Goal: Transaction & Acquisition: Purchase product/service

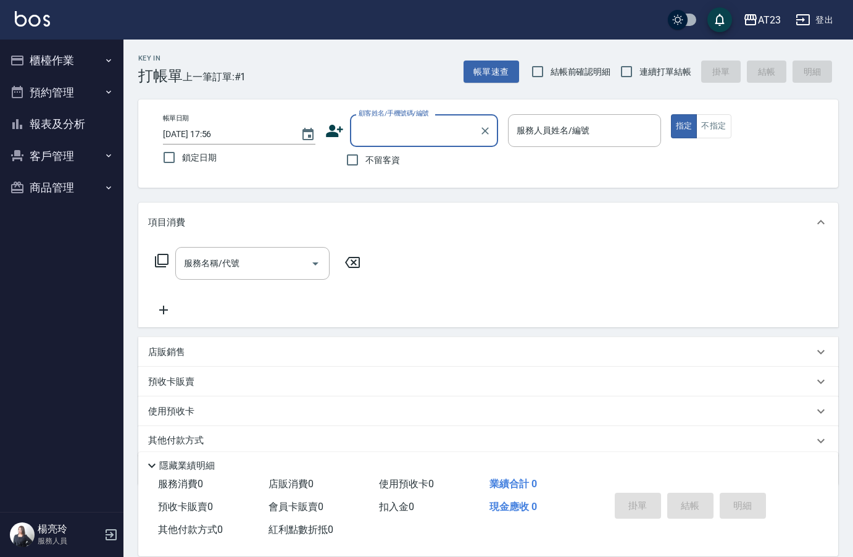
click at [369, 161] on span "不留客資" at bounding box center [383, 160] width 35 height 13
click at [366, 161] on input "不留客資" at bounding box center [353, 160] width 26 height 26
checkbox input "true"
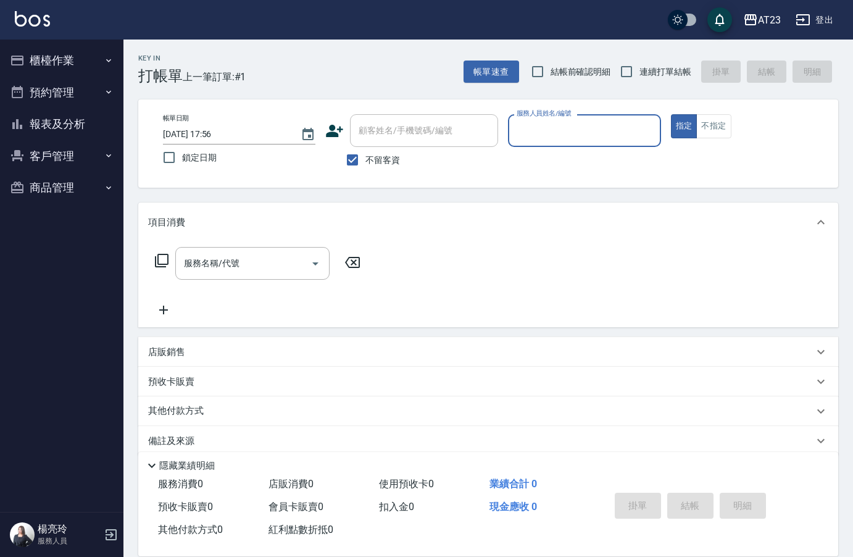
click at [569, 115] on label "服務人員姓名/編號" at bounding box center [544, 113] width 54 height 9
click at [569, 120] on input "服務人員姓名/編號" at bounding box center [584, 131] width 141 height 22
click at [634, 78] on input "連續打單結帳" at bounding box center [627, 72] width 26 height 26
checkbox input "true"
click at [630, 141] on input "服務人員姓名/編號" at bounding box center [584, 131] width 141 height 22
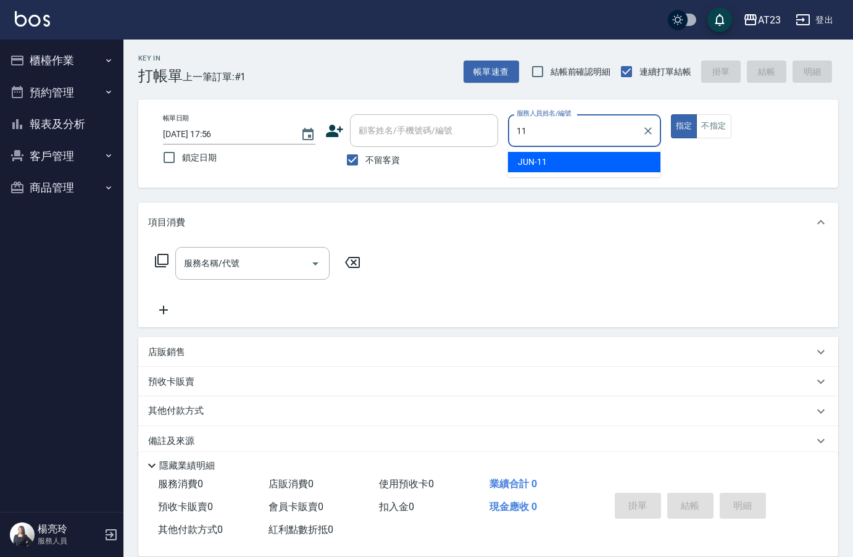
type input "JUN-11"
type button "true"
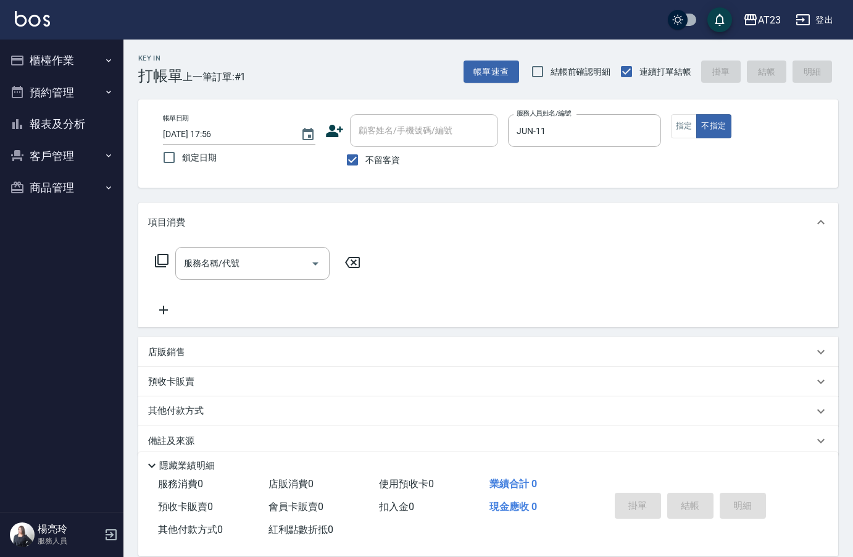
drag, startPoint x: 170, startPoint y: 256, endPoint x: 160, endPoint y: 243, distance: 17.2
click at [169, 256] on div "服務名稱/代號 服務名稱/代號" at bounding box center [258, 263] width 220 height 33
click at [155, 267] on icon at bounding box center [161, 260] width 15 height 15
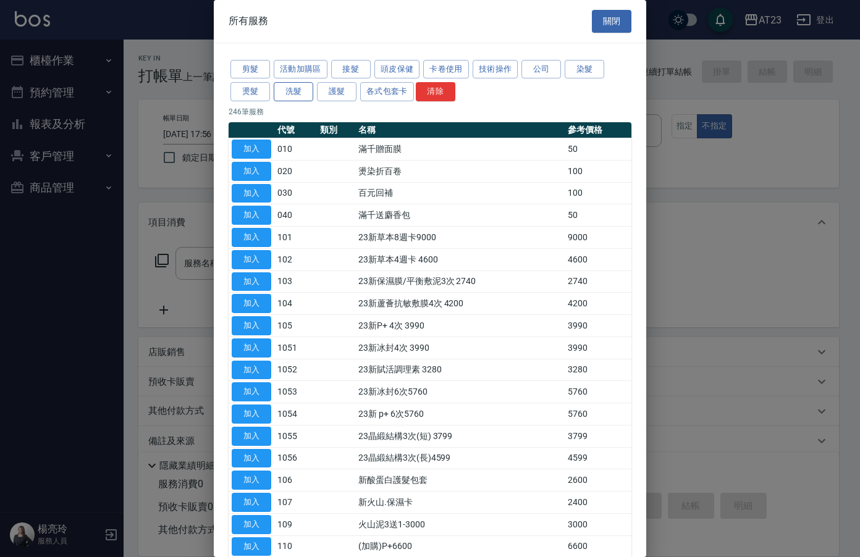
click at [292, 94] on button "洗髮" at bounding box center [294, 91] width 40 height 19
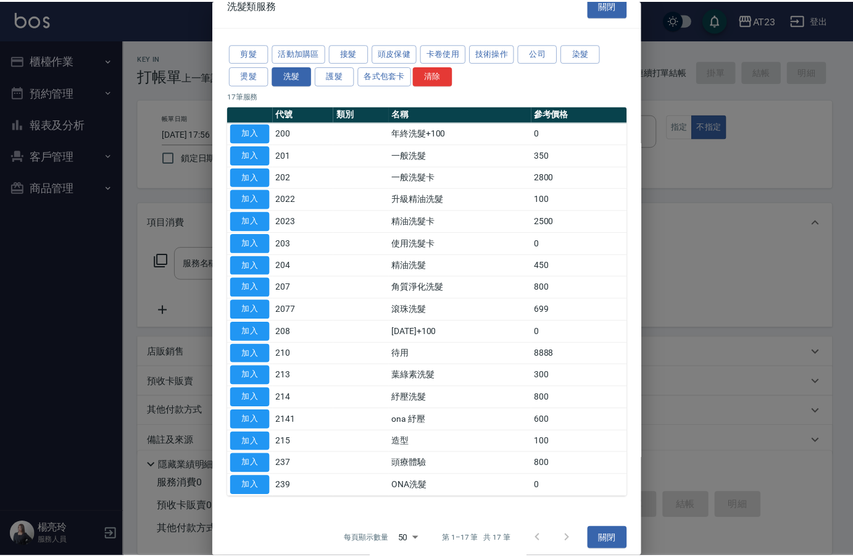
scroll to position [25, 0]
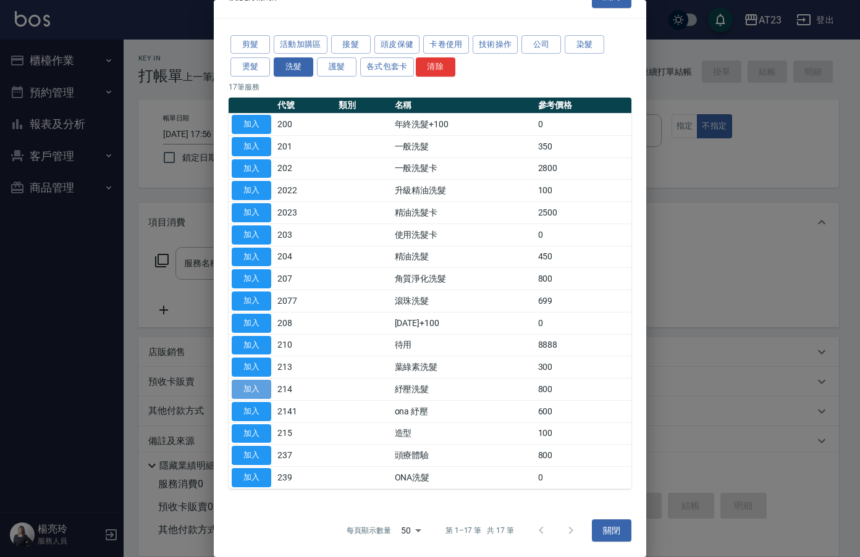
click at [261, 380] on button "加入" at bounding box center [252, 389] width 40 height 19
type input "紓壓洗髮(214)"
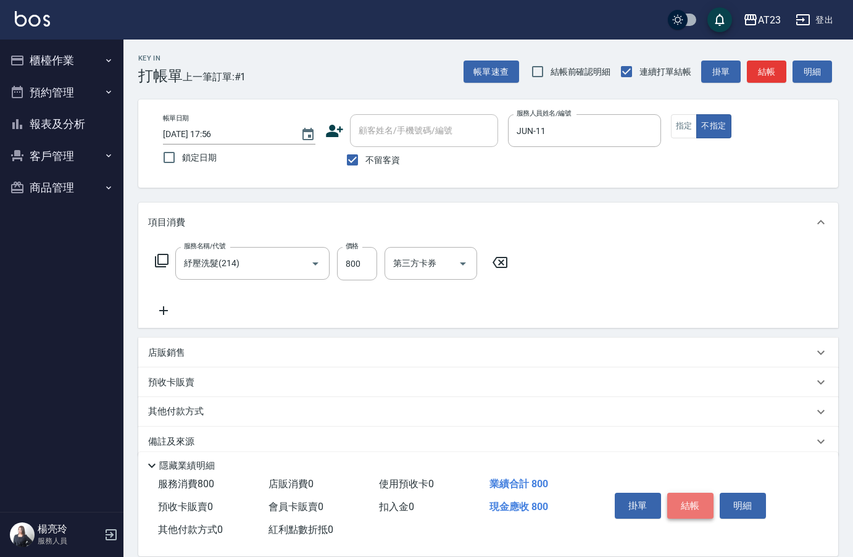
click at [703, 501] on button "結帳" at bounding box center [691, 506] width 46 height 26
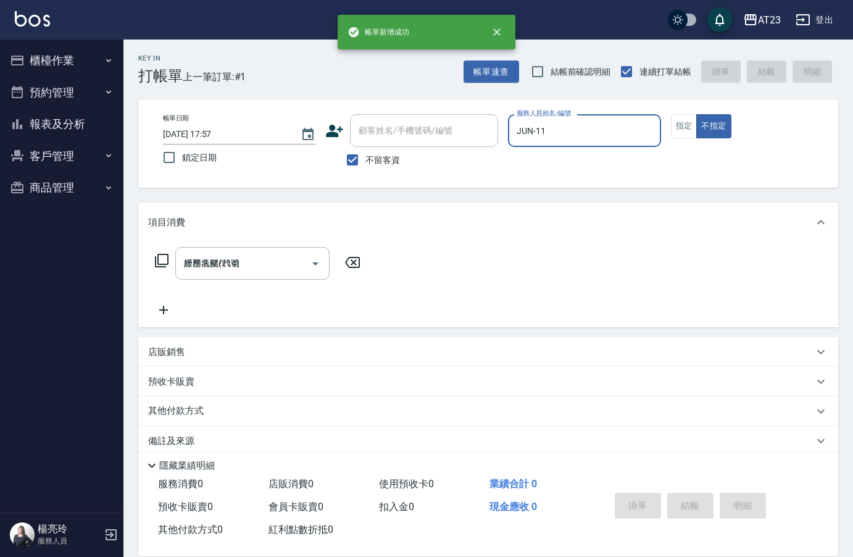
type input "2025/09/23 17:57"
type input "美瑛-2"
type button "false"
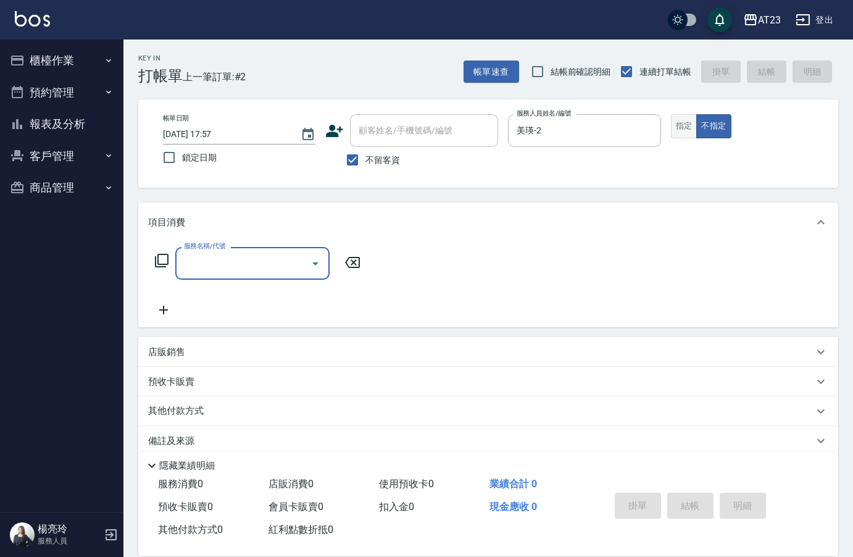
click at [679, 120] on button "指定" at bounding box center [684, 126] width 27 height 24
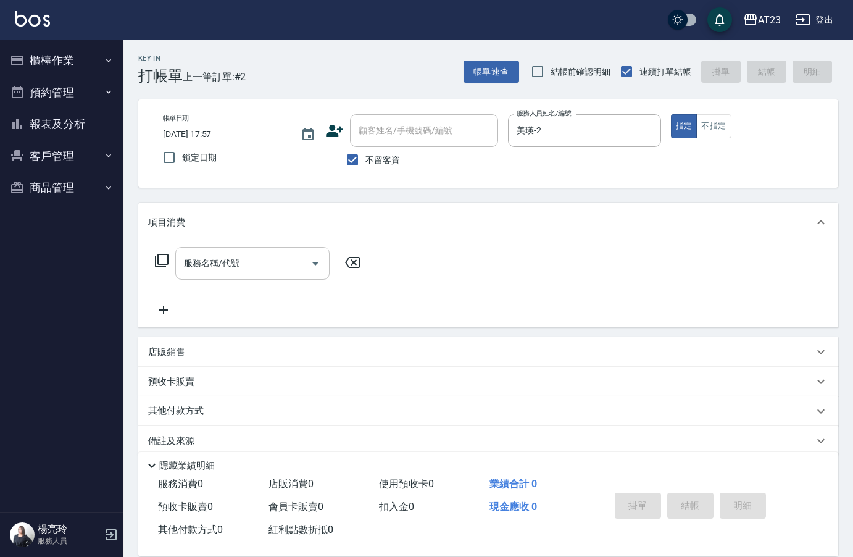
click at [200, 254] on input "服務名稱/代號" at bounding box center [243, 264] width 125 height 22
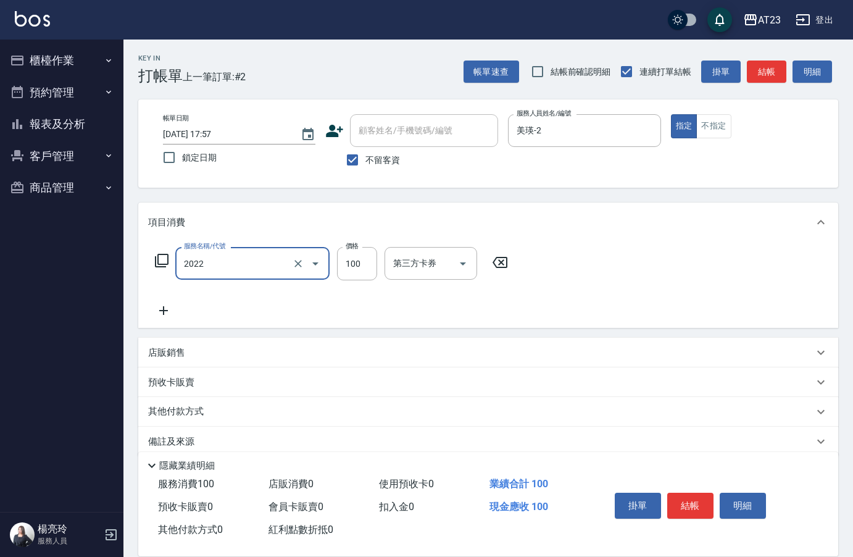
type input "升級精油洗髮(2022)"
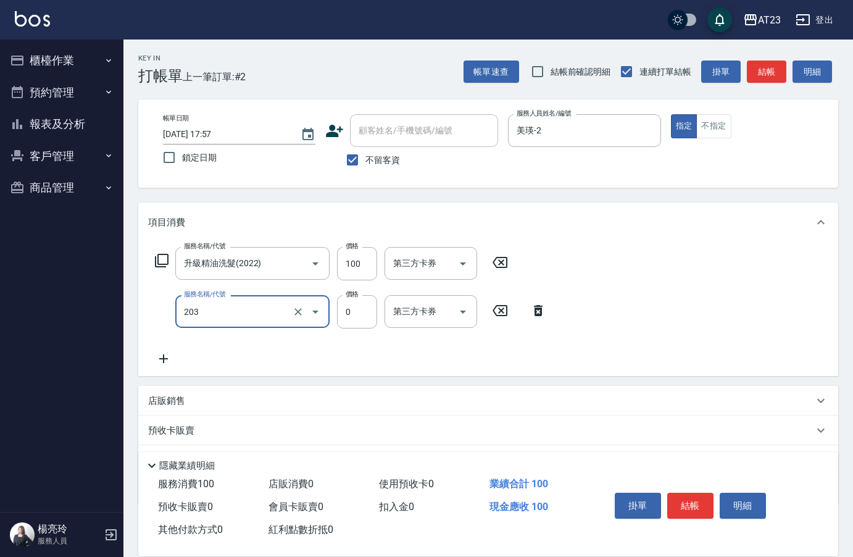
type input "使用洗髮卡(203)"
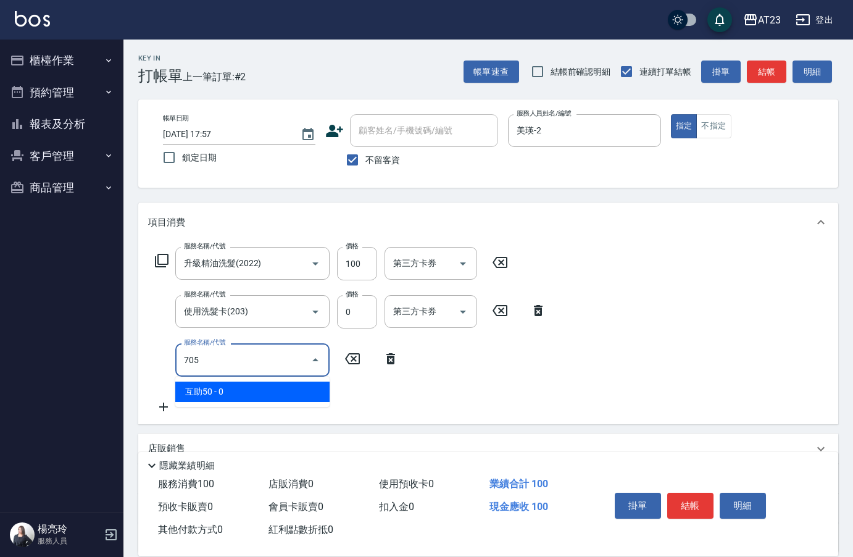
type input "互助50(705)"
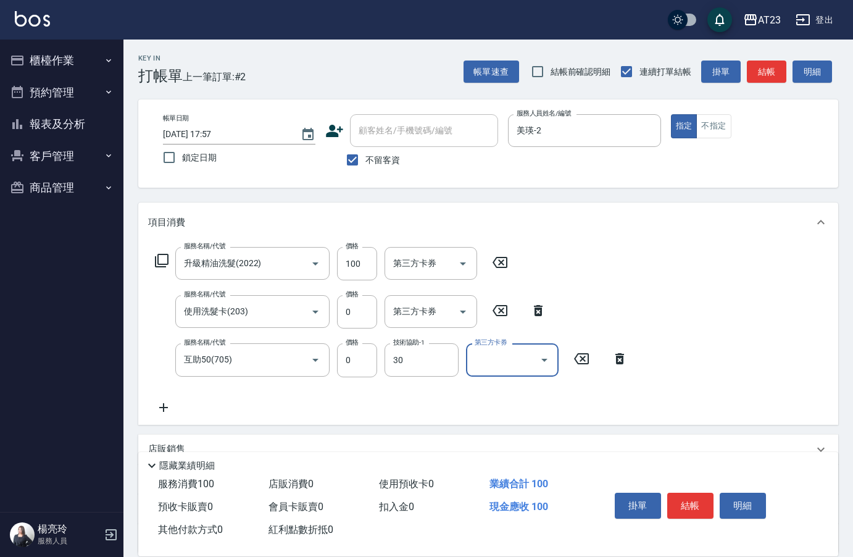
type input "Penny-30"
click at [687, 509] on button "結帳" at bounding box center [691, 506] width 46 height 26
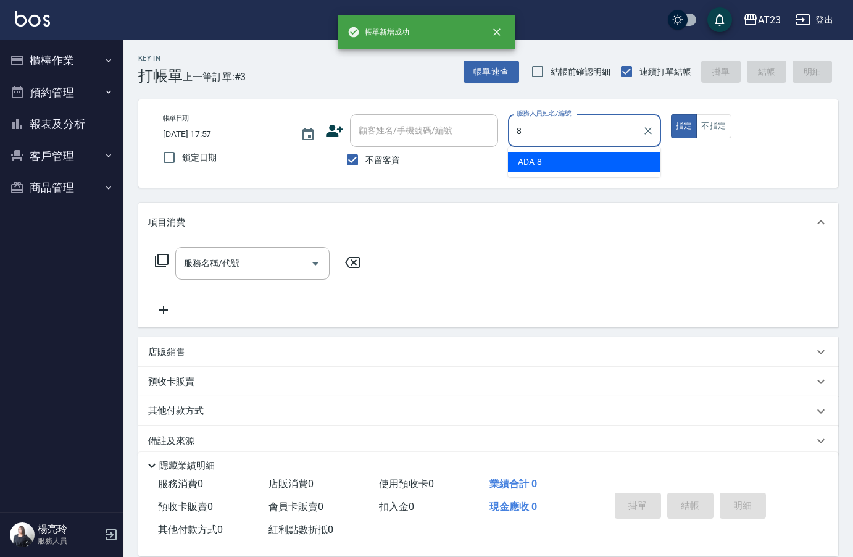
type input "ADA-8"
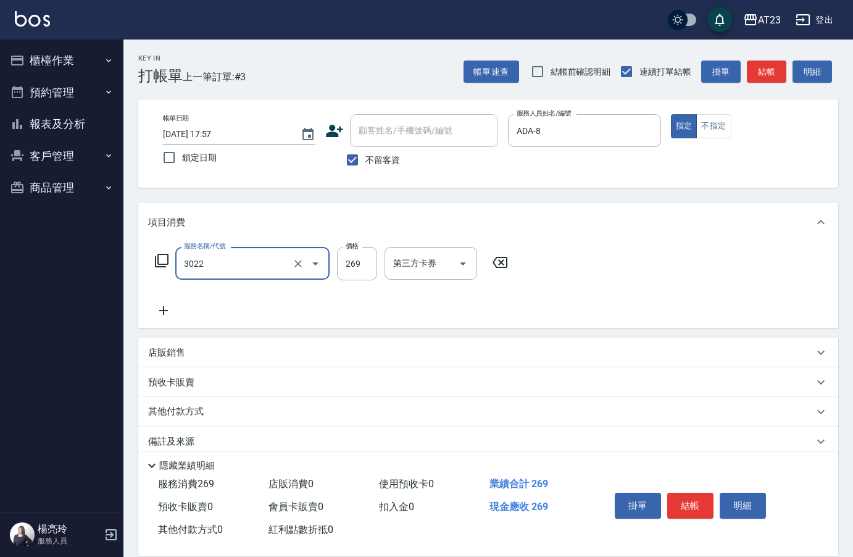
type input "(活動)造型剪(3022)"
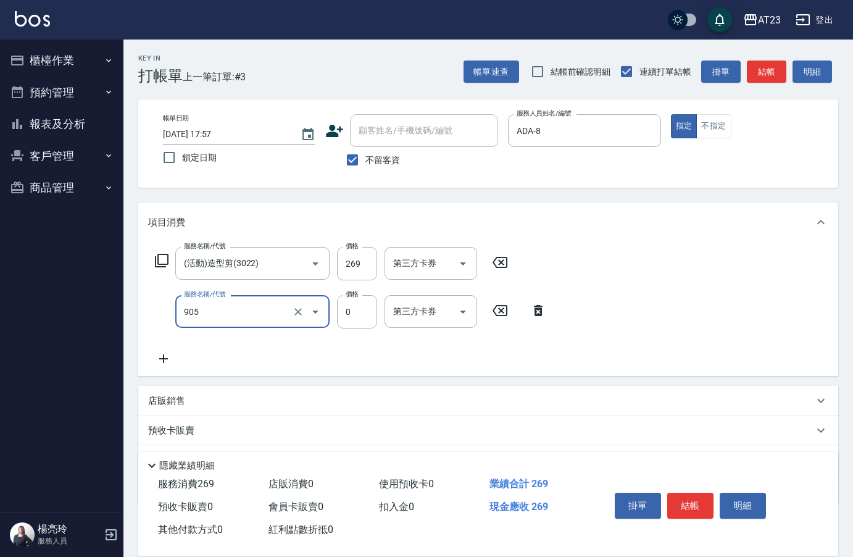
type input "頭皮卡使用(905)"
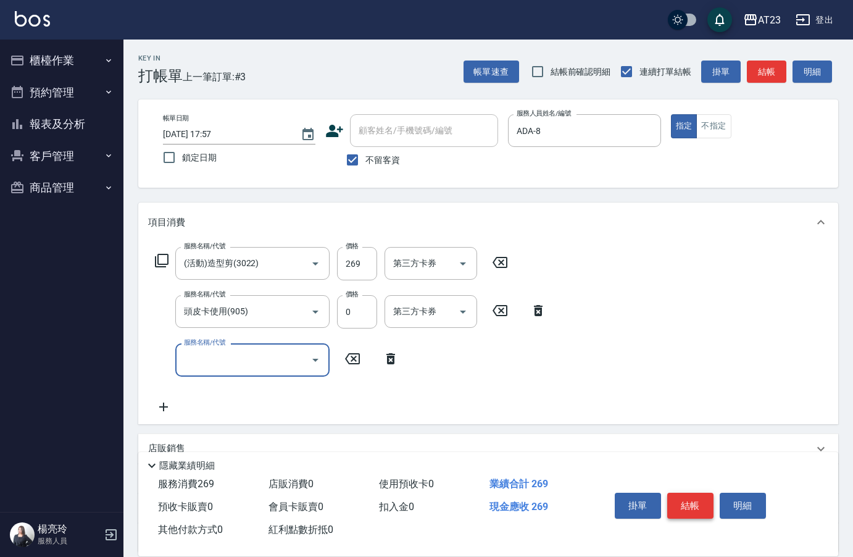
click at [696, 500] on button "結帳" at bounding box center [691, 506] width 46 height 26
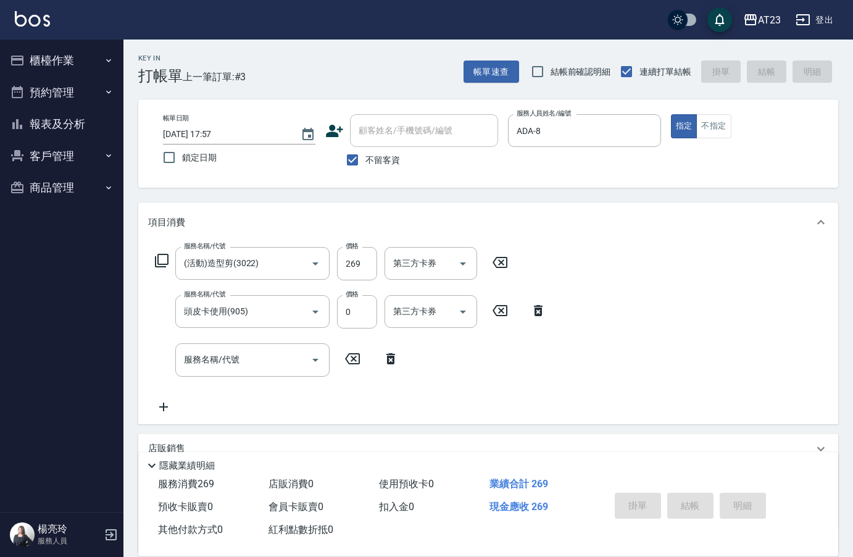
type input "2025/09/23 17:58"
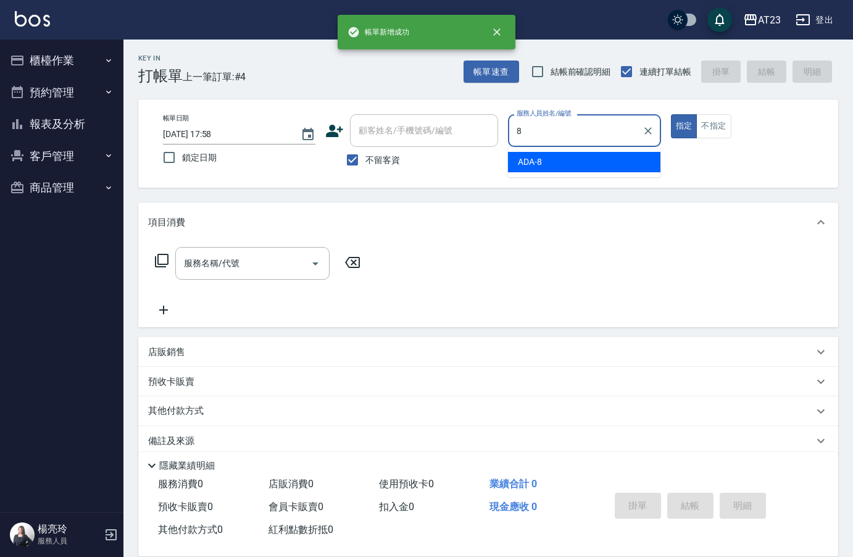
type input "ADA-8"
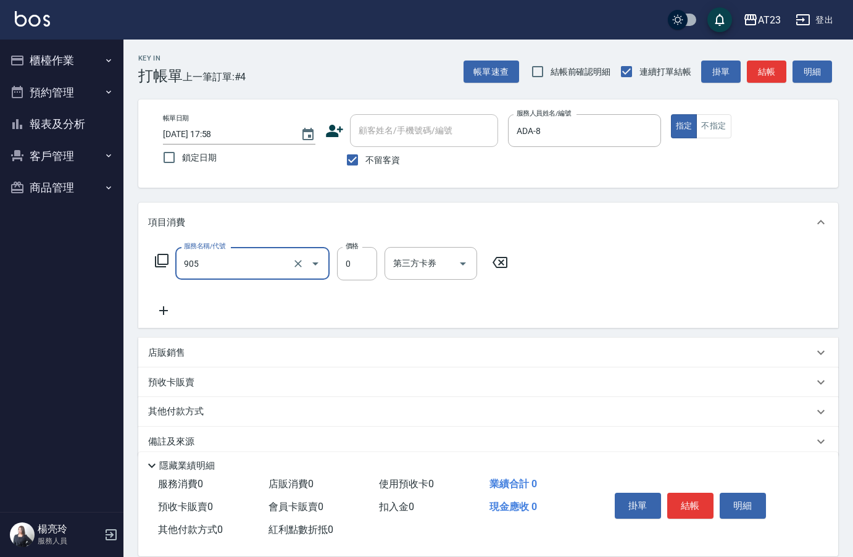
type input "頭皮卡使用(905)"
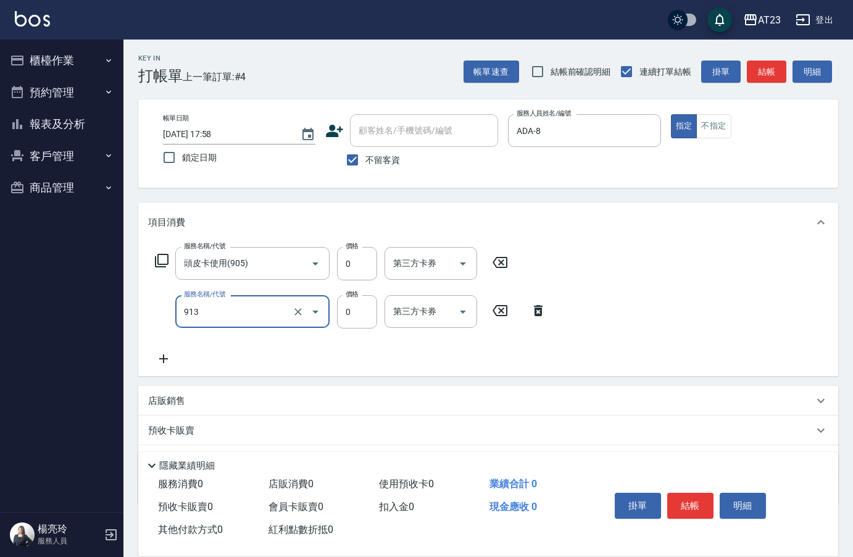
type input "蘆薈卡(913)"
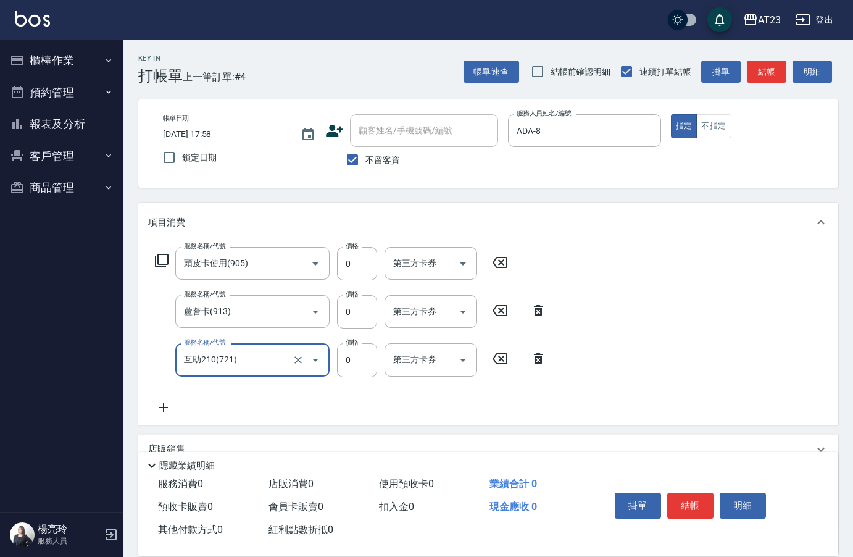
type input "互助210(721)"
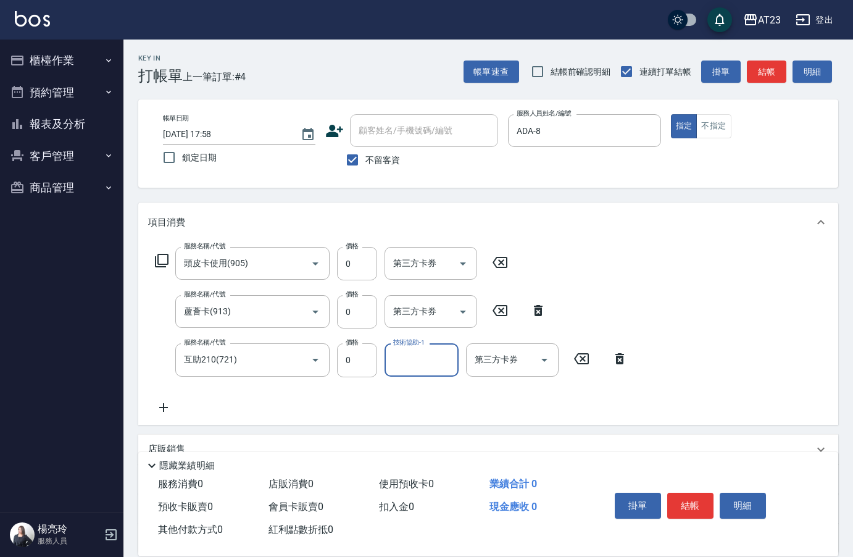
type input "2"
type input "嚕咪-35"
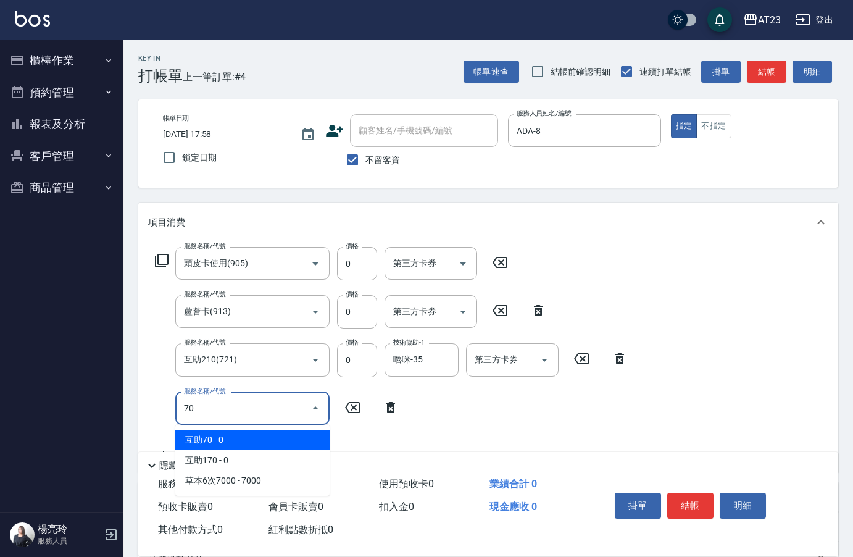
type input "7"
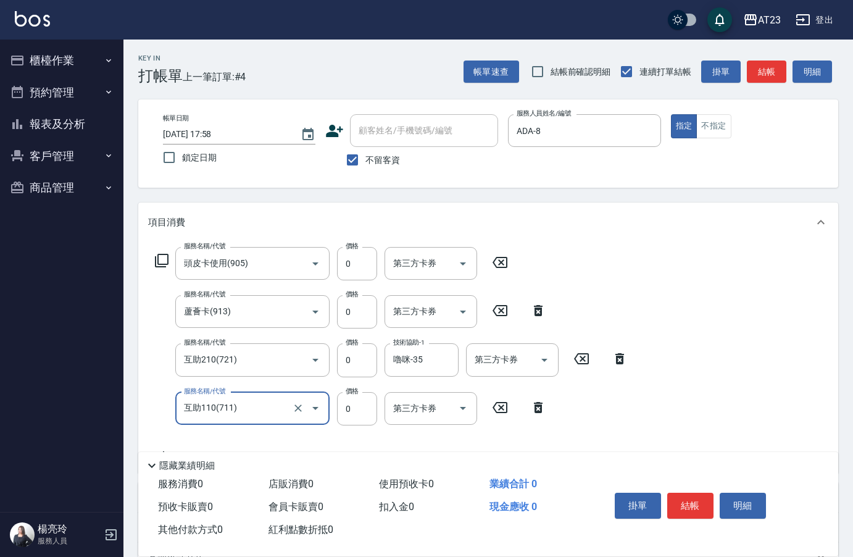
type input "互助110(711)"
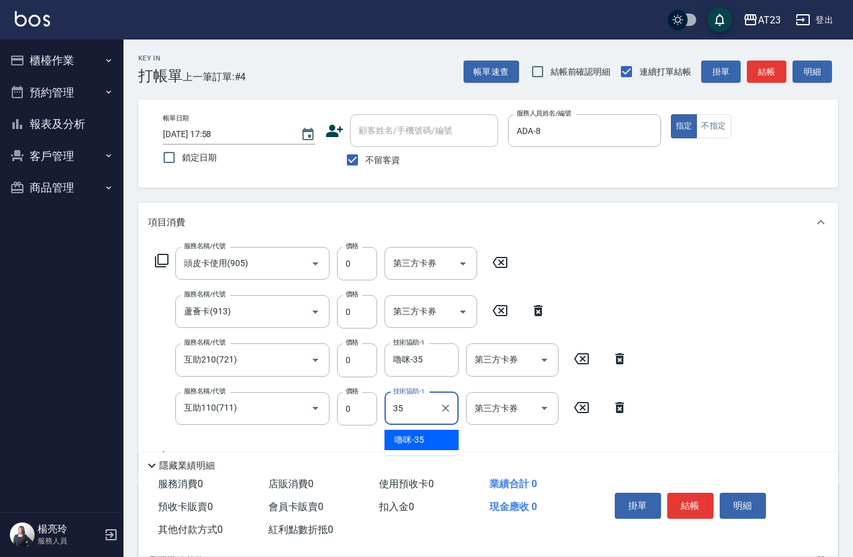
type input "嚕咪-35"
click at [698, 493] on button "結帳" at bounding box center [691, 506] width 46 height 26
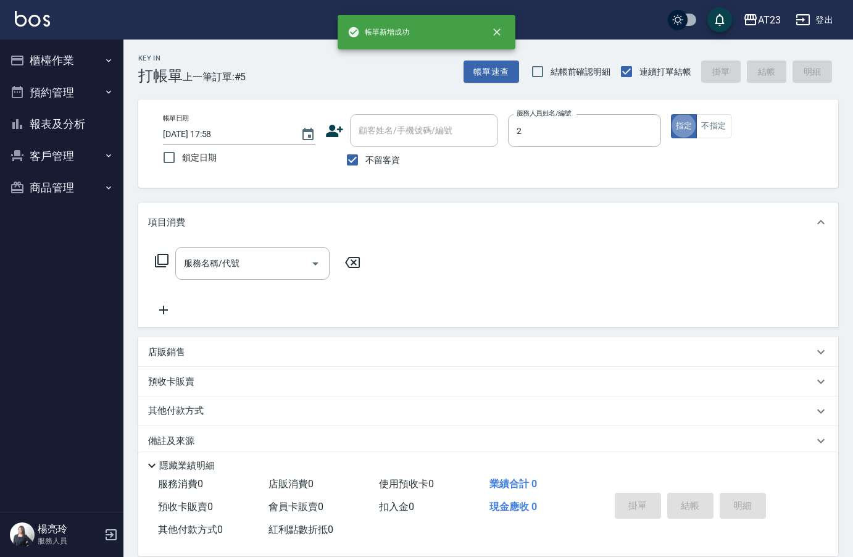
type input "美瑛-2"
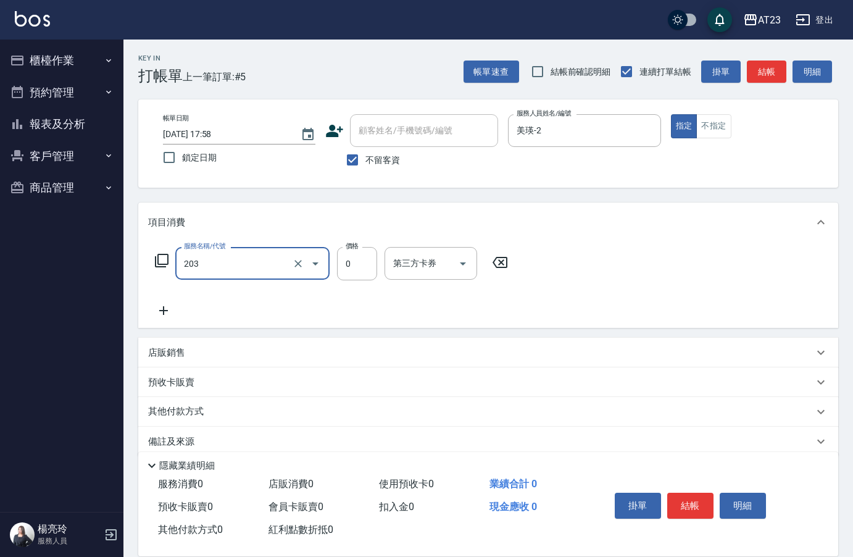
type input "使用洗髮卡(203)"
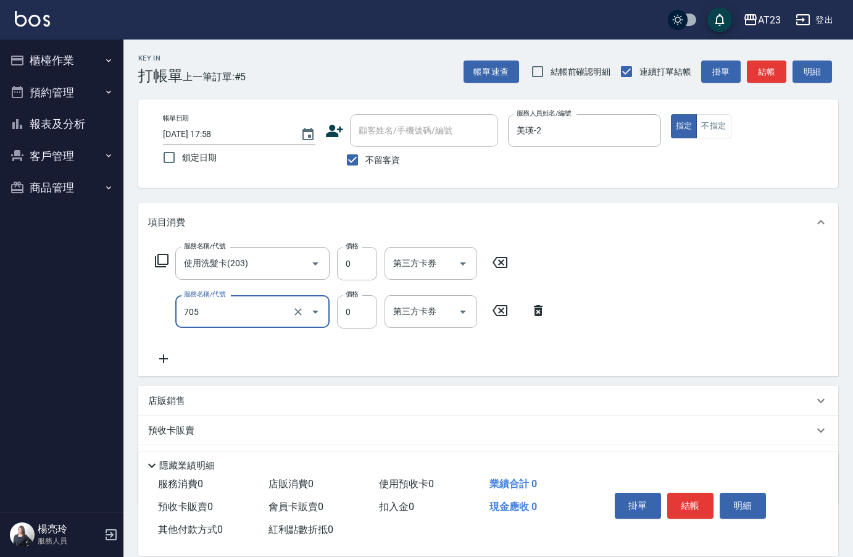
type input "互助50(705)"
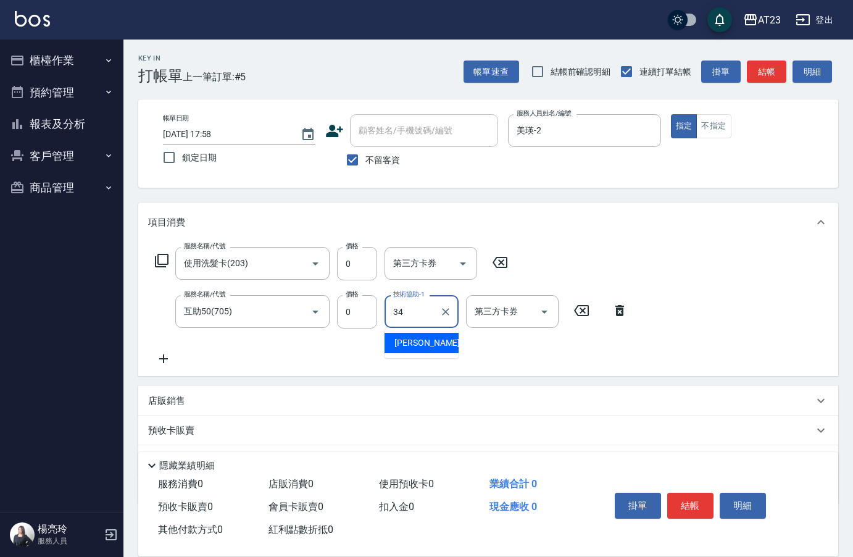
type input "Amy-34"
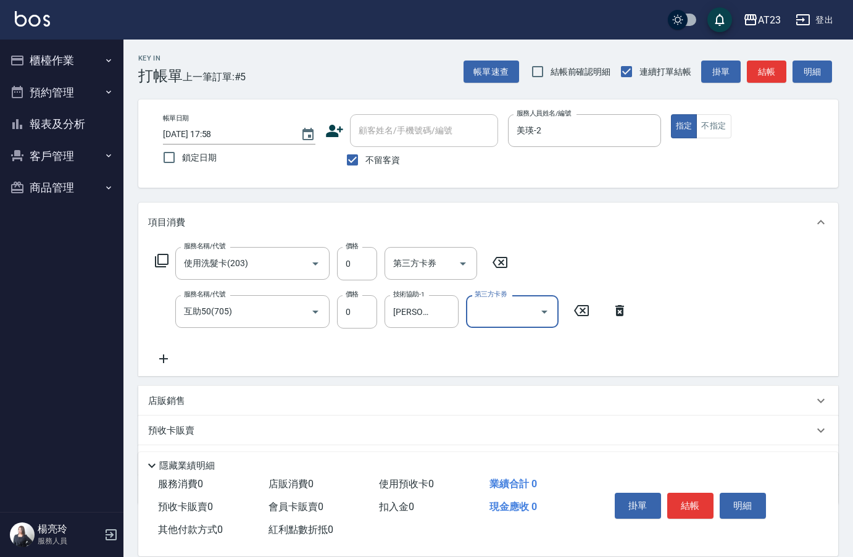
click at [698, 493] on button "結帳" at bounding box center [691, 506] width 46 height 26
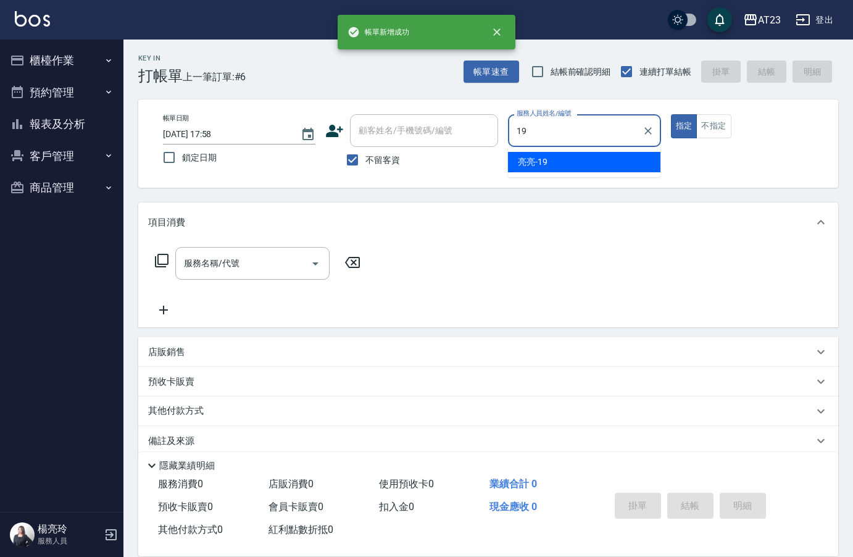
type input "亮亮-19"
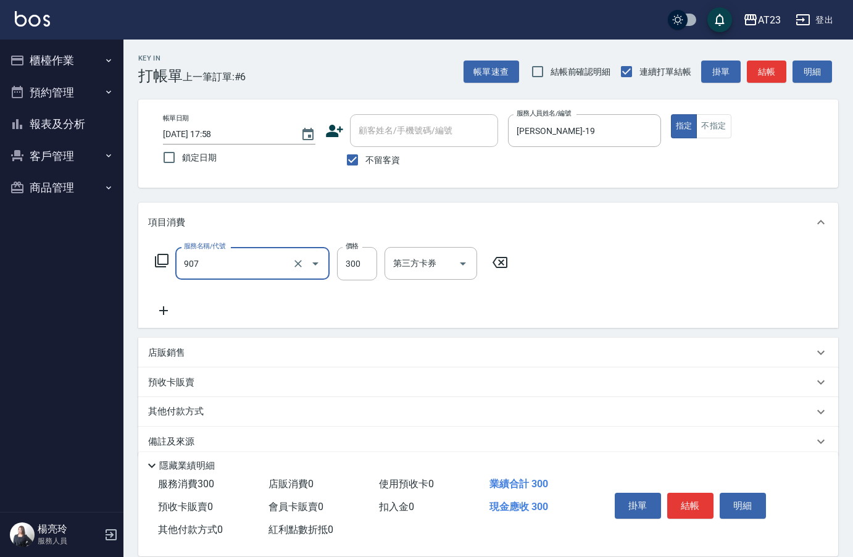
type input "草本長度(907)"
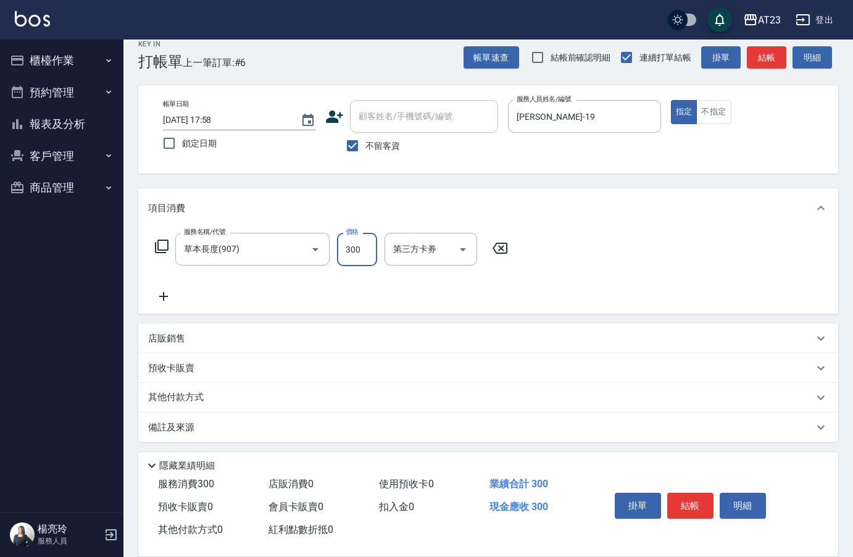
scroll to position [18, 0]
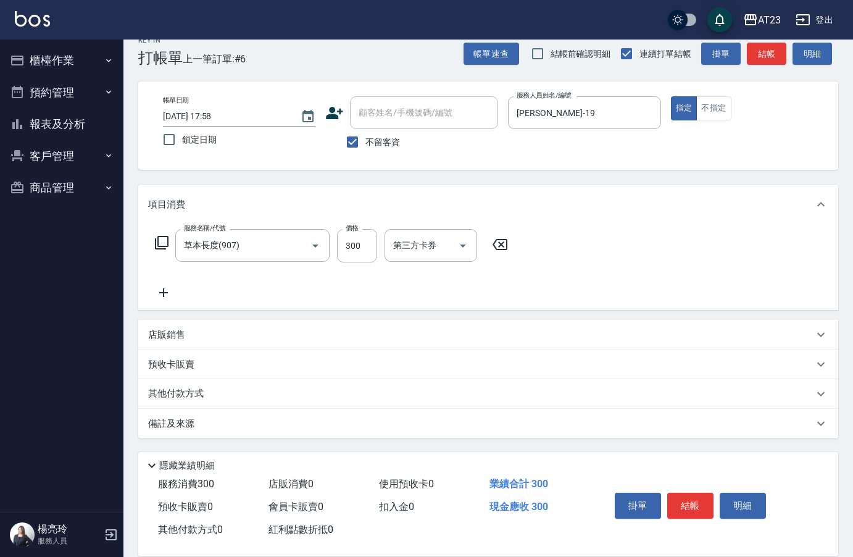
click at [203, 407] on div "其他付款方式" at bounding box center [488, 394] width 700 height 30
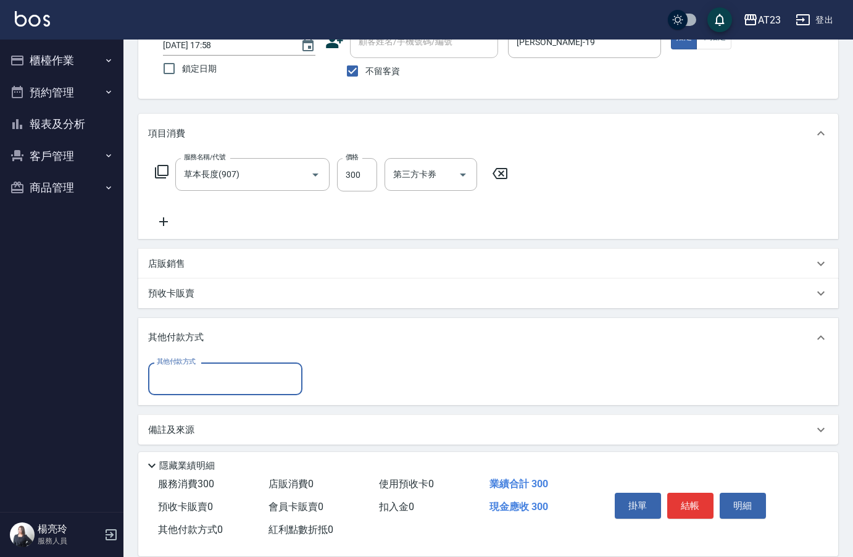
scroll to position [95, 0]
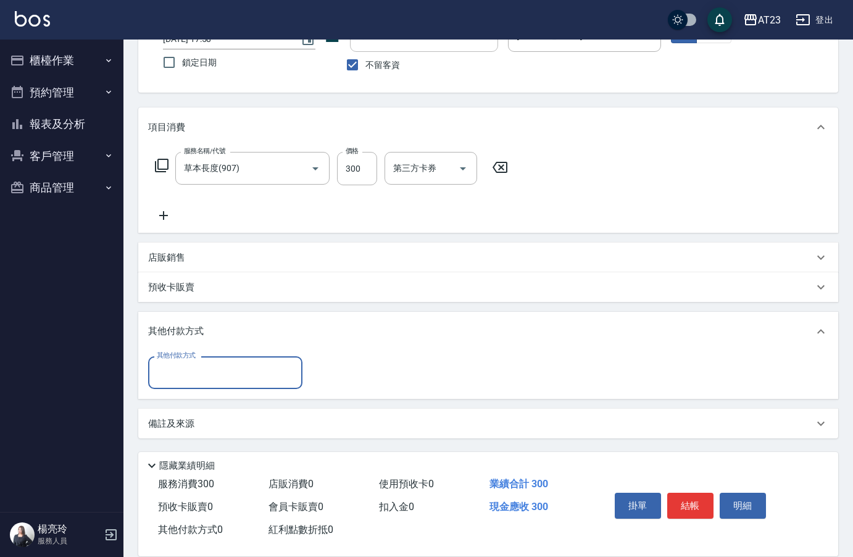
click at [200, 367] on input "其他付款方式" at bounding box center [225, 373] width 143 height 22
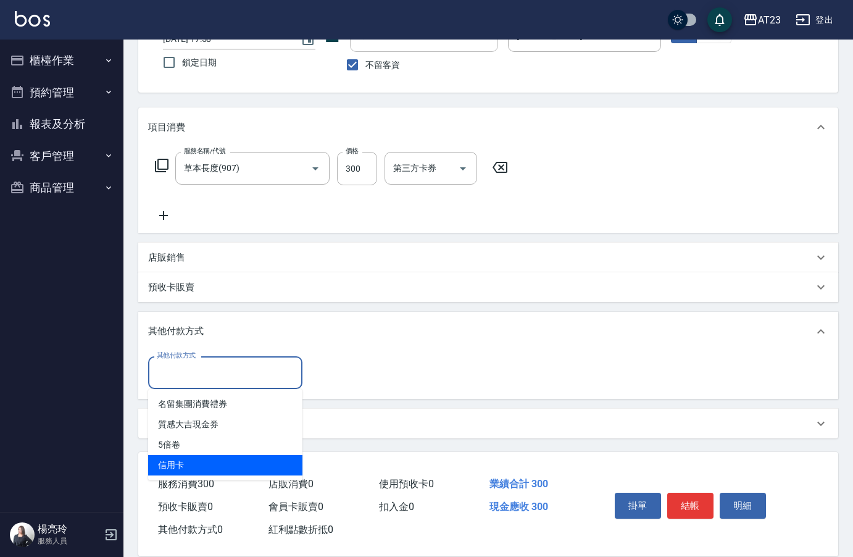
click at [192, 465] on span "信用卡" at bounding box center [225, 465] width 154 height 20
type input "信用卡"
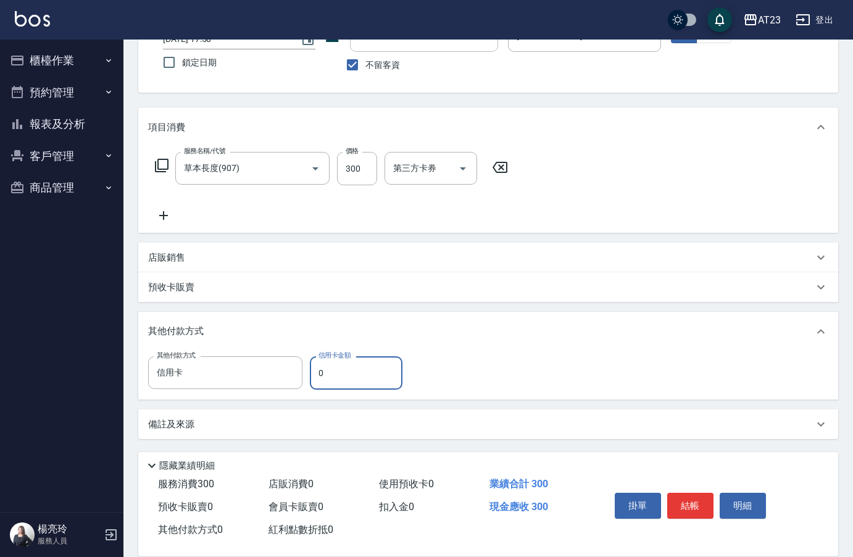
drag, startPoint x: 330, startPoint y: 375, endPoint x: 305, endPoint y: 373, distance: 25.4
click at [305, 373] on div "其他付款方式 信用卡 其他付款方式 信用卡金額 0 信用卡金額" at bounding box center [279, 372] width 262 height 33
type input "300"
click at [677, 497] on button "結帳" at bounding box center [691, 506] width 46 height 26
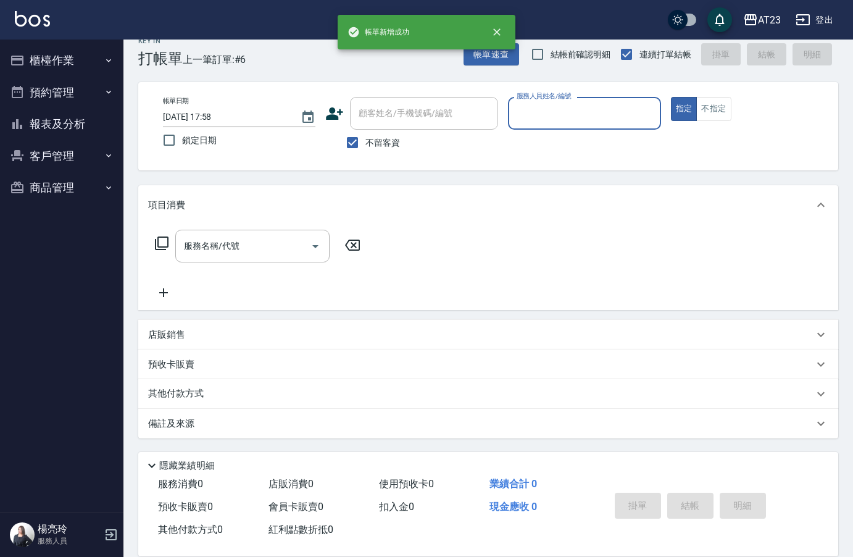
scroll to position [17, 0]
type input "亮亮-19"
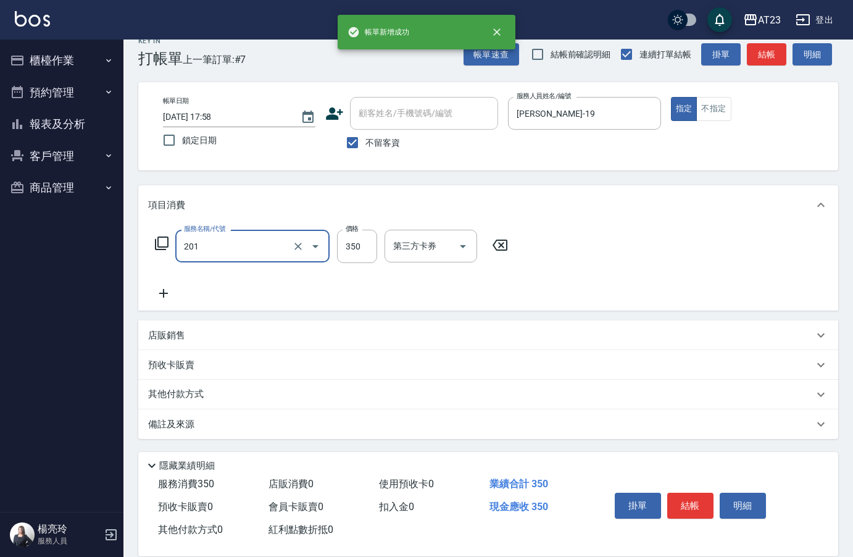
type input "一般洗髮(201)"
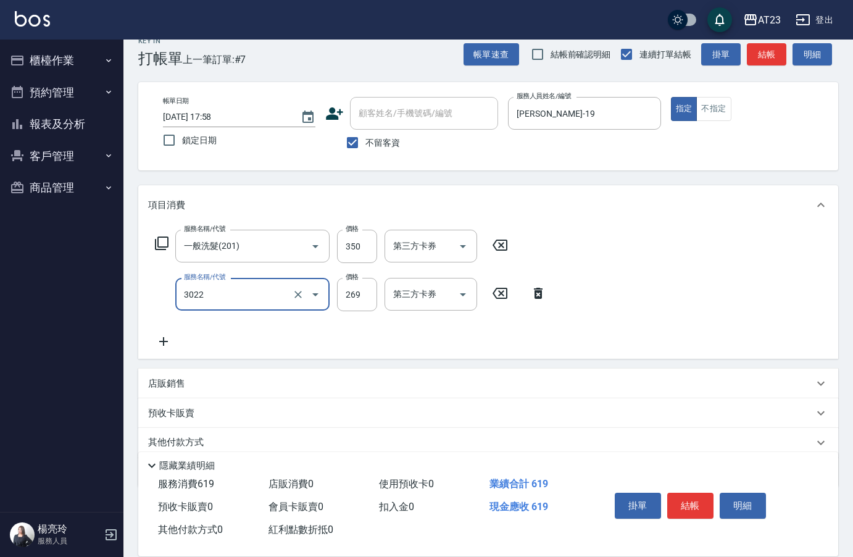
type input "(活動)造型剪(3022)"
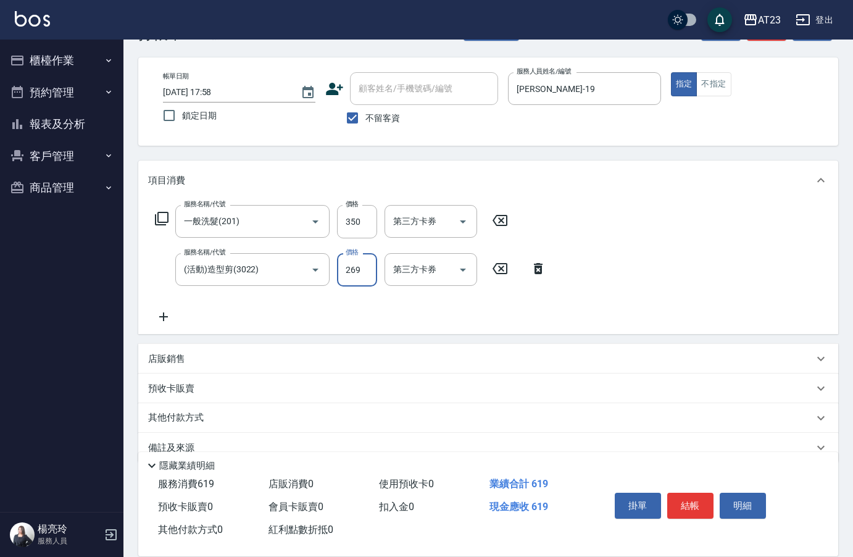
scroll to position [66, 0]
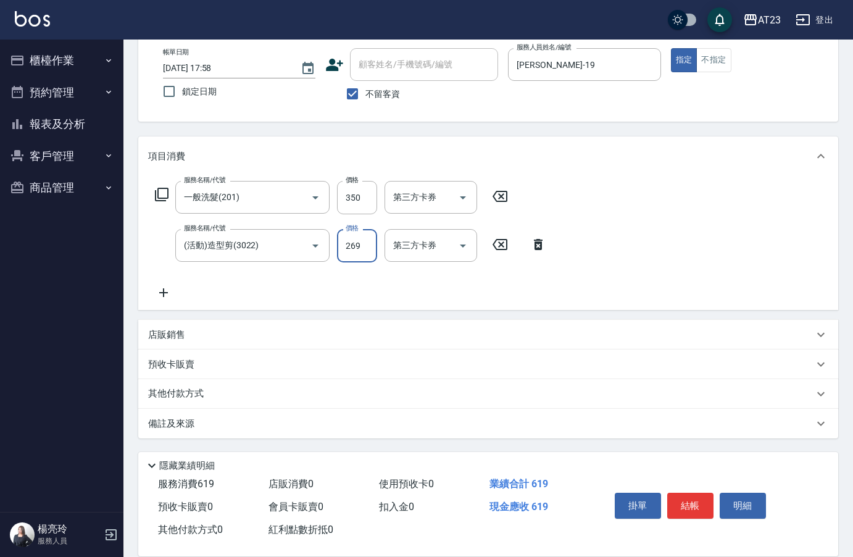
click at [223, 400] on div "其他付款方式" at bounding box center [481, 394] width 666 height 14
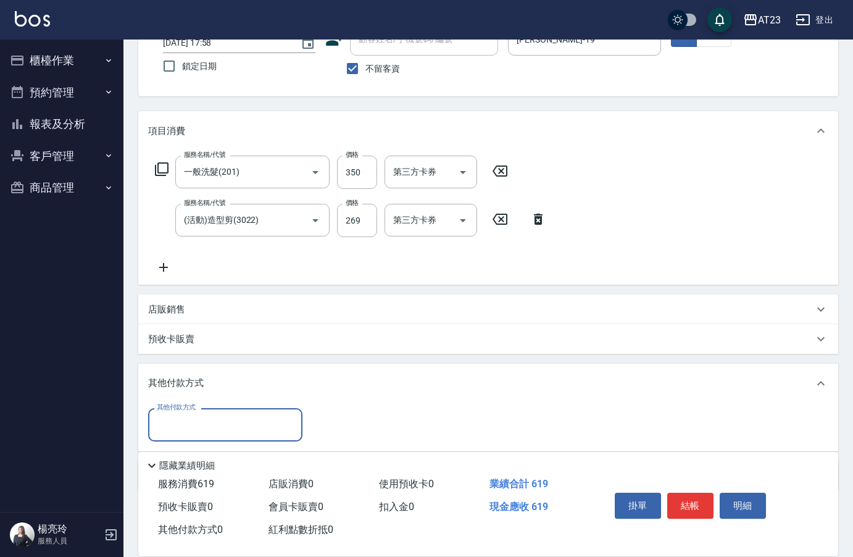
scroll to position [0, 0]
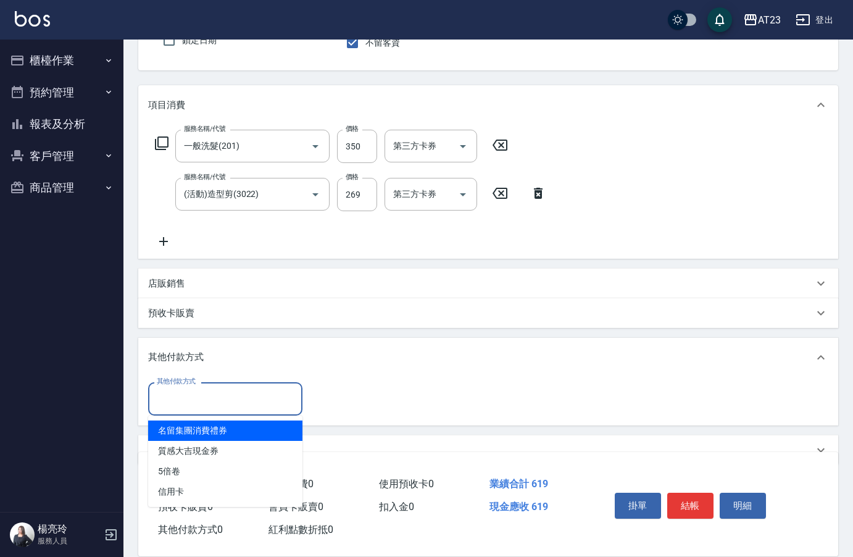
click at [219, 394] on input "其他付款方式" at bounding box center [225, 399] width 143 height 22
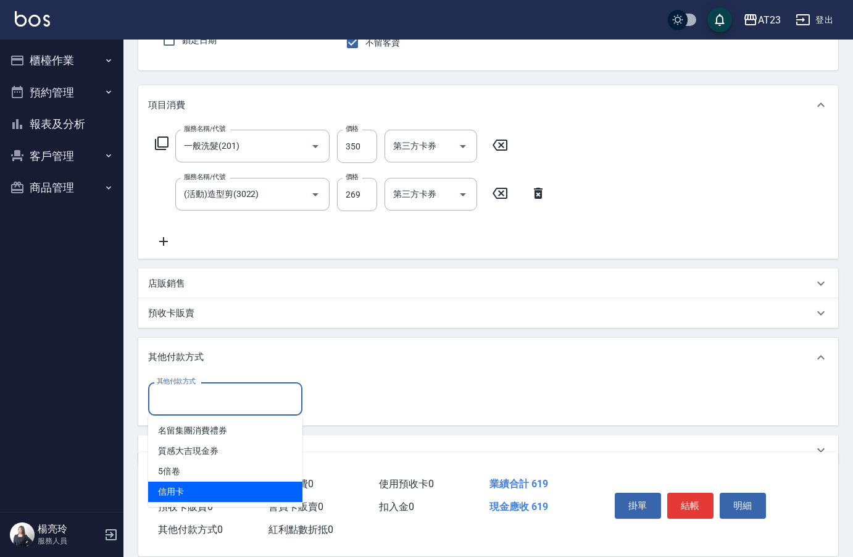
click at [225, 490] on span "信用卡" at bounding box center [225, 492] width 154 height 20
type input "信用卡"
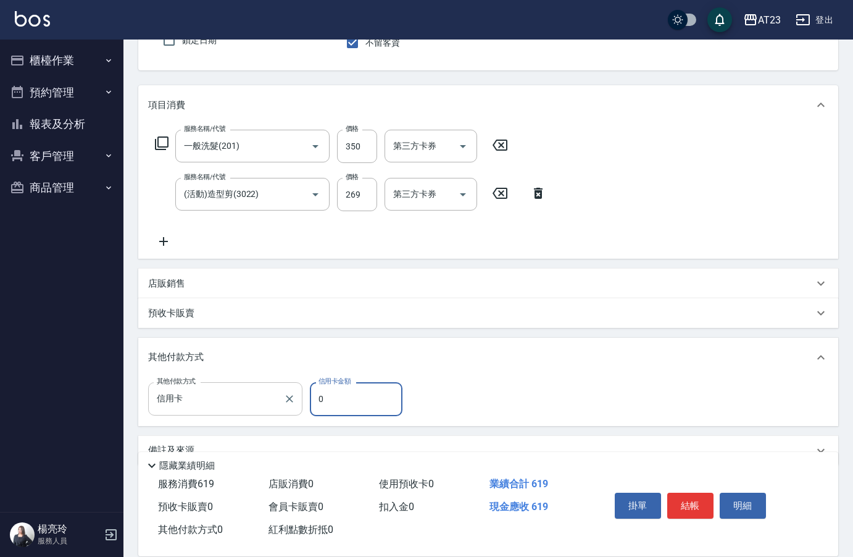
drag, startPoint x: 352, startPoint y: 402, endPoint x: 277, endPoint y: 401, distance: 75.3
click at [284, 403] on div "其他付款方式 信用卡 其他付款方式 信用卡金額 0 信用卡金額" at bounding box center [279, 398] width 262 height 33
type input "619"
click at [683, 495] on button "結帳" at bounding box center [691, 506] width 46 height 26
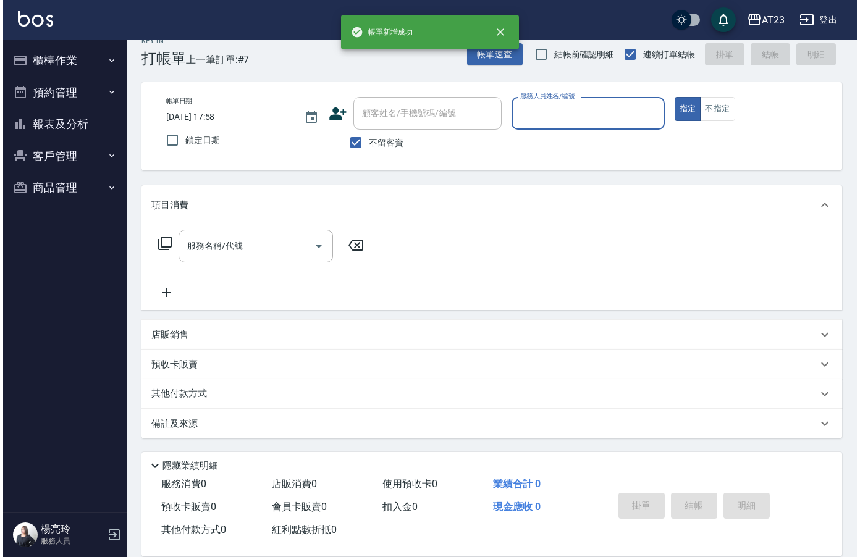
scroll to position [17, 0]
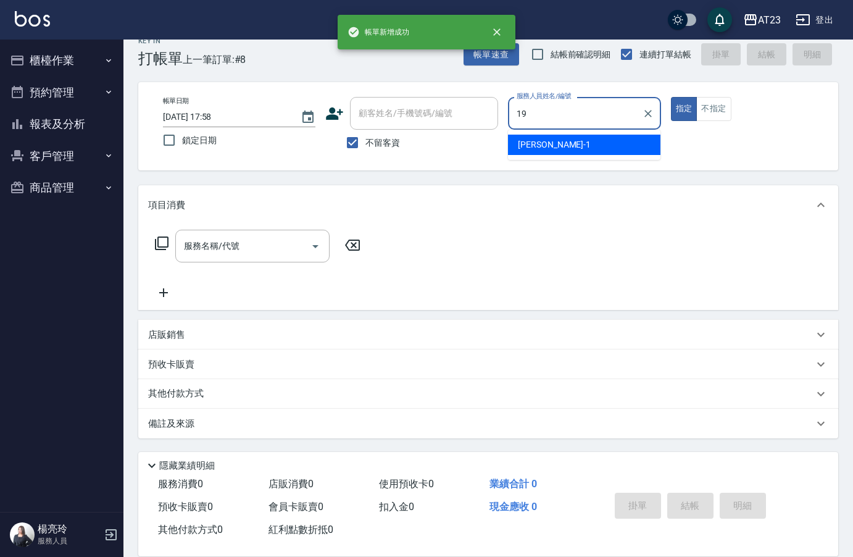
type input "亮亮-19"
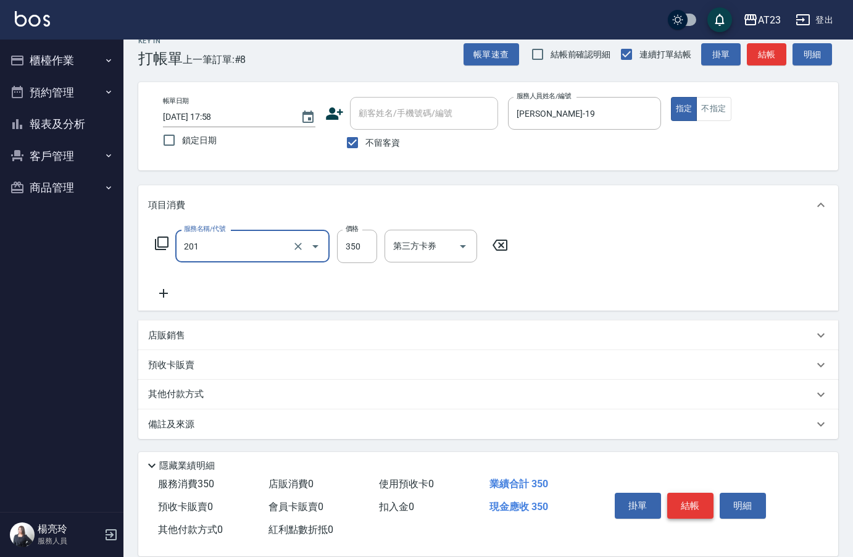
type input "一般洗髮(201)"
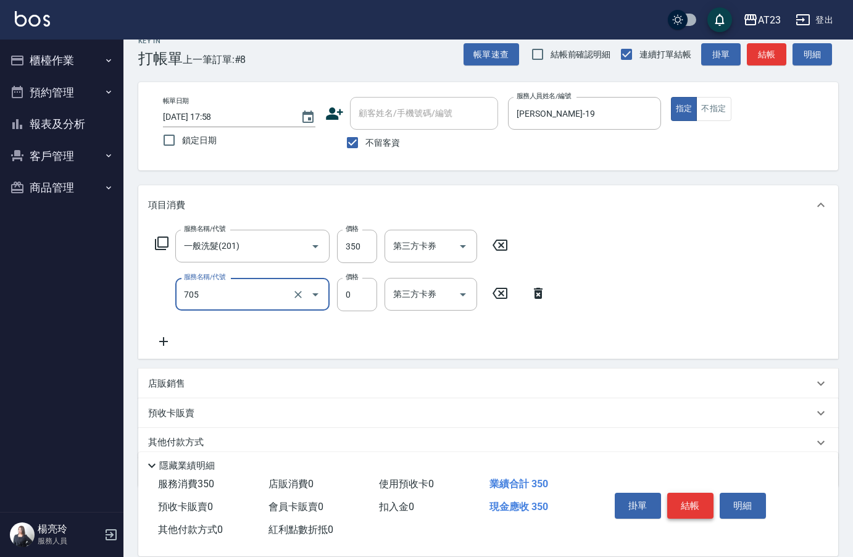
type input "互助50(705)"
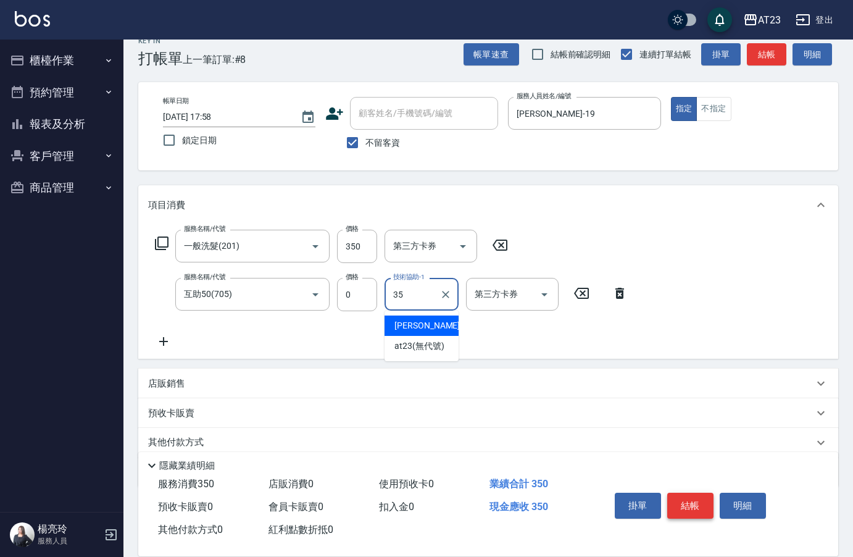
type input "嚕咪-35"
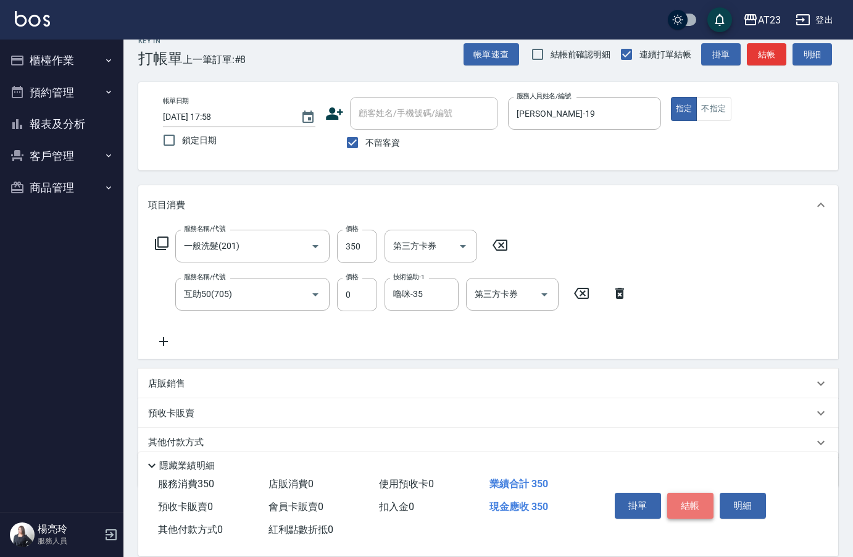
click at [683, 495] on button "結帳" at bounding box center [691, 506] width 46 height 26
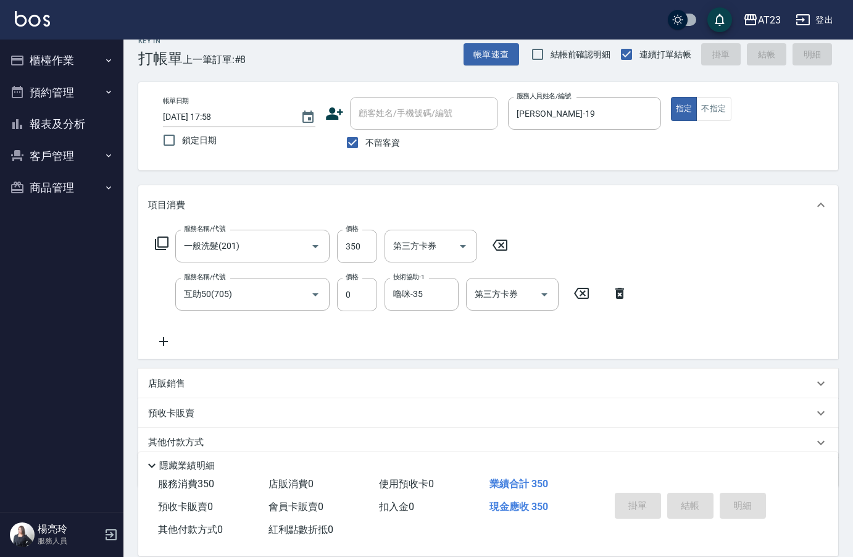
type input "2025/09/23 17:59"
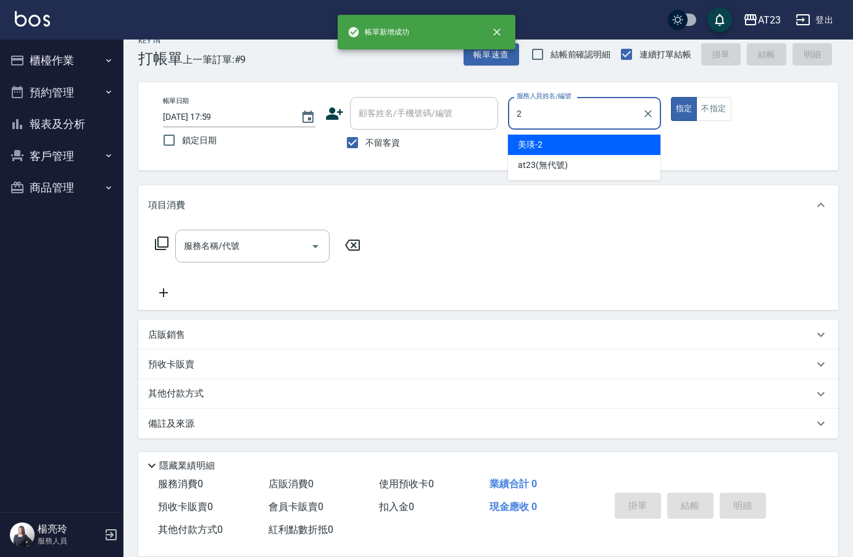
type input "美瑛-2"
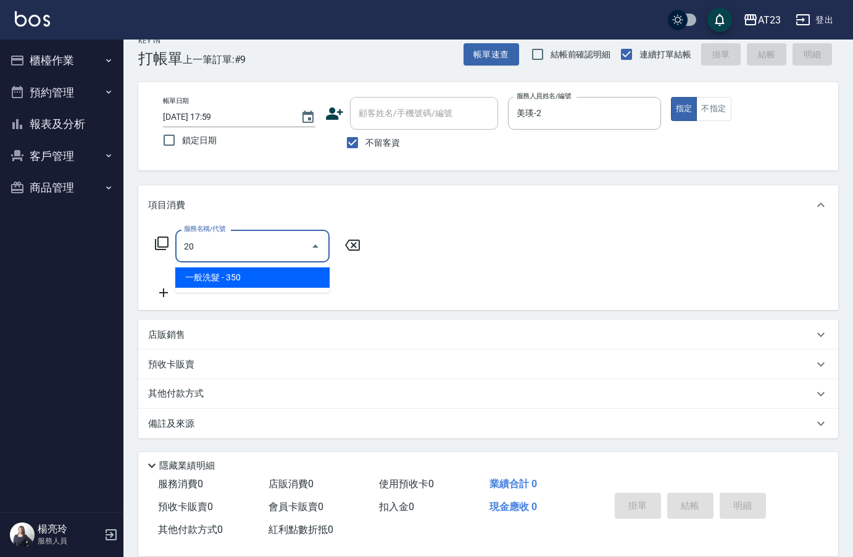
type input "2"
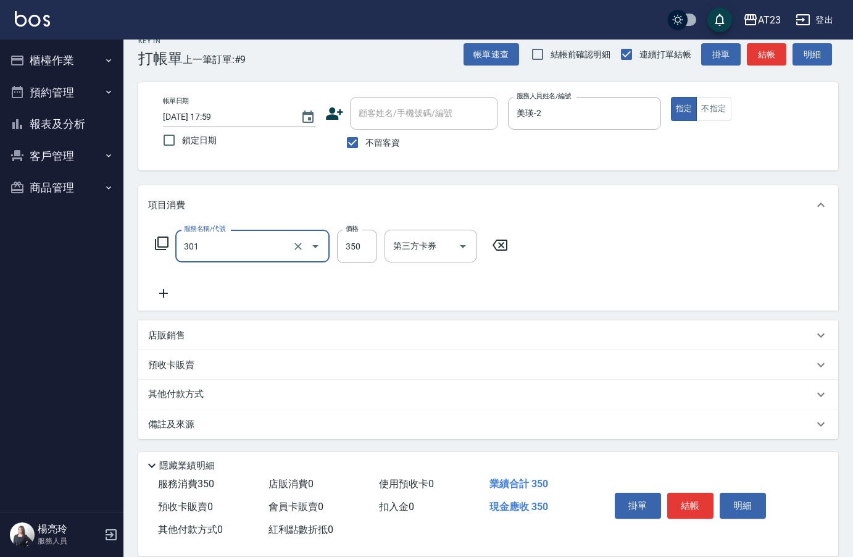
type input "造型剪髮(301)"
type input "500"
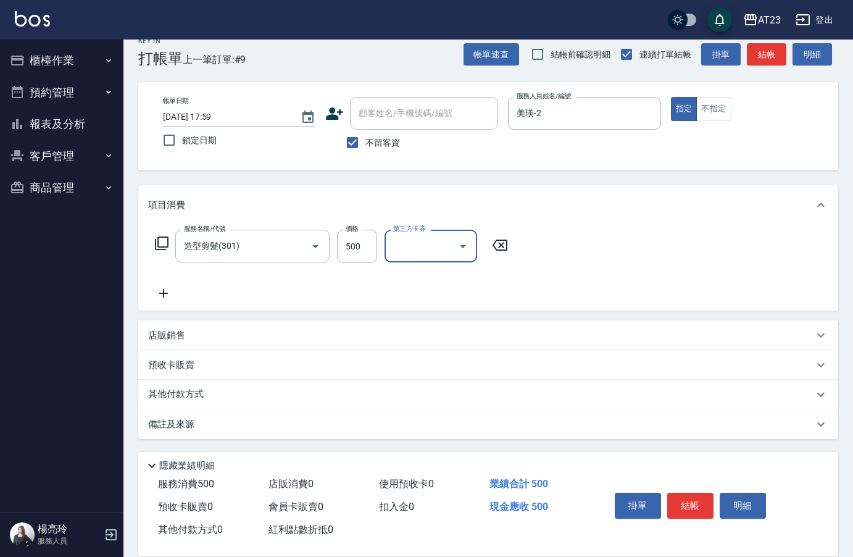
click at [159, 245] on icon at bounding box center [161, 243] width 15 height 15
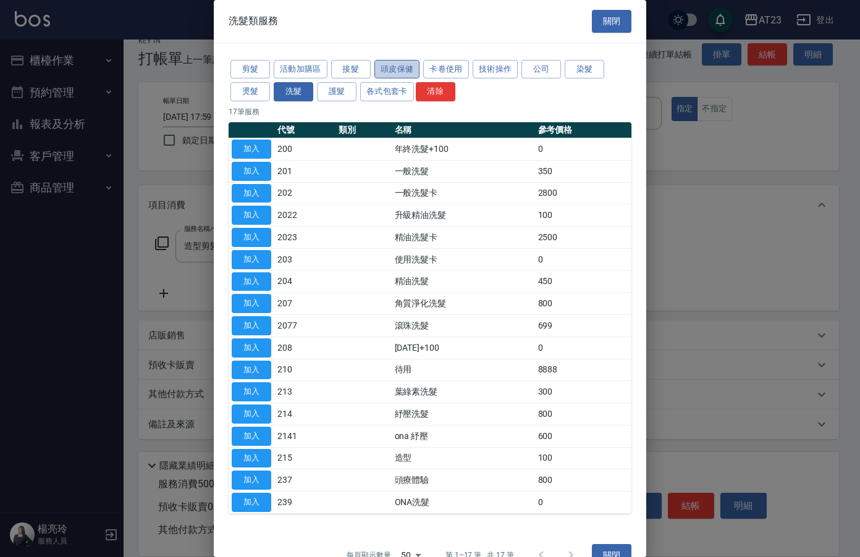
click at [395, 72] on button "頭皮保健" at bounding box center [397, 69] width 46 height 19
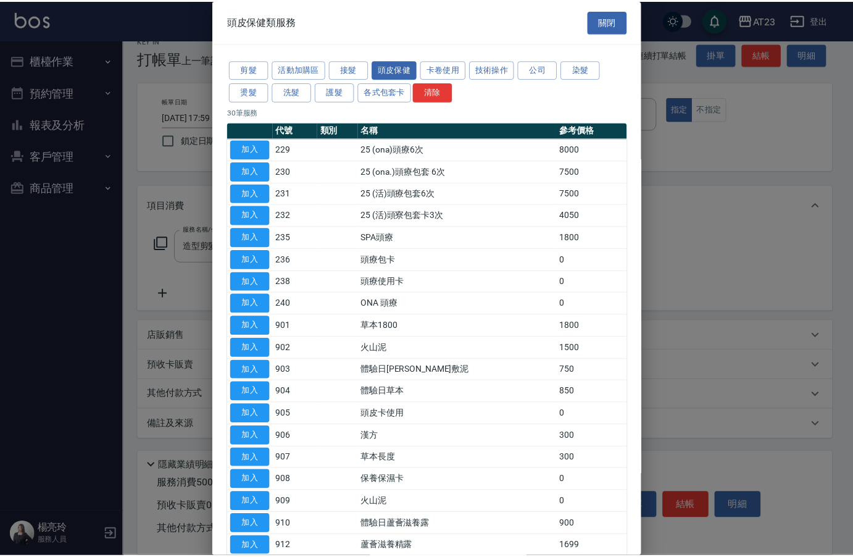
scroll to position [185, 0]
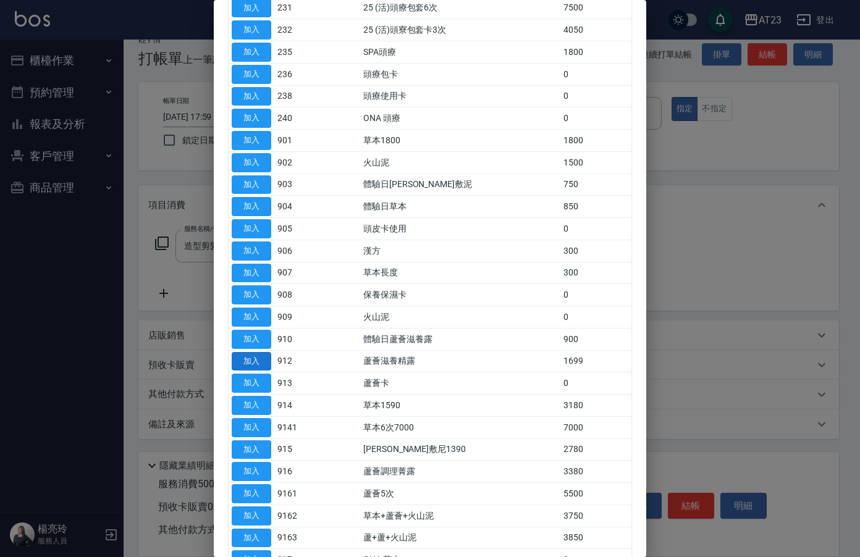
click at [256, 359] on button "加入" at bounding box center [252, 361] width 40 height 19
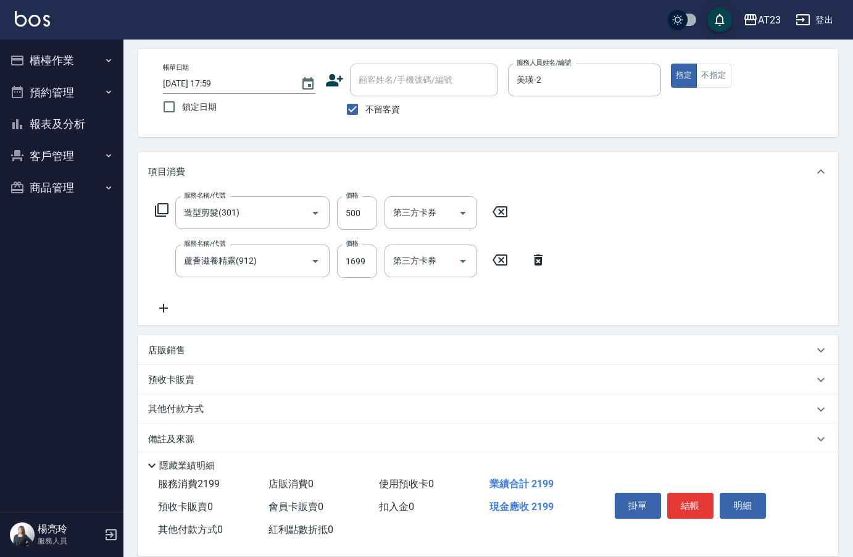
scroll to position [66, 0]
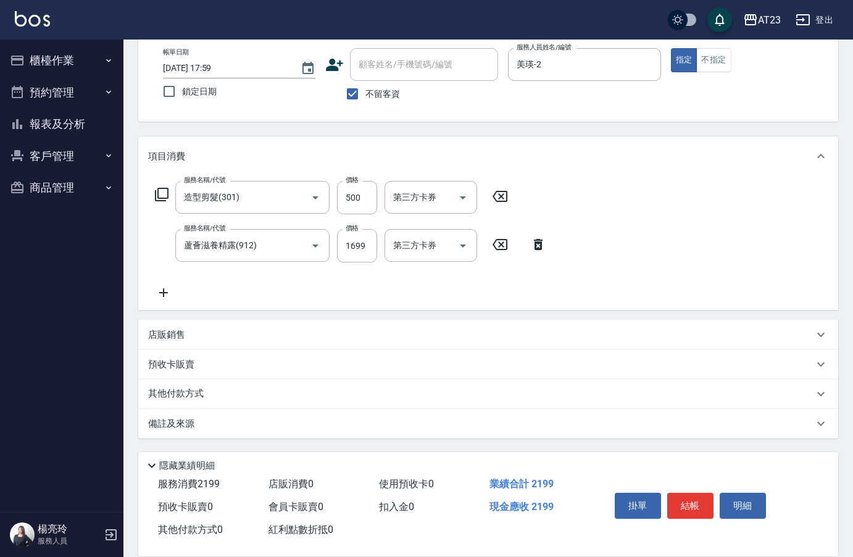
click at [177, 295] on icon at bounding box center [163, 292] width 31 height 15
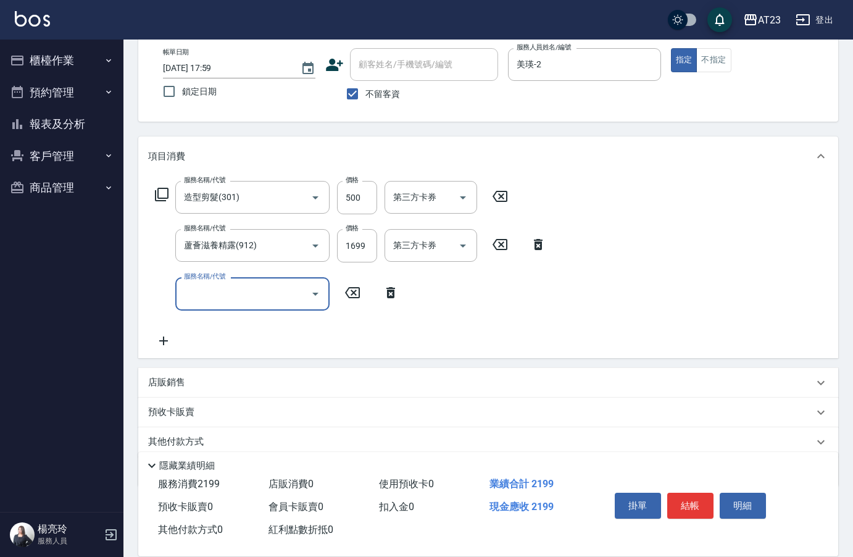
click at [207, 299] on input "服務名稱/代號" at bounding box center [243, 294] width 125 height 22
type input "互助210(721)"
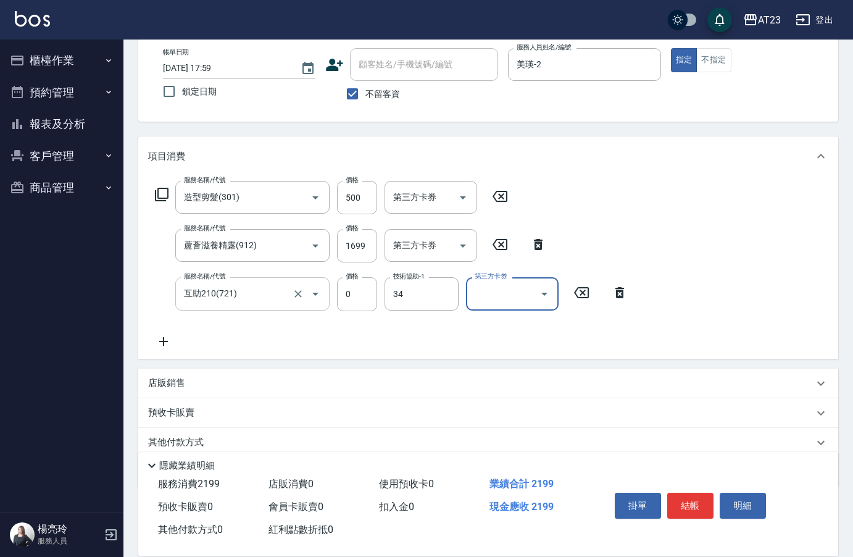
type input "Amy-34"
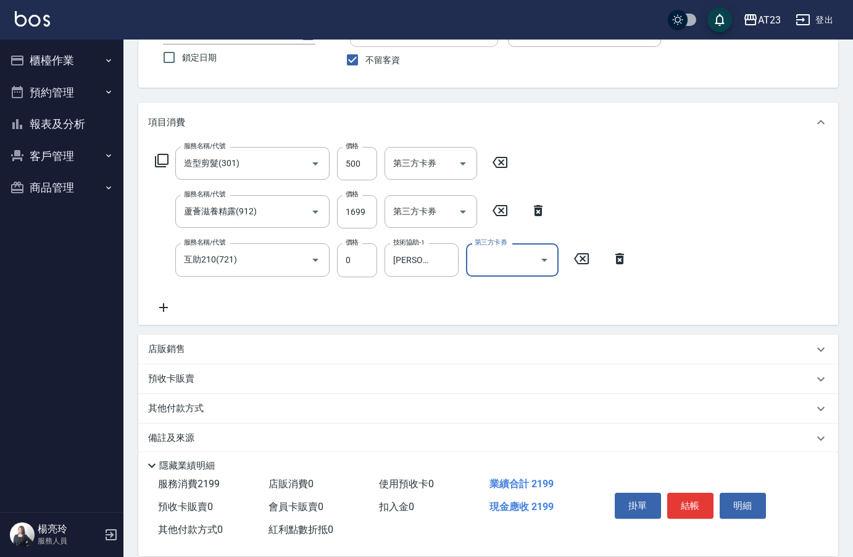
scroll to position [115, 0]
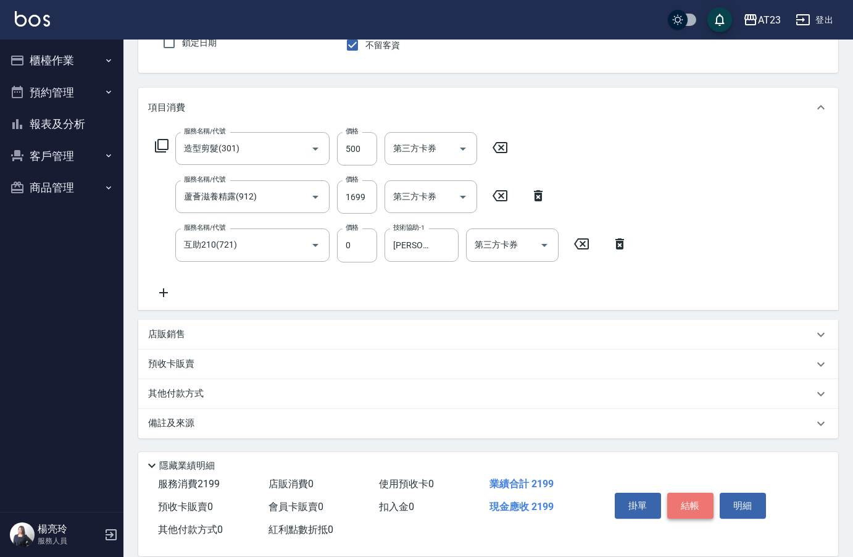
click at [682, 498] on button "結帳" at bounding box center [691, 506] width 46 height 26
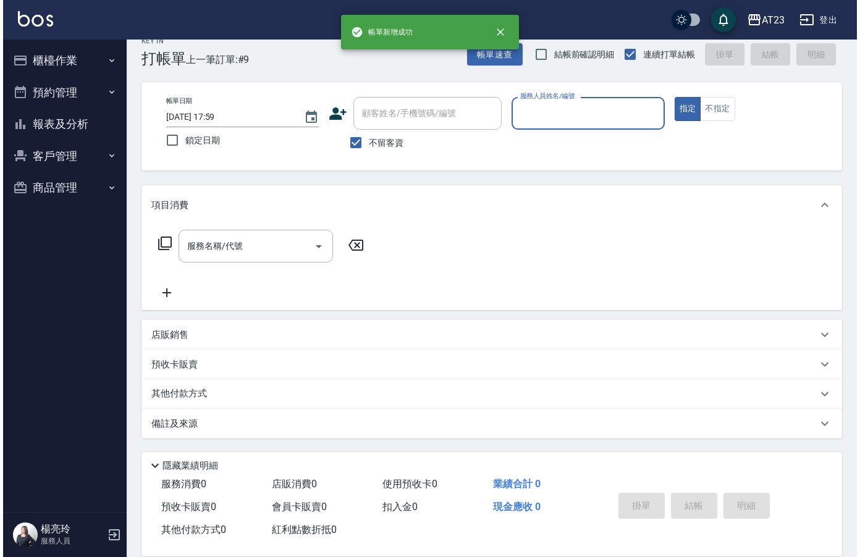
scroll to position [17, 0]
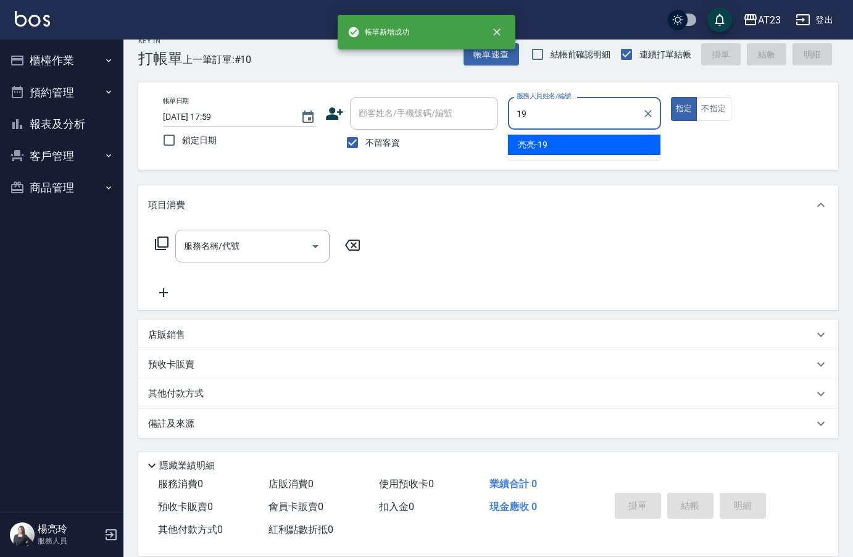
type input "亮亮-19"
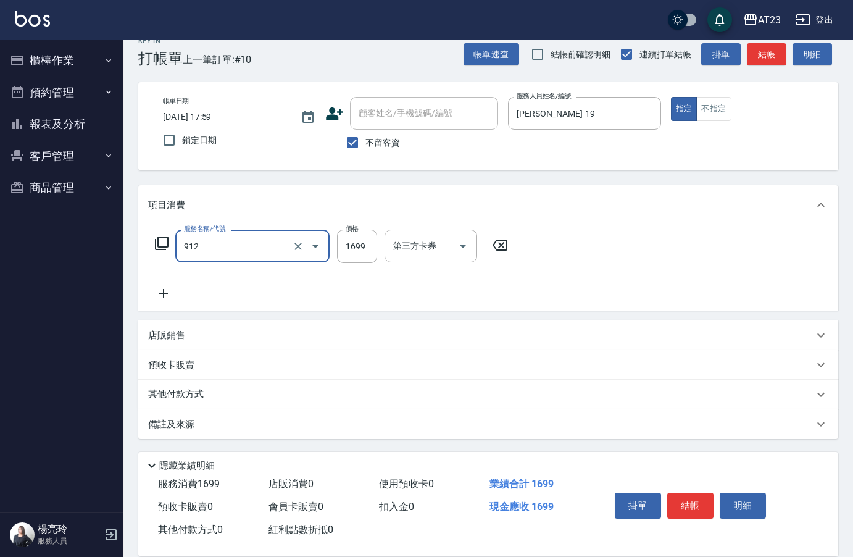
type input "蘆薈滋養精露(912)"
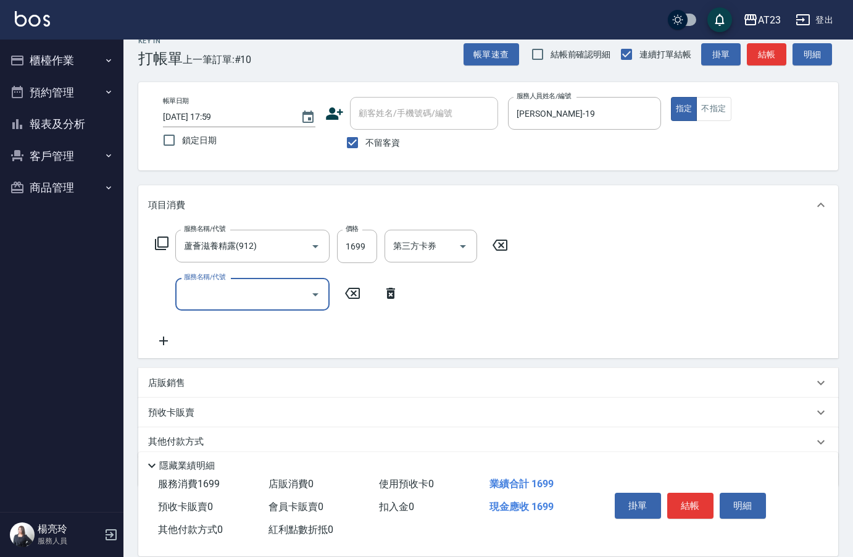
click at [166, 249] on icon at bounding box center [161, 243] width 15 height 15
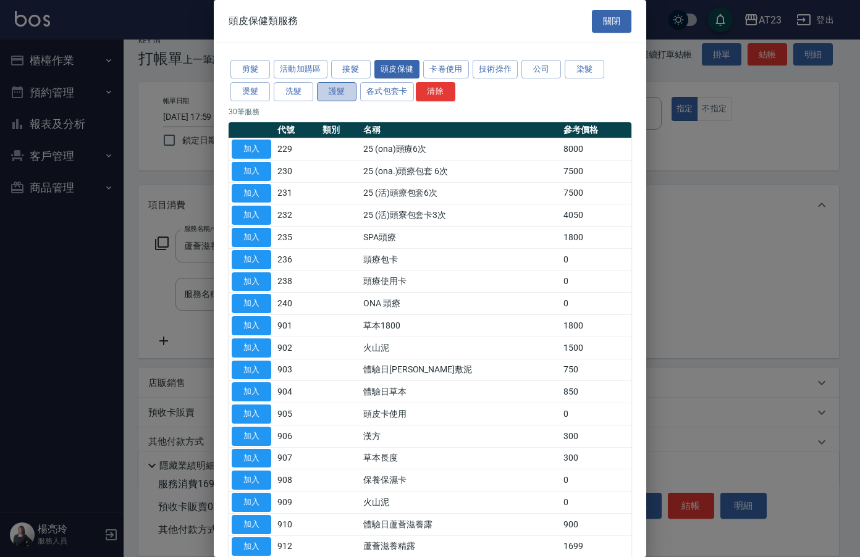
click at [335, 90] on button "護髮" at bounding box center [337, 91] width 40 height 19
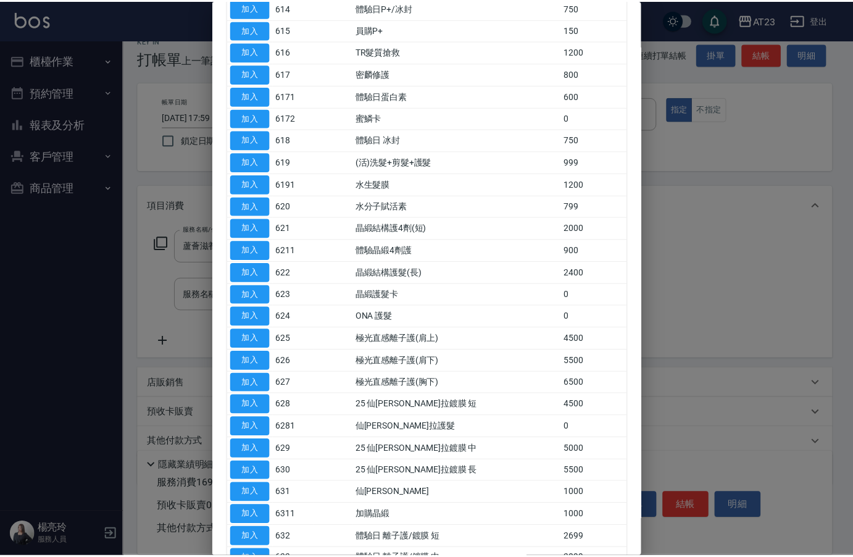
scroll to position [432, 0]
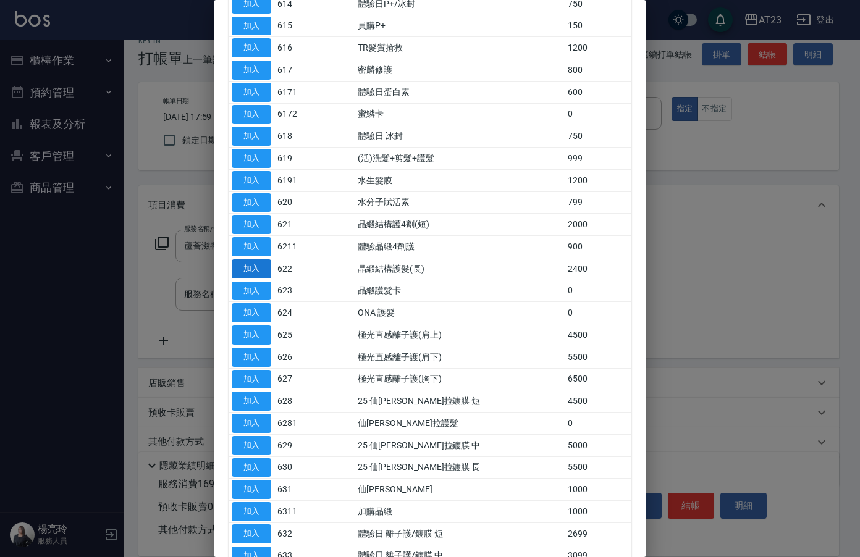
click at [257, 271] on button "加入" at bounding box center [252, 268] width 40 height 19
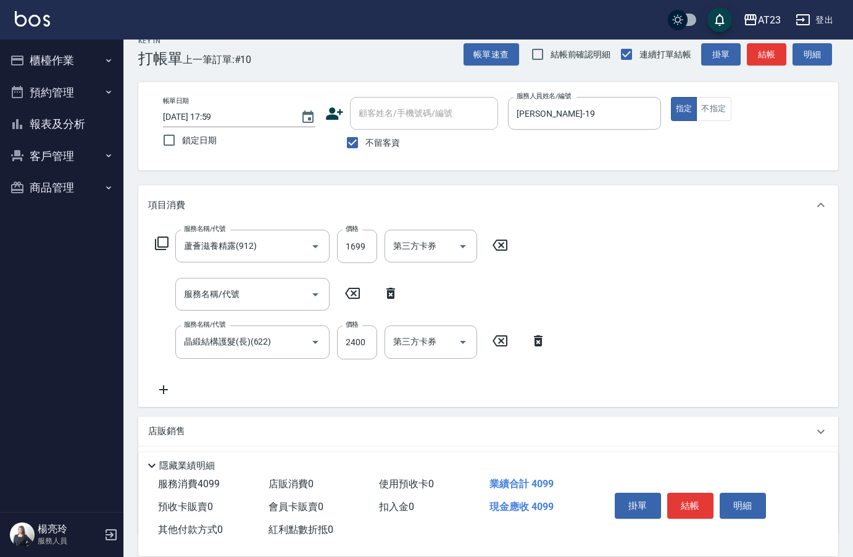
scroll to position [114, 0]
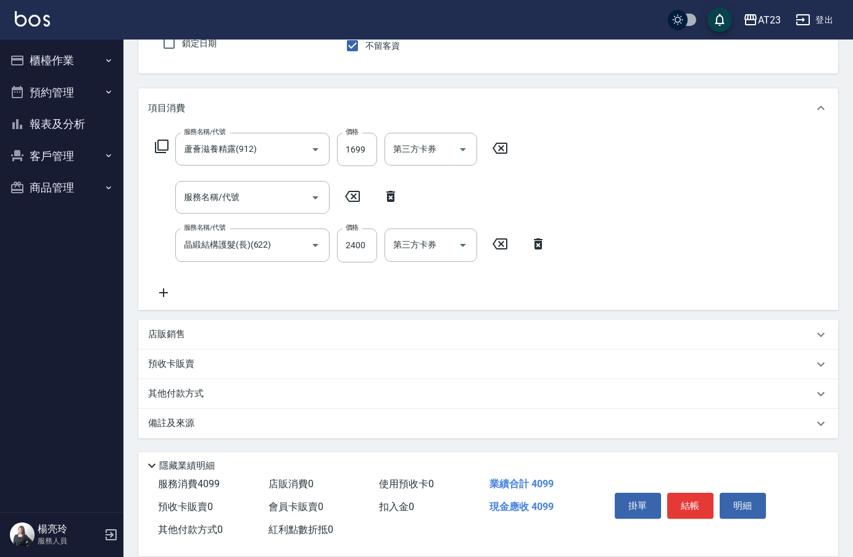
click at [172, 291] on icon at bounding box center [163, 292] width 31 height 15
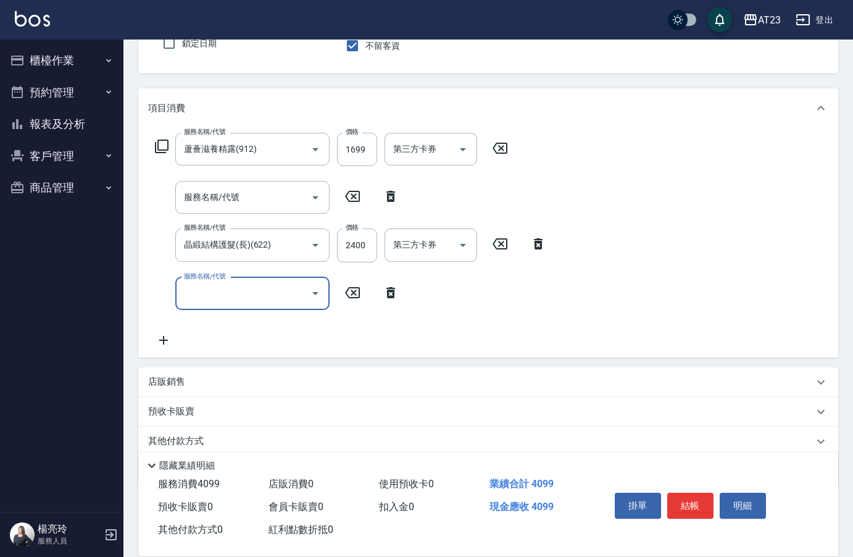
click at [217, 293] on input "服務名稱/代號" at bounding box center [243, 294] width 125 height 22
type input "互助20(702)"
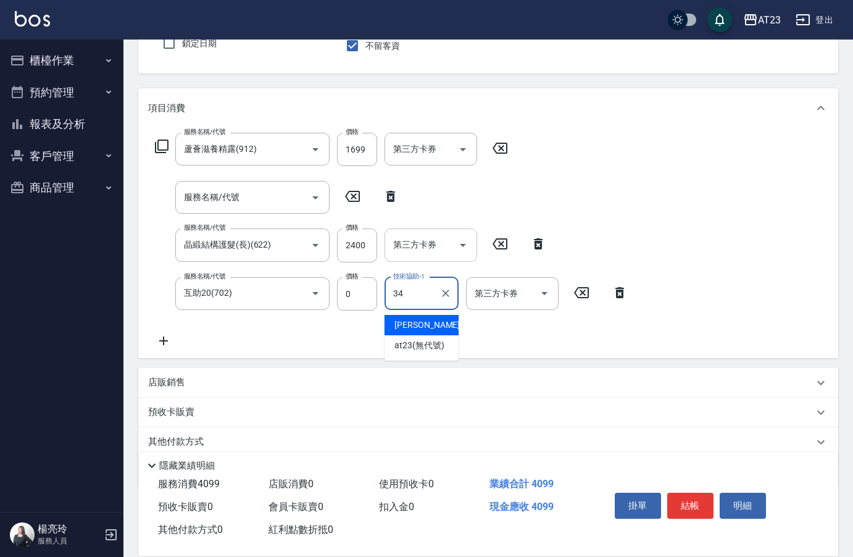
type input "Amy-34"
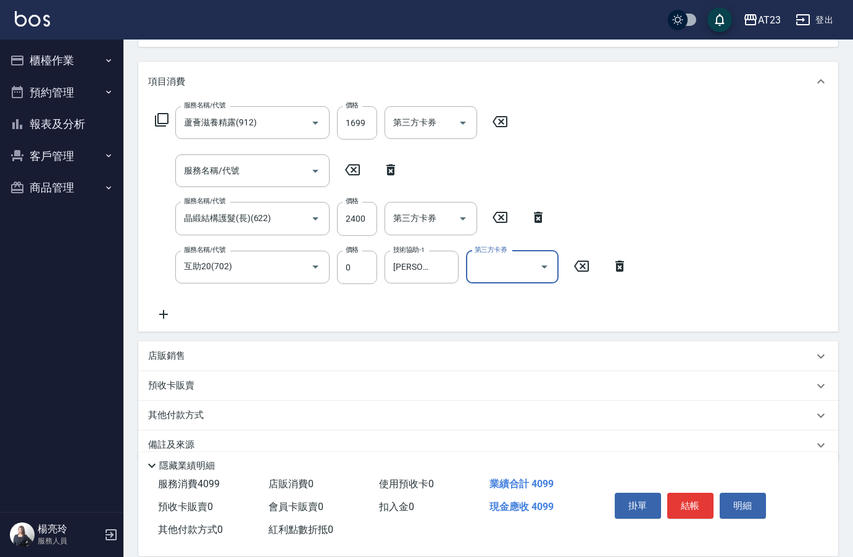
scroll to position [162, 0]
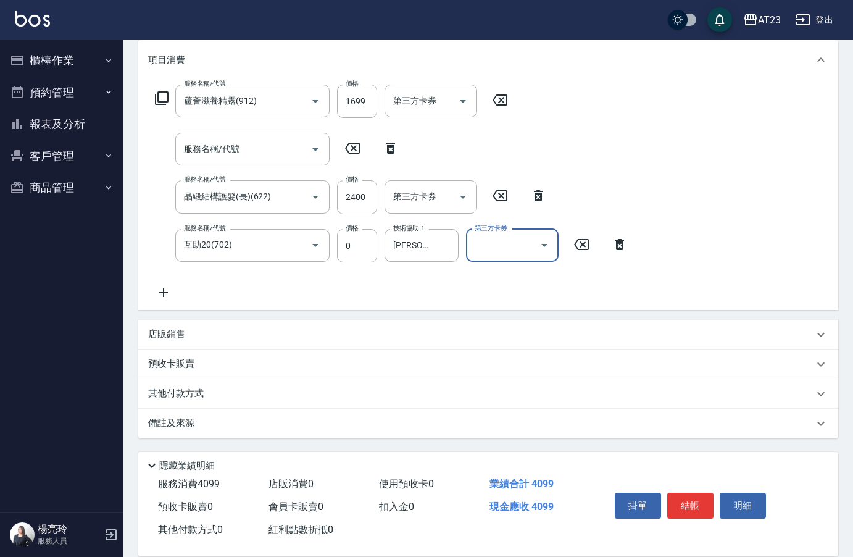
click at [198, 396] on p "其他付款方式" at bounding box center [179, 394] width 62 height 14
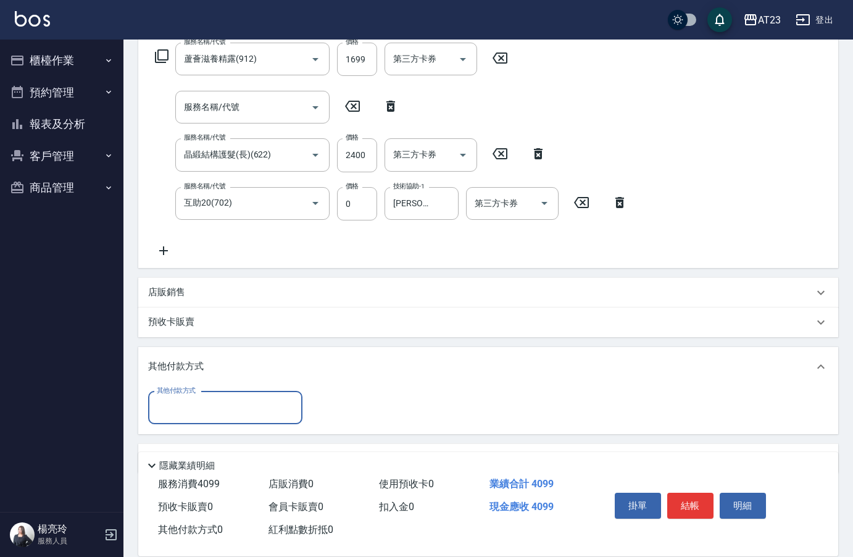
scroll to position [213, 0]
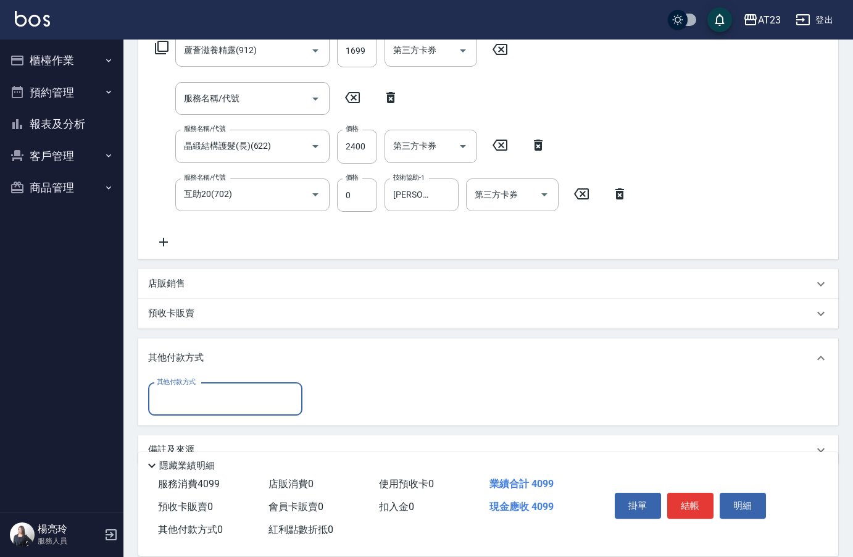
drag, startPoint x: 198, startPoint y: 393, endPoint x: 204, endPoint y: 398, distance: 7.4
click at [199, 393] on input "其他付款方式" at bounding box center [225, 399] width 143 height 22
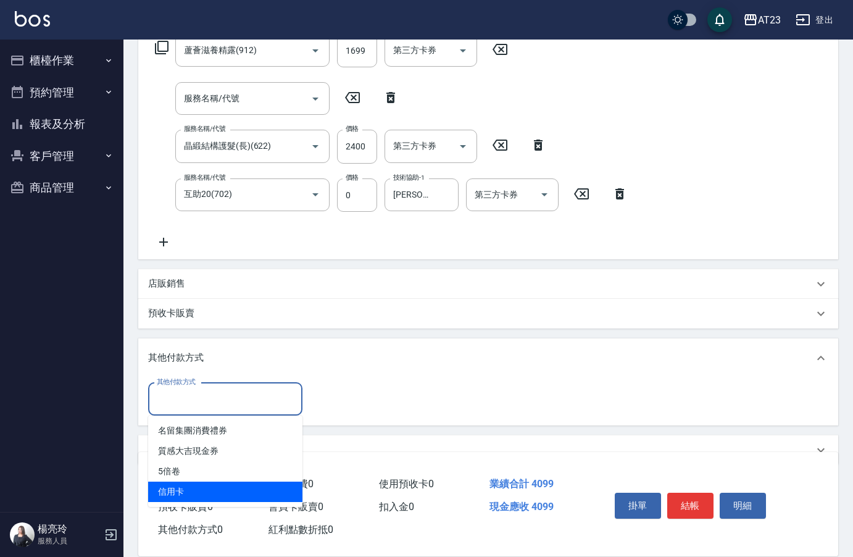
click at [207, 502] on ul "名留集團消費禮券 質感大吉現金券 5倍卷 信用卡" at bounding box center [225, 461] width 154 height 91
click at [217, 487] on span "信用卡" at bounding box center [225, 492] width 154 height 20
type input "信用卡"
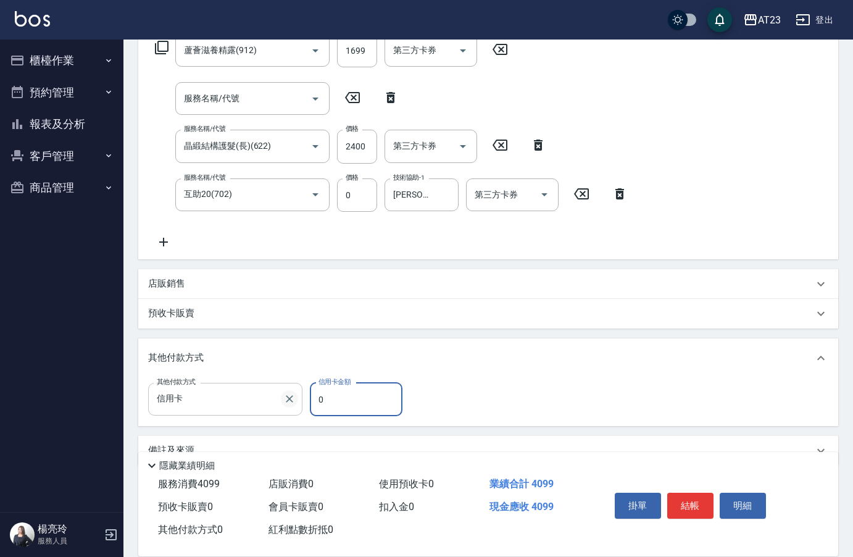
drag, startPoint x: 349, startPoint y: 394, endPoint x: 291, endPoint y: 399, distance: 57.6
click at [293, 399] on div "其他付款方式 信用卡 其他付款方式 信用卡金額 0 信用卡金額" at bounding box center [279, 399] width 262 height 33
type input "4099"
click at [699, 501] on button "結帳" at bounding box center [691, 506] width 46 height 26
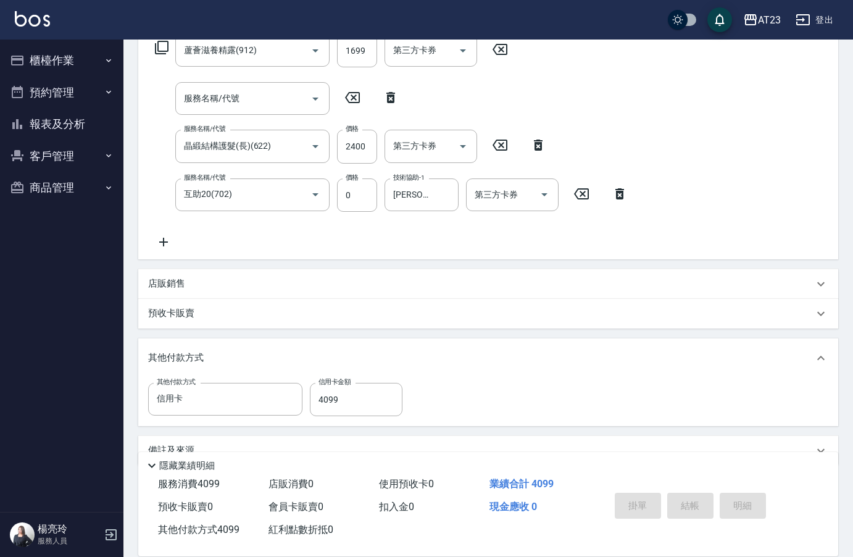
type input "2025/09/23 18:00"
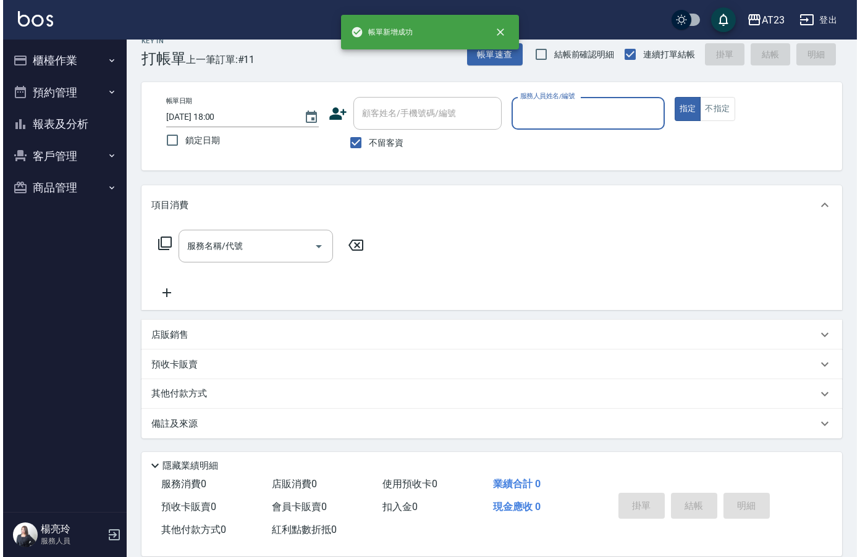
scroll to position [17, 0]
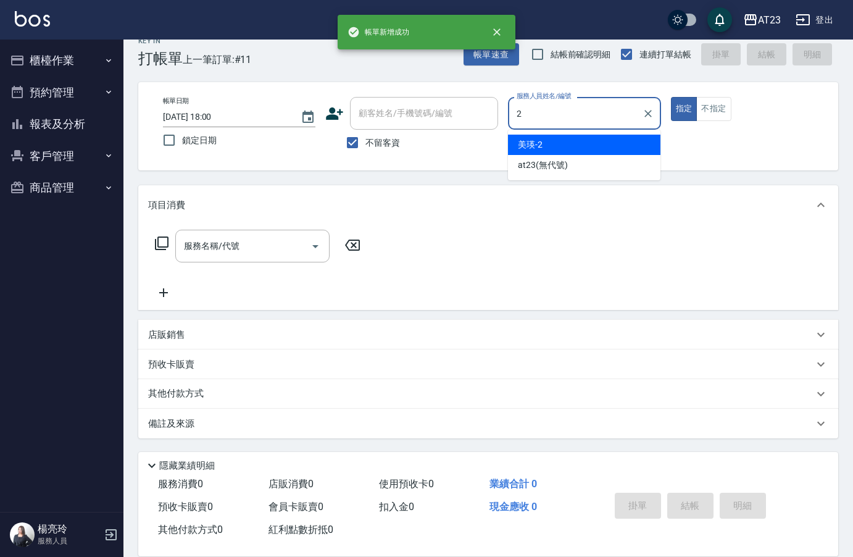
type input "美瑛-2"
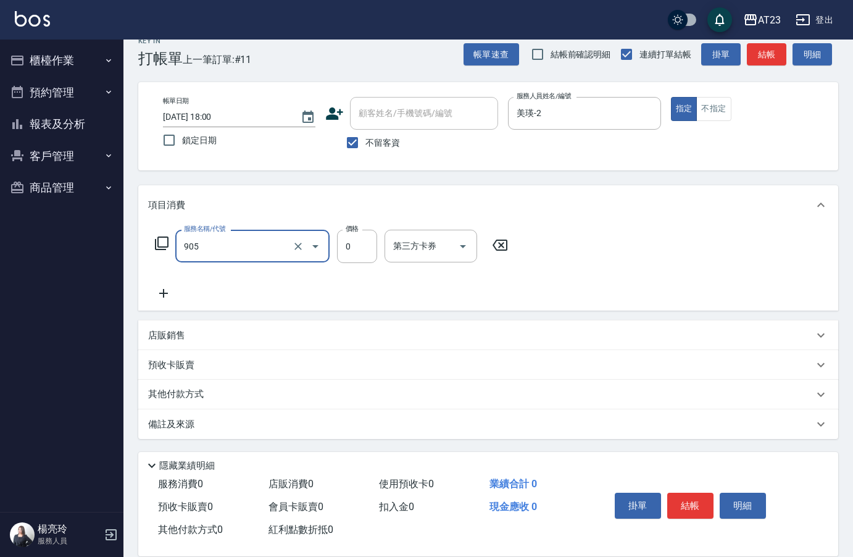
type input "頭皮卡使用(905)"
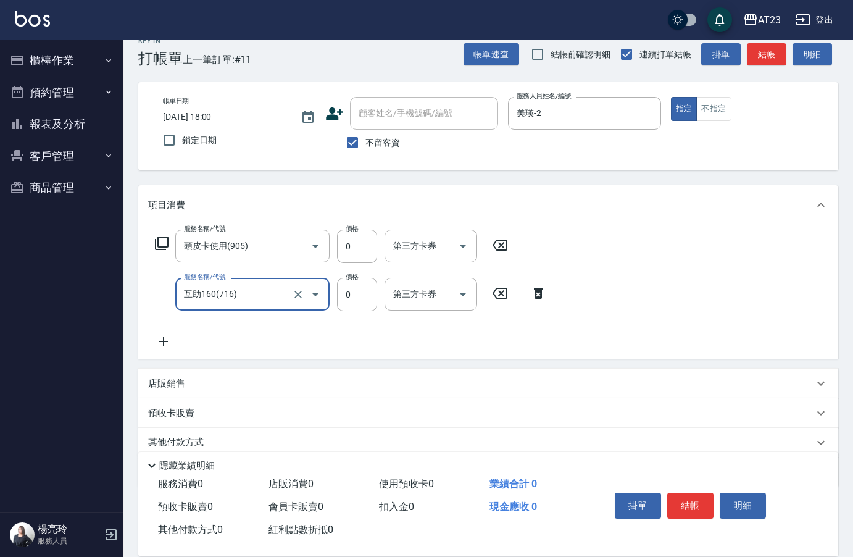
type input "互助160(716)"
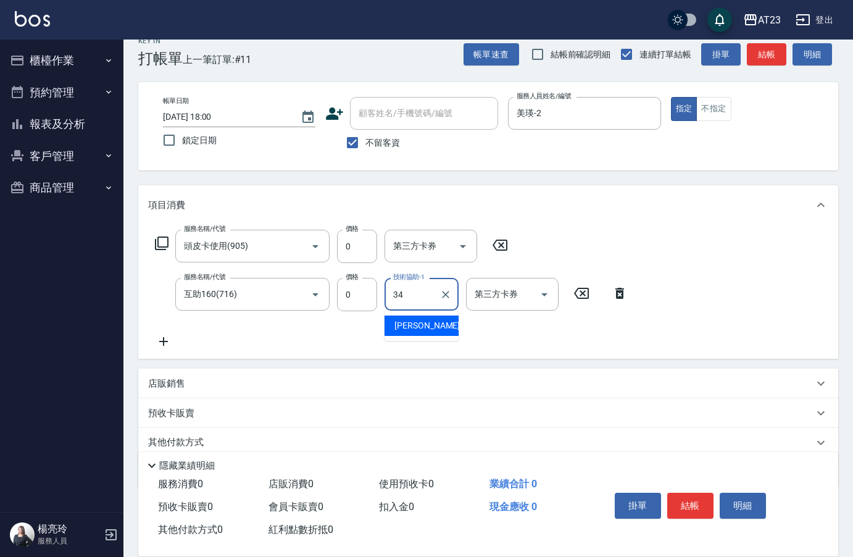
type input "Amy-34"
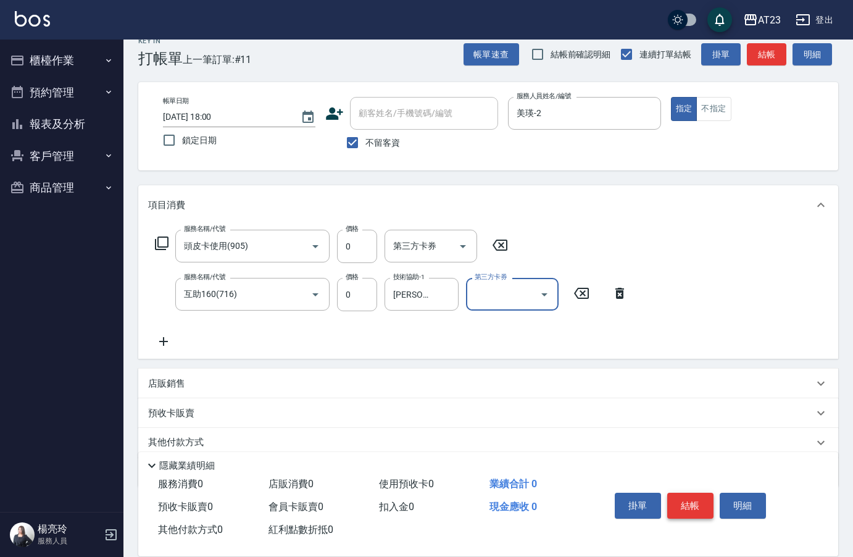
click at [697, 495] on button "結帳" at bounding box center [691, 506] width 46 height 26
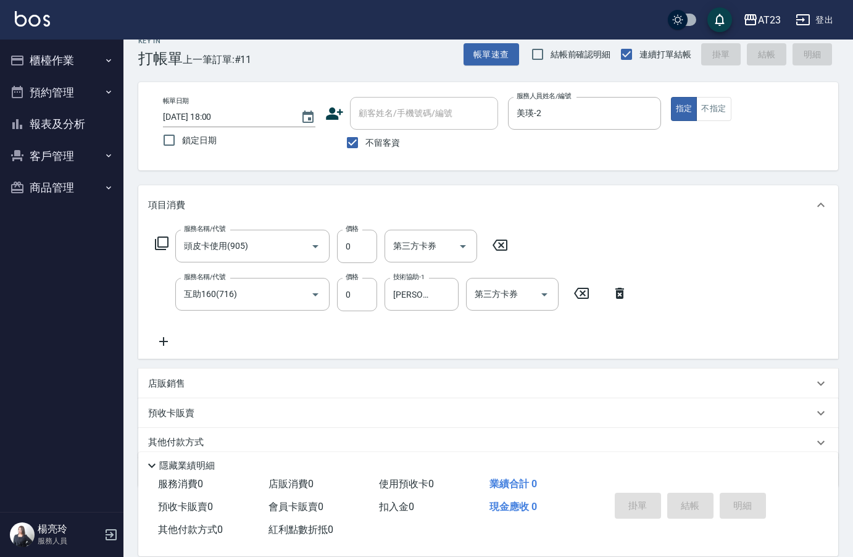
type input "2025/09/23 18:01"
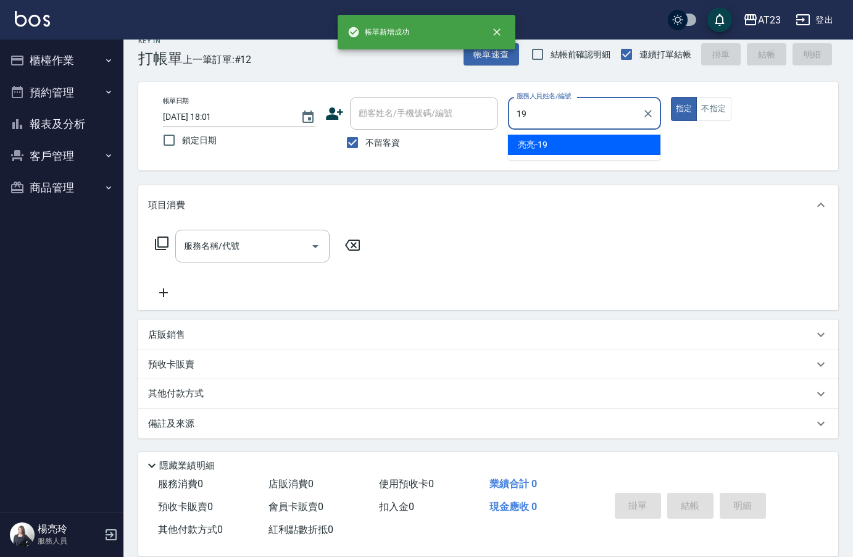
type input "亮亮-19"
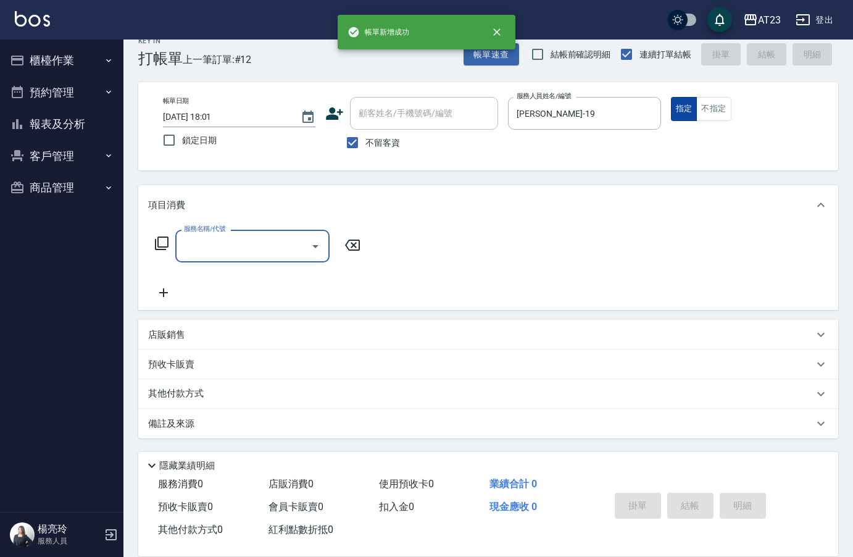
click at [709, 108] on button "不指定" at bounding box center [714, 109] width 35 height 24
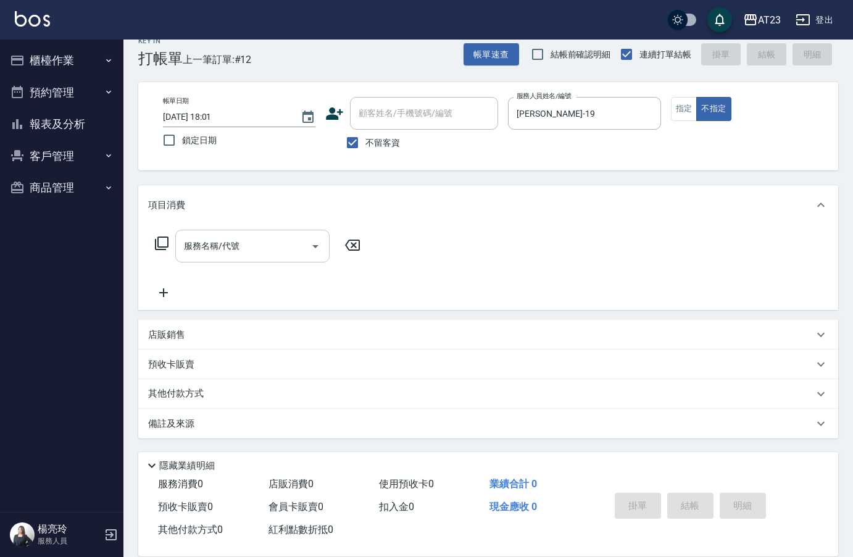
click at [230, 249] on div "服務名稱/代號 服務名稱/代號" at bounding box center [252, 246] width 154 height 33
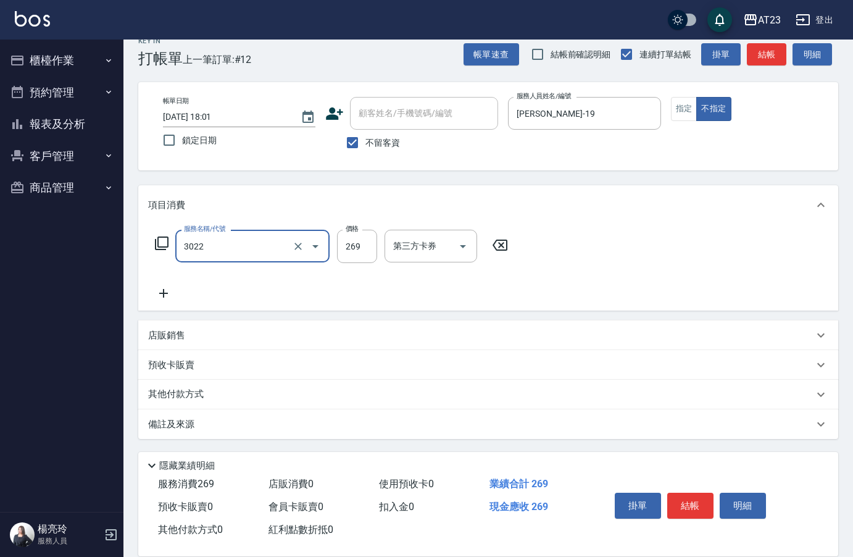
type input "(活動)造型剪(3022)"
click at [697, 497] on button "結帳" at bounding box center [691, 506] width 46 height 26
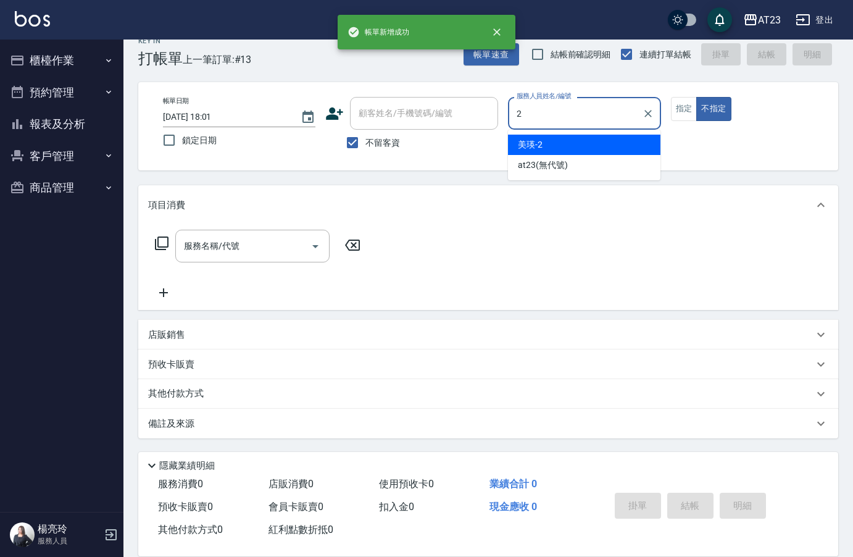
type input "美瑛-2"
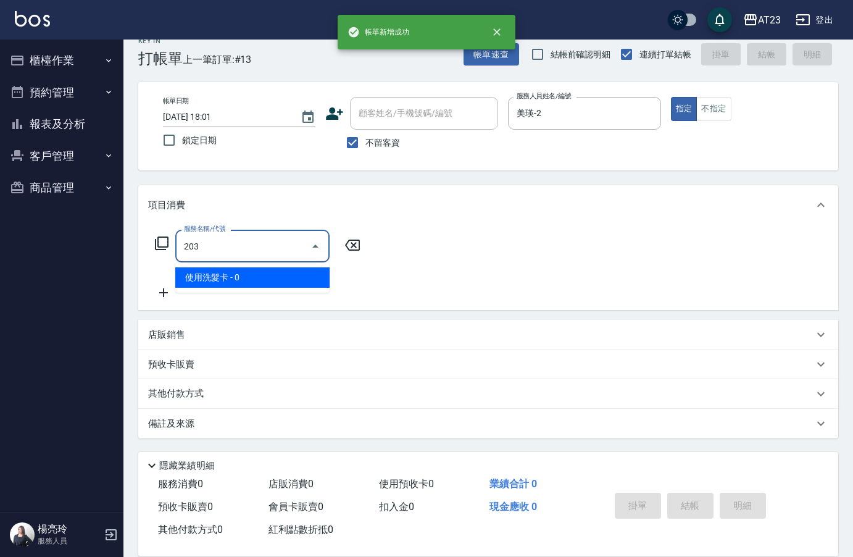
type input "使用洗髮卡(203)"
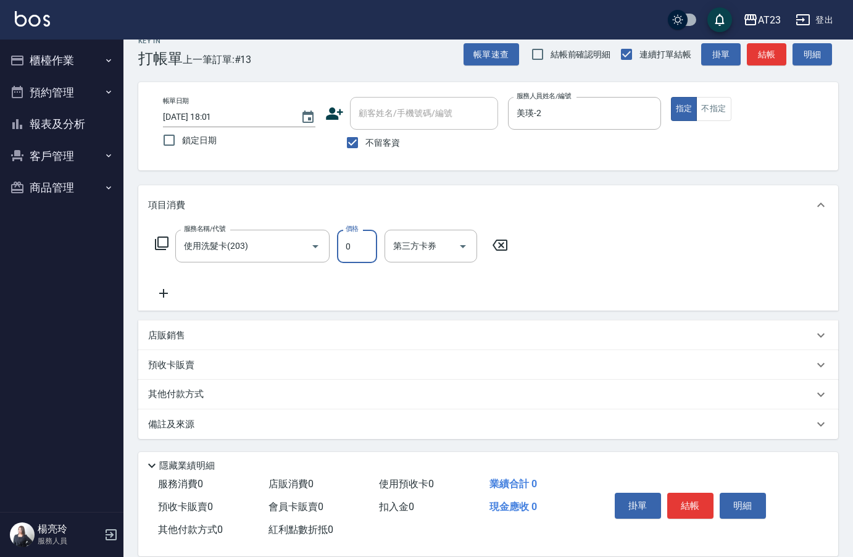
click at [691, 498] on button "結帳" at bounding box center [691, 506] width 46 height 26
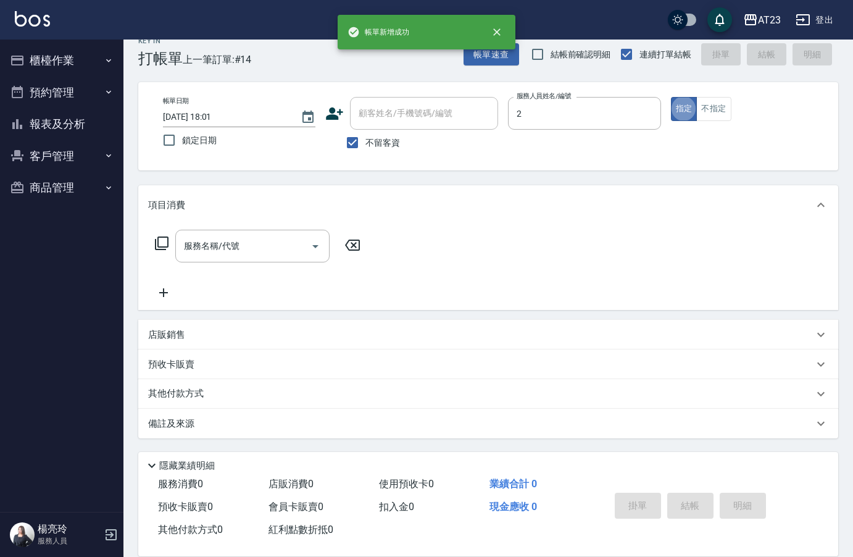
type input "美瑛-2"
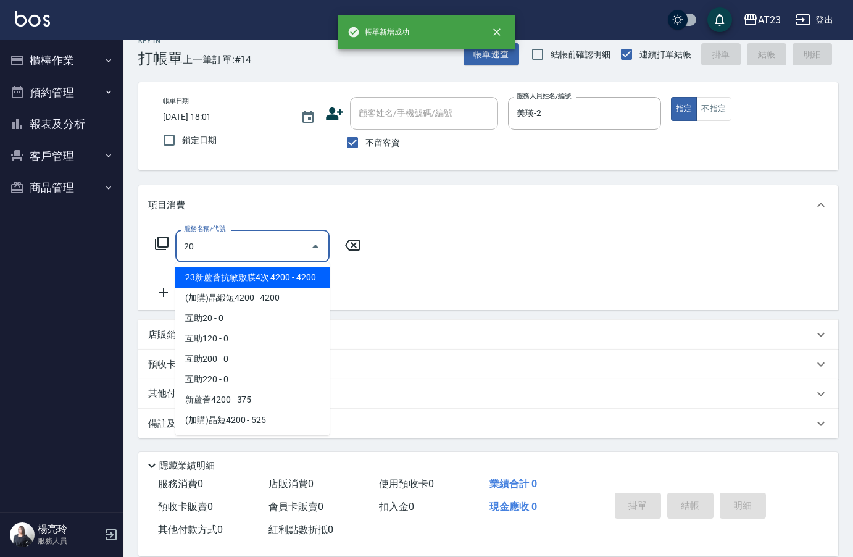
type input "203"
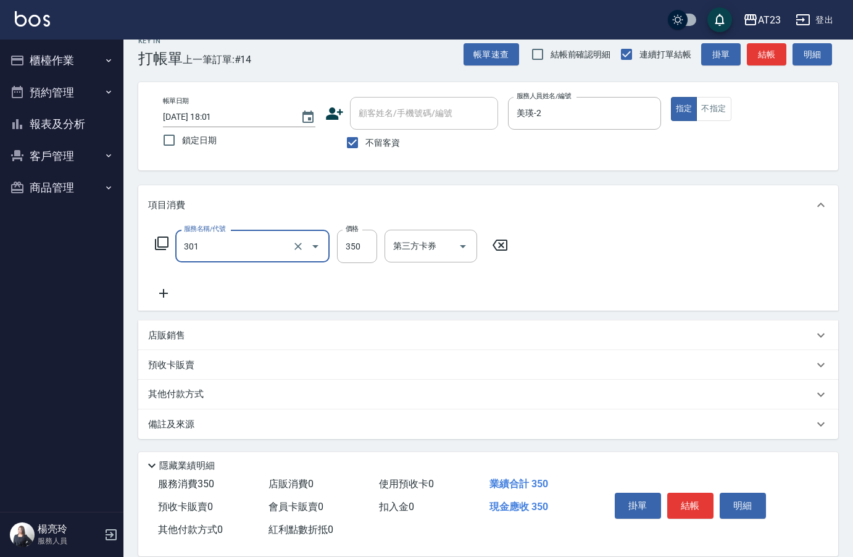
type input "造型剪髮(301)"
type input "500"
click at [691, 498] on button "結帳" at bounding box center [691, 506] width 46 height 26
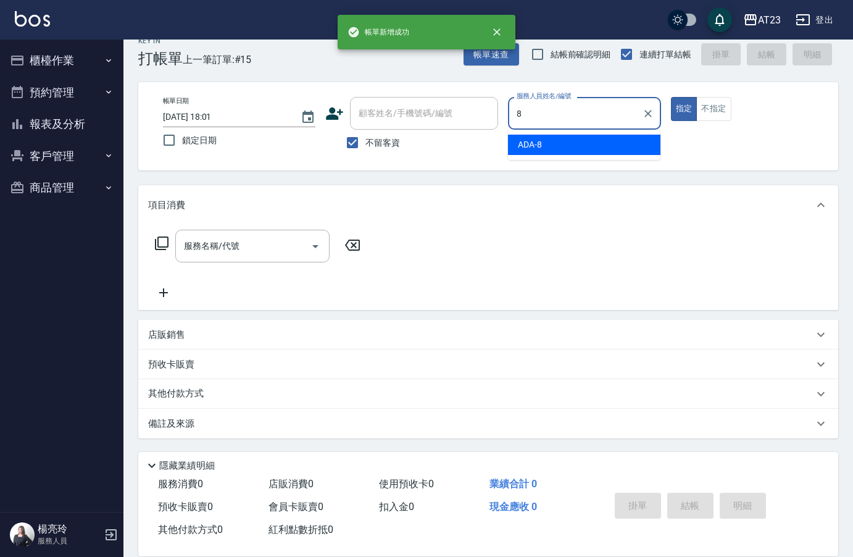
type input "ADA-8"
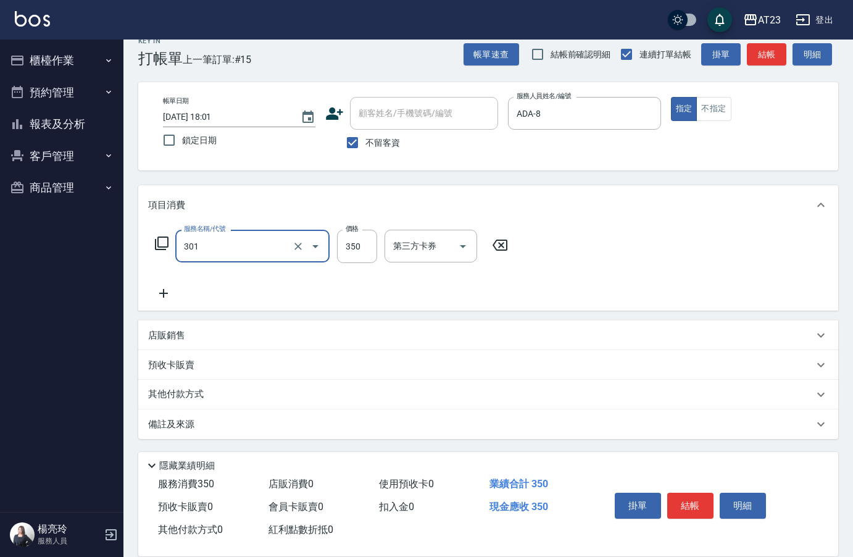
type input "造型剪髮(301)"
type input "200"
click at [702, 499] on button "結帳" at bounding box center [691, 506] width 46 height 26
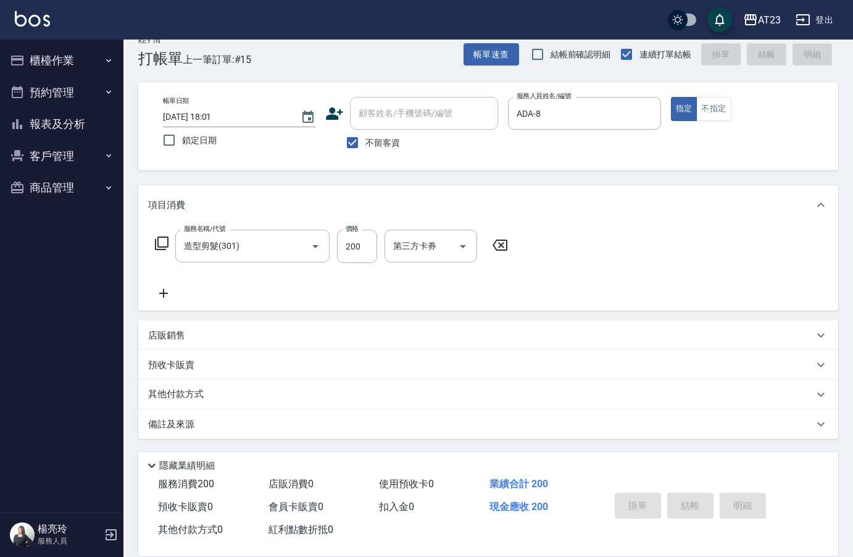
type input "2025/09/23 18:02"
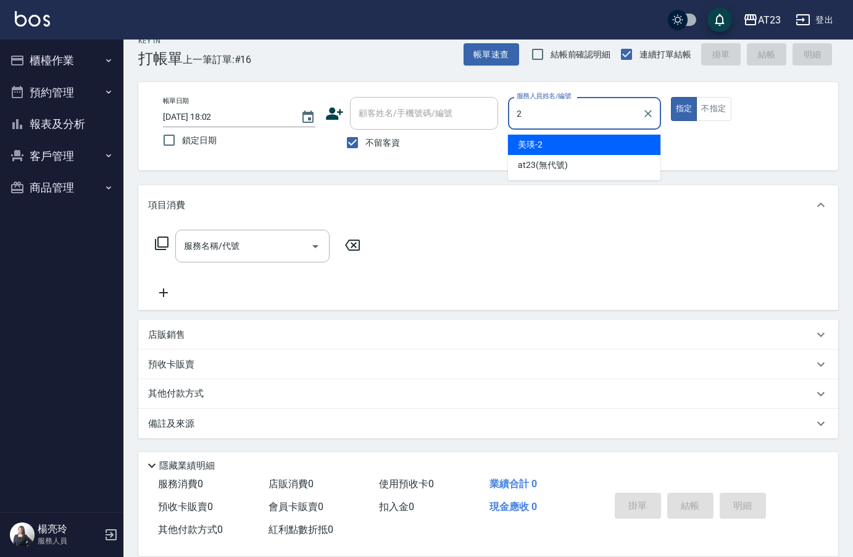
type input "美瑛-2"
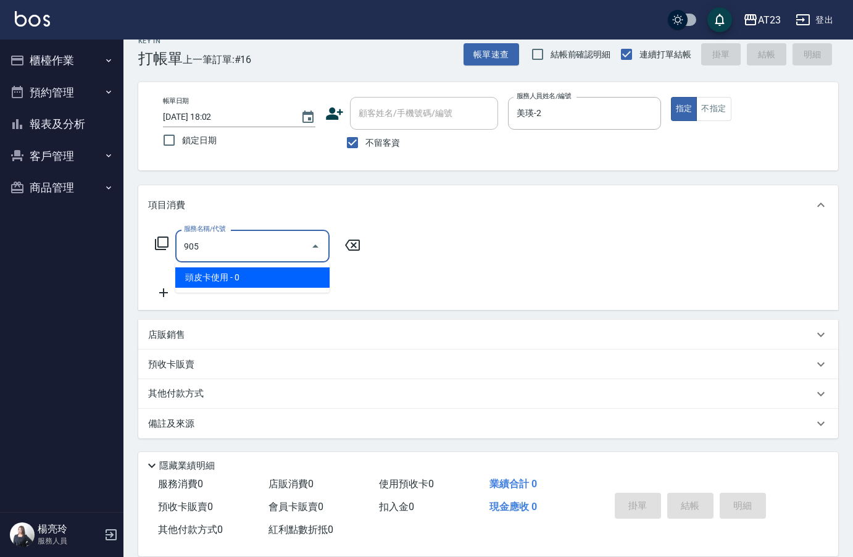
type input "頭皮卡使用(905)"
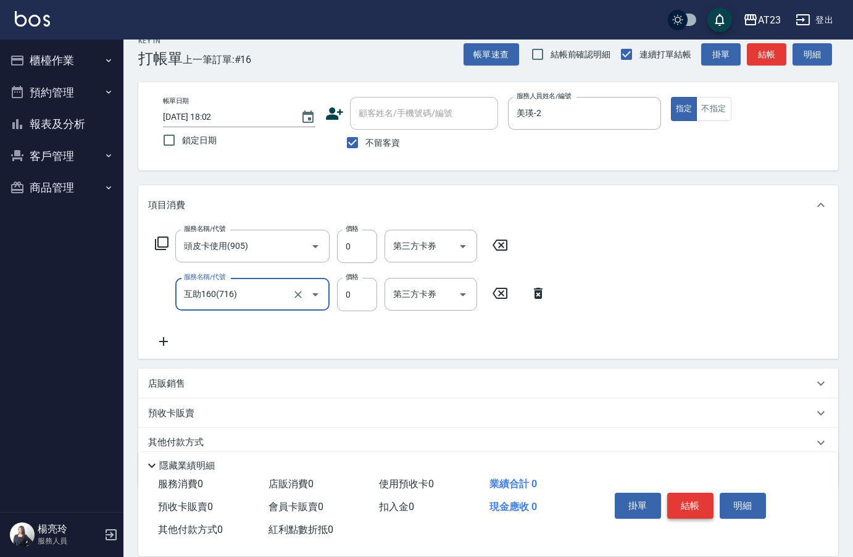
type input "互助160(716)"
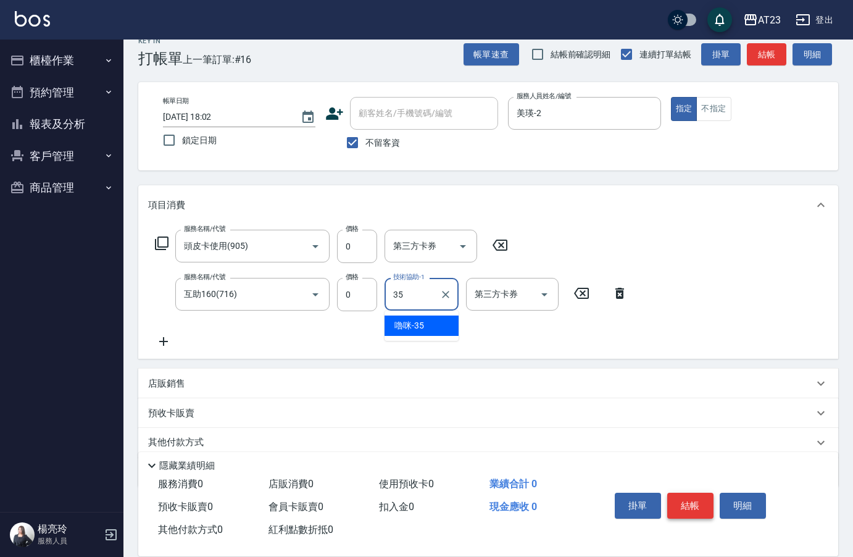
type input "嚕咪-35"
click at [702, 499] on button "結帳" at bounding box center [691, 506] width 46 height 26
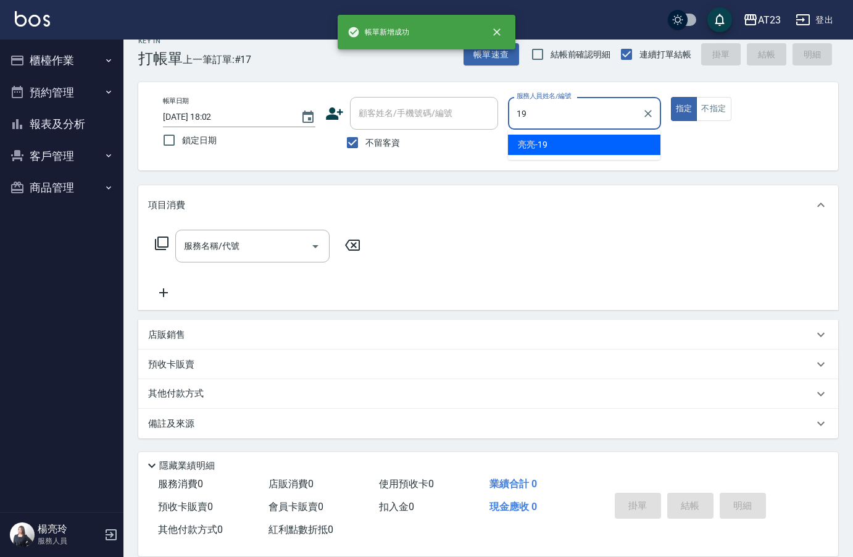
type input "亮亮-19"
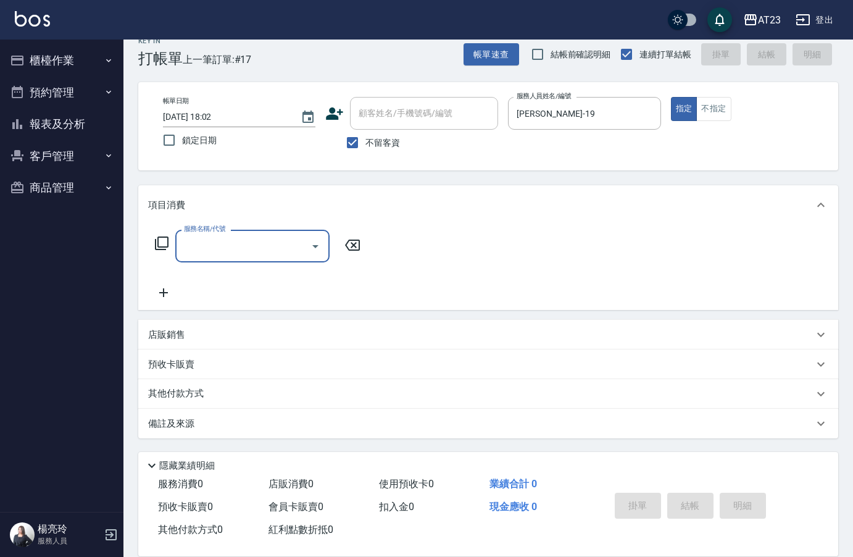
click at [151, 245] on div "服務名稱/代號 服務名稱/代號" at bounding box center [258, 246] width 220 height 33
click at [153, 245] on div "服務名稱/代號 服務名稱/代號" at bounding box center [258, 246] width 220 height 33
click at [165, 246] on icon at bounding box center [161, 243] width 15 height 15
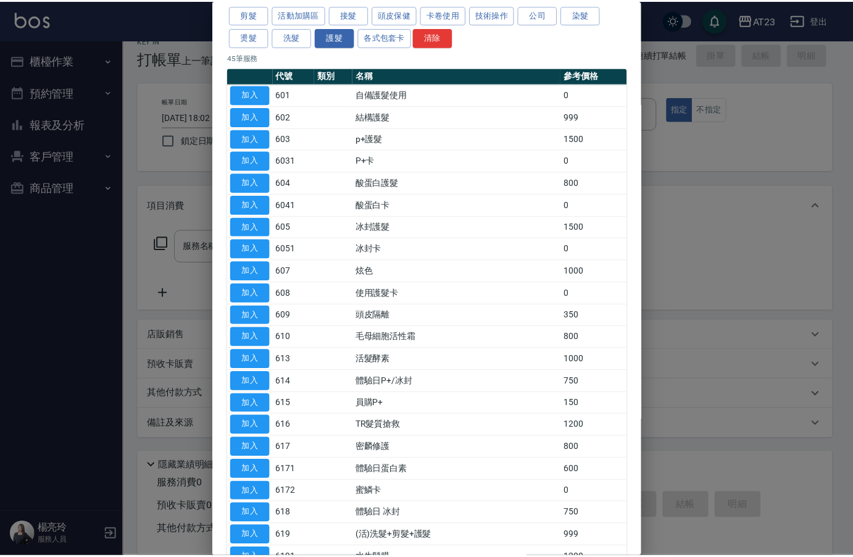
scroll to position [0, 0]
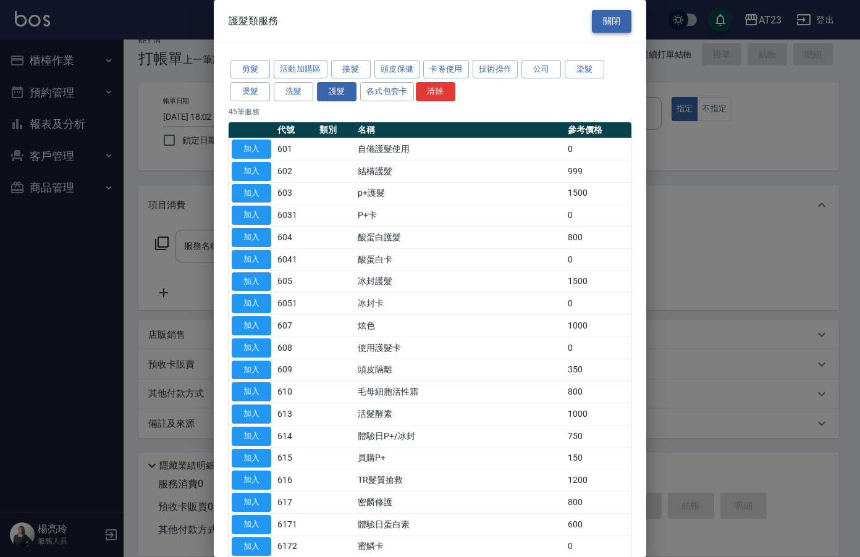
click at [605, 22] on button "關閉" at bounding box center [612, 21] width 40 height 23
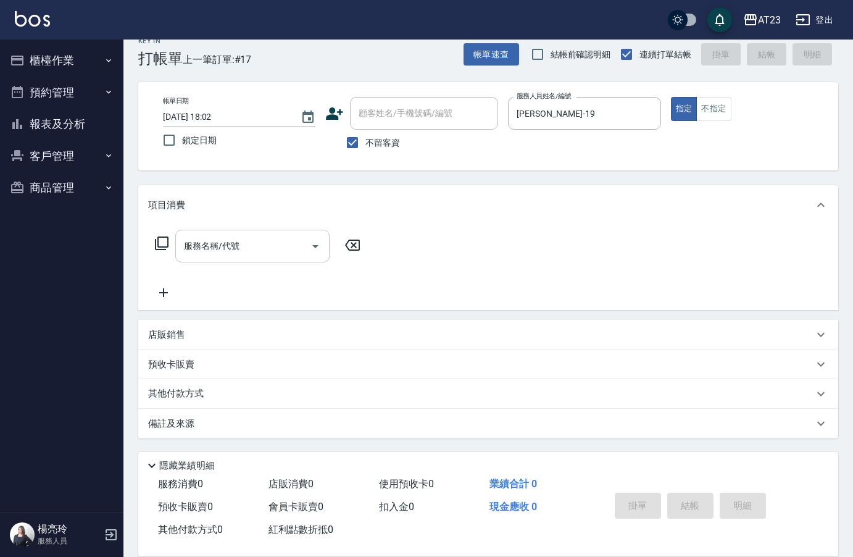
click at [204, 243] on div "服務名稱/代號 服務名稱/代號" at bounding box center [252, 246] width 154 height 33
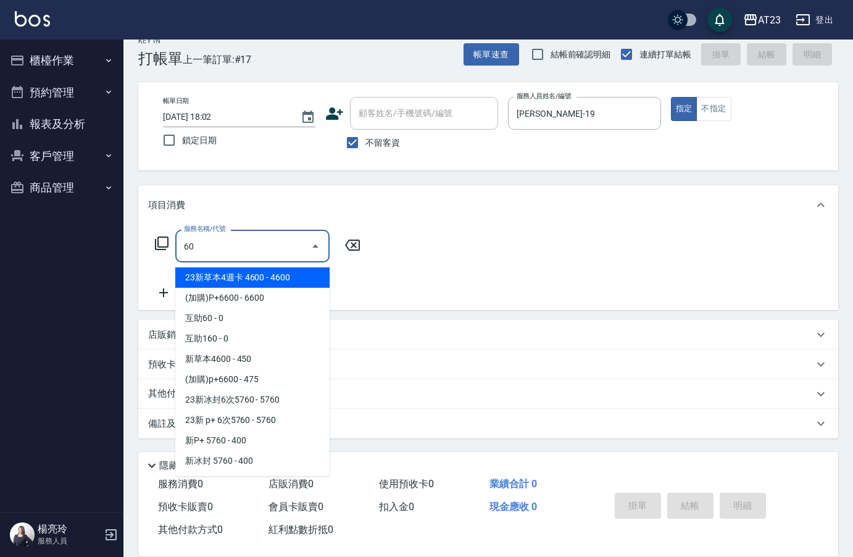
type input "6"
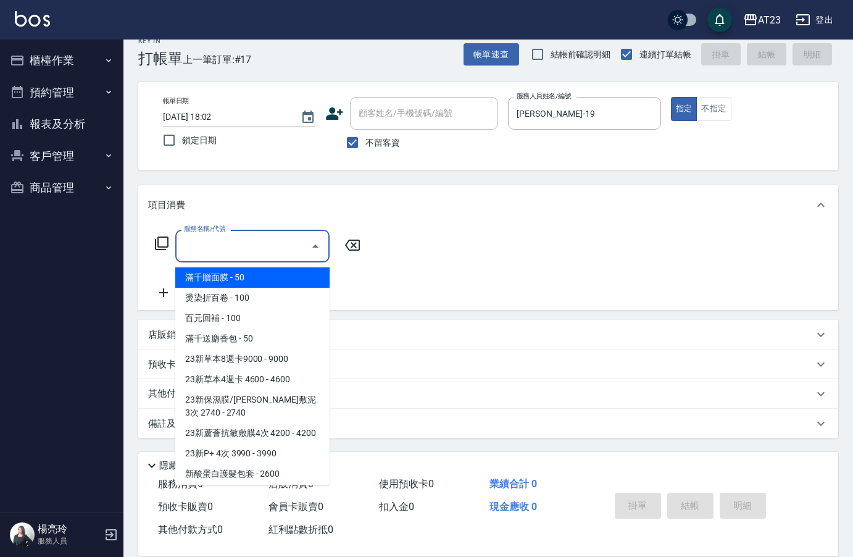
click at [199, 254] on input "服務名稱/代號" at bounding box center [243, 246] width 125 height 22
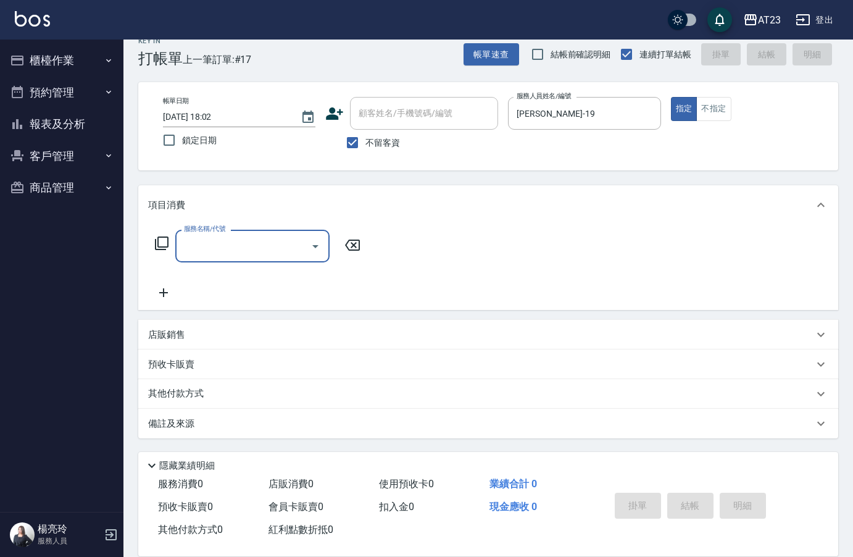
click at [198, 249] on input "服務名稱/代號" at bounding box center [243, 246] width 125 height 22
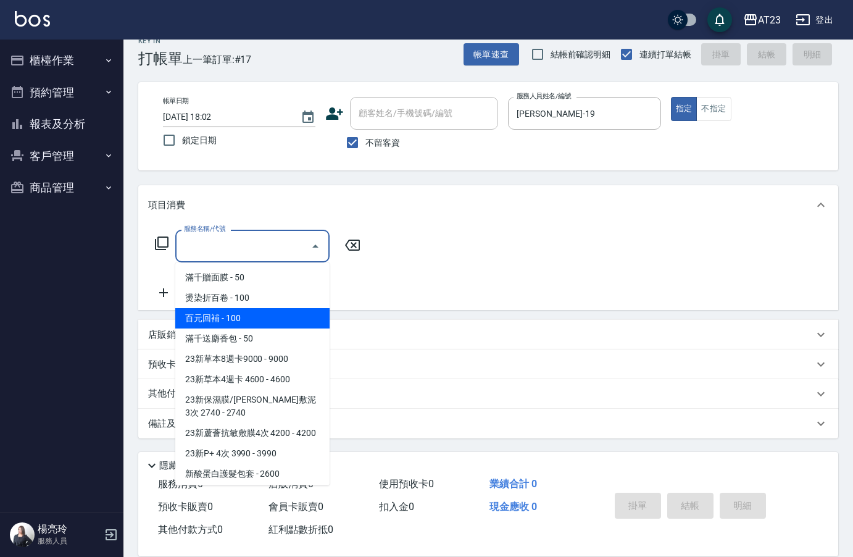
click at [153, 238] on div "服務名稱/代號 服務名稱/代號" at bounding box center [258, 246] width 220 height 33
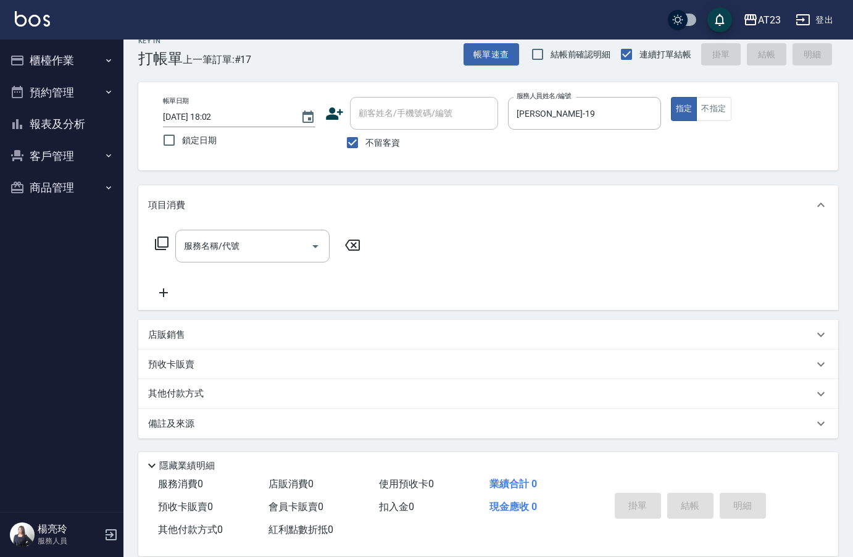
click at [156, 243] on icon at bounding box center [162, 243] width 14 height 14
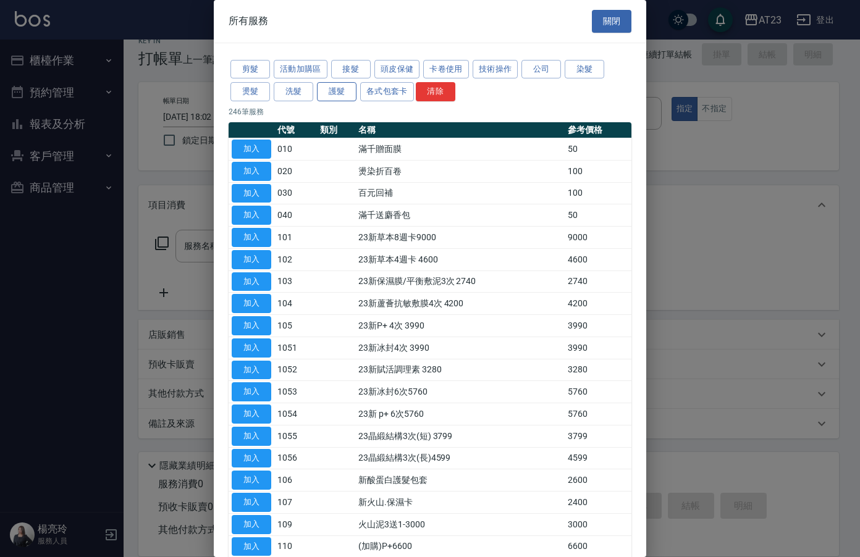
click at [338, 91] on button "護髮" at bounding box center [337, 91] width 40 height 19
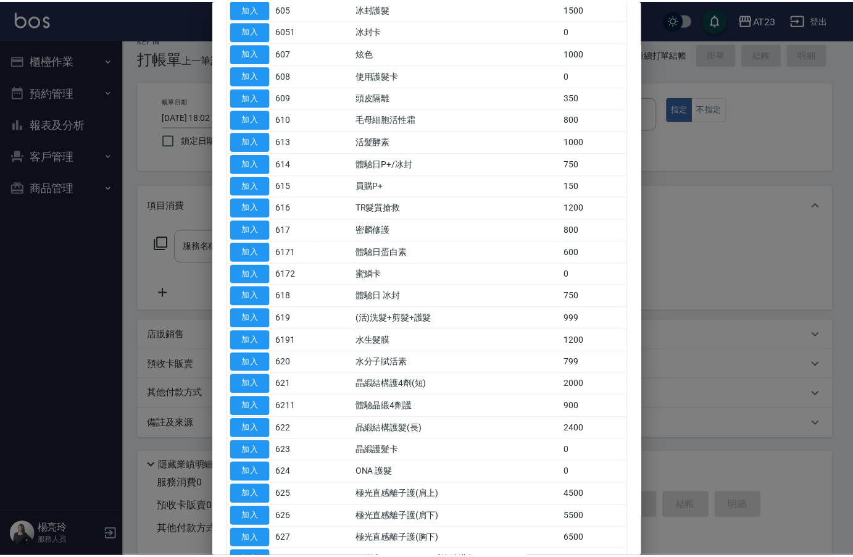
scroll to position [309, 0]
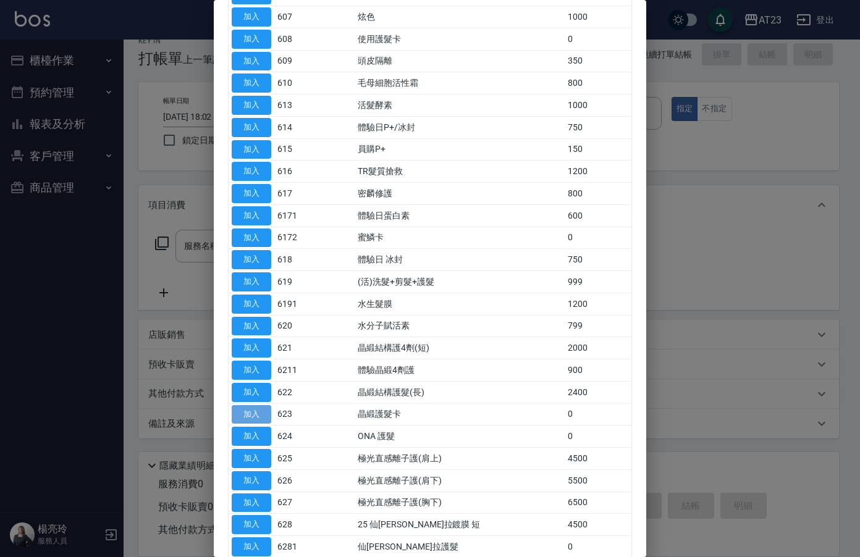
click at [259, 413] on button "加入" at bounding box center [252, 414] width 40 height 19
type input "晶緞護髮卡(623)"
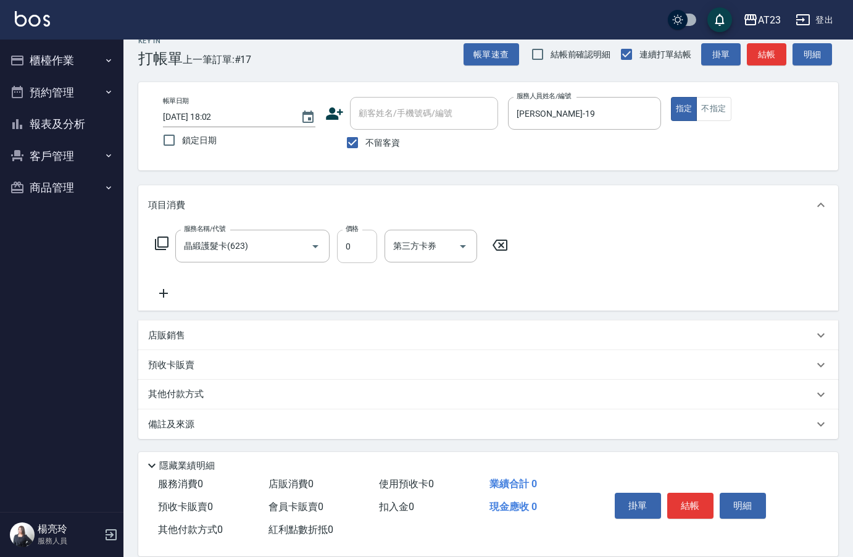
click at [338, 249] on input "0" at bounding box center [357, 246] width 40 height 33
type input "1361"
click at [188, 393] on p "其他付款方式" at bounding box center [179, 394] width 62 height 14
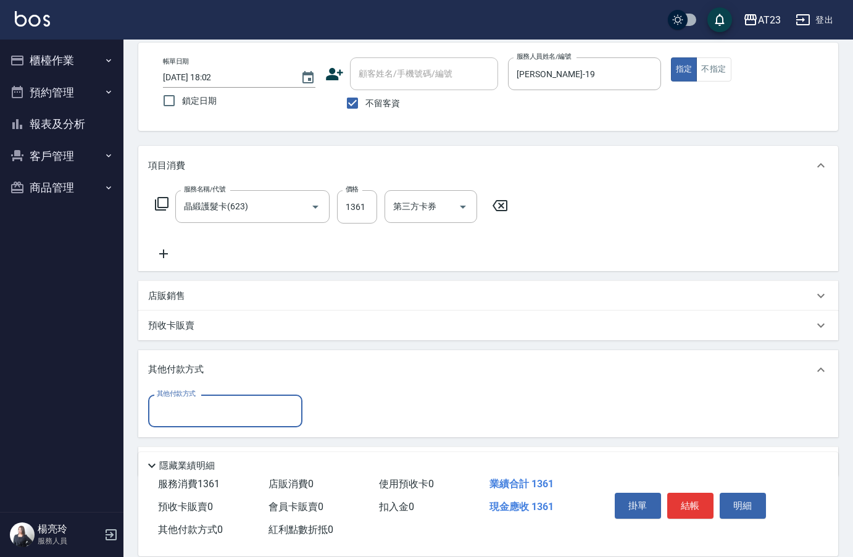
scroll to position [93, 0]
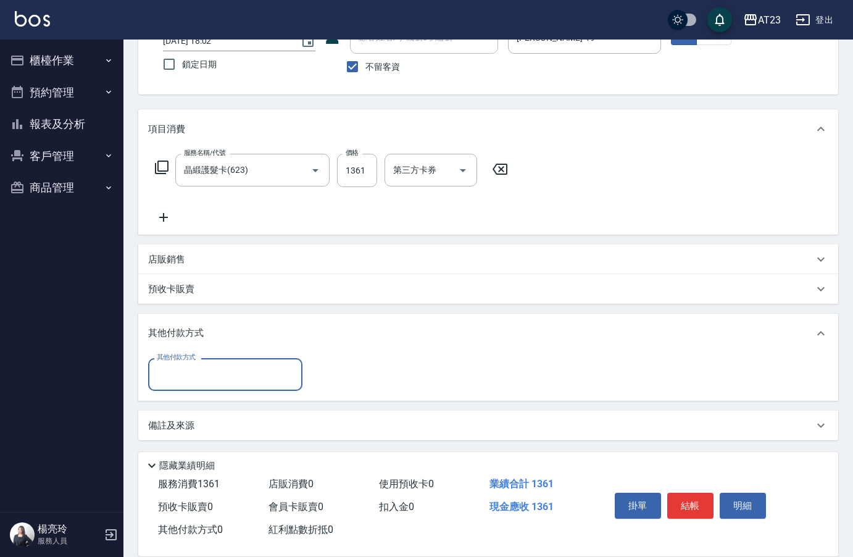
click at [181, 388] on div "其他付款方式" at bounding box center [225, 374] width 154 height 33
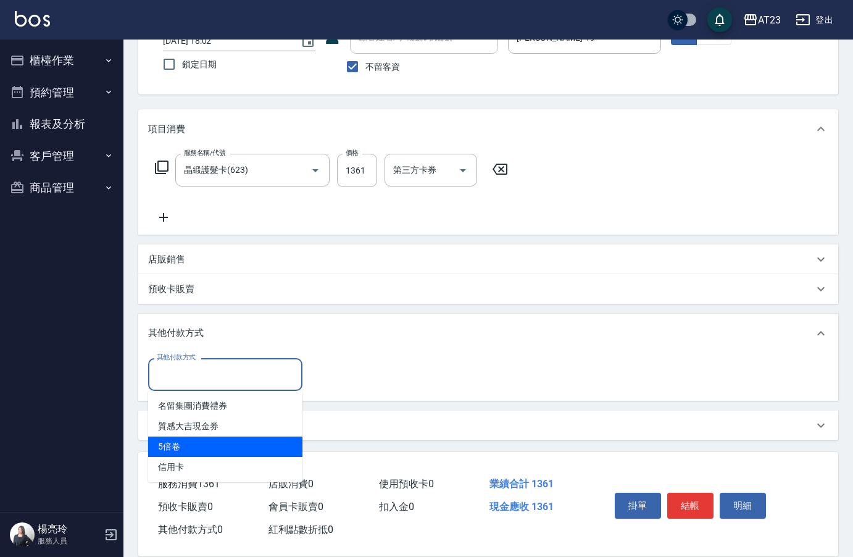
click at [180, 467] on span "信用卡" at bounding box center [225, 467] width 154 height 20
type input "信用卡"
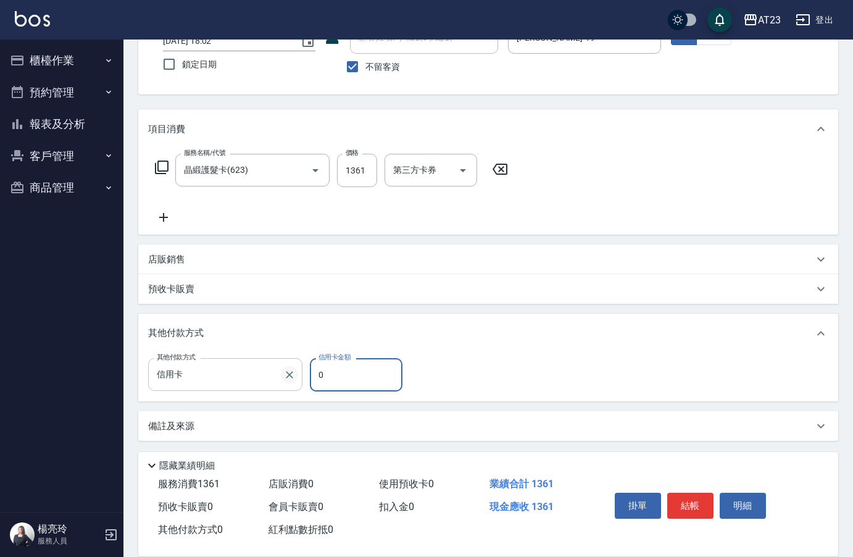
drag, startPoint x: 325, startPoint y: 382, endPoint x: 291, endPoint y: 379, distance: 34.1
click at [291, 379] on div "其他付款方式 信用卡 其他付款方式 信用卡金額 0 信用卡金額" at bounding box center [279, 374] width 262 height 33
type input "1361"
click at [693, 496] on button "結帳" at bounding box center [691, 506] width 46 height 26
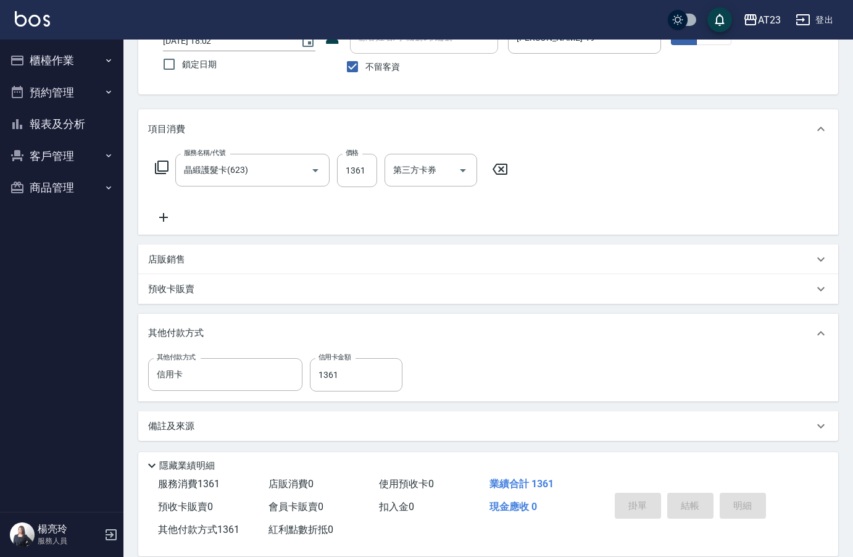
type input "2025/09/23 18:04"
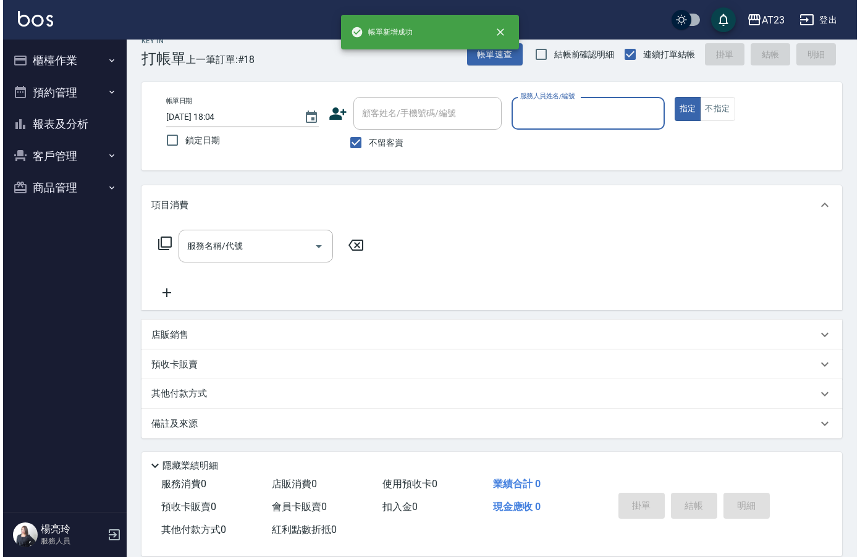
scroll to position [17, 0]
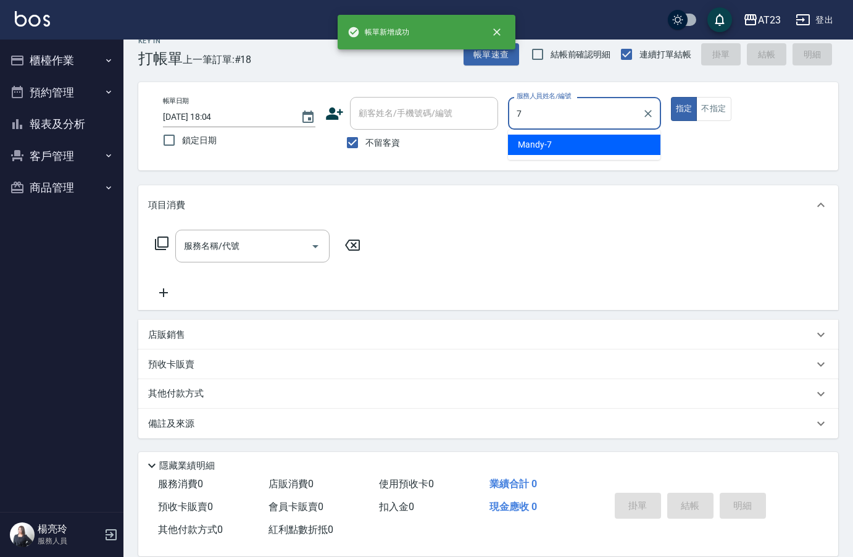
type input "Mandy-7"
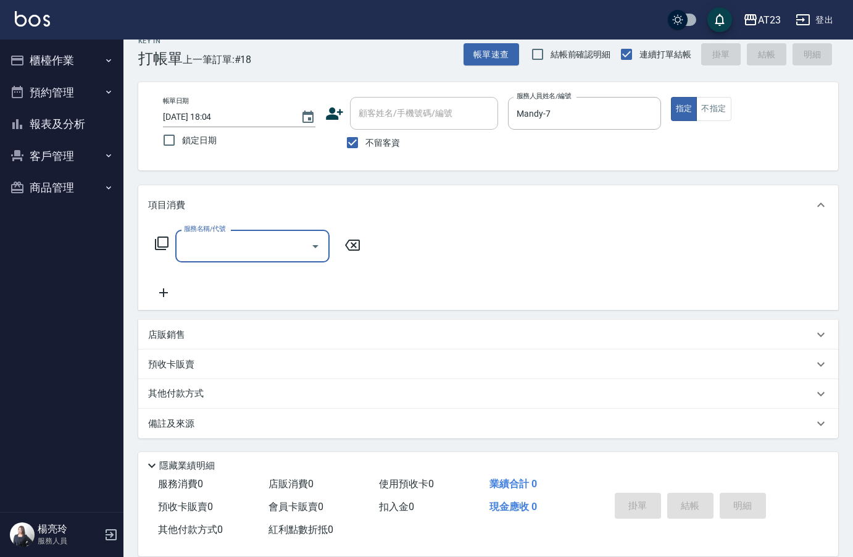
click at [165, 246] on icon at bounding box center [161, 243] width 15 height 15
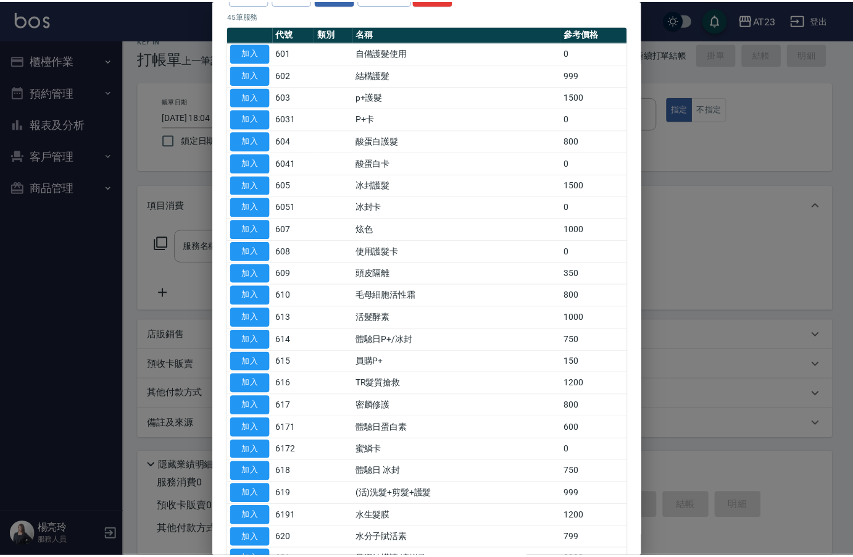
scroll to position [0, 0]
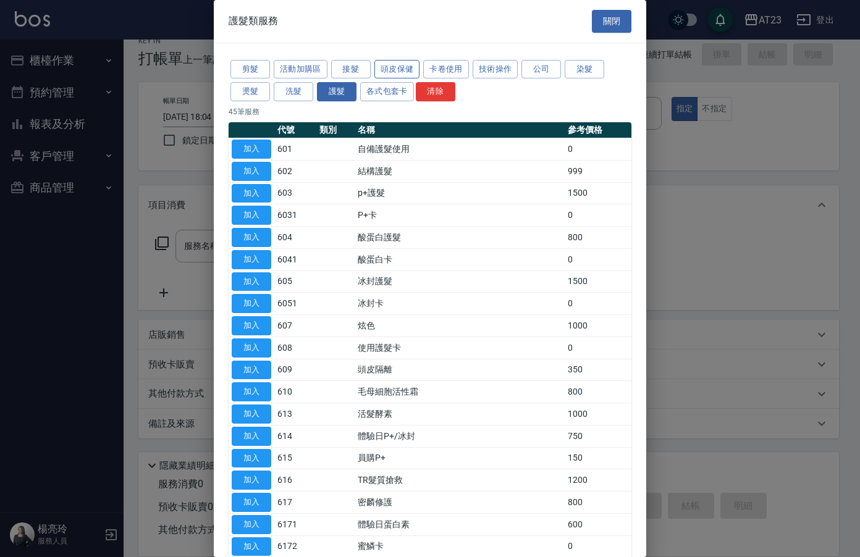
click at [391, 65] on button "頭皮保健" at bounding box center [397, 69] width 46 height 19
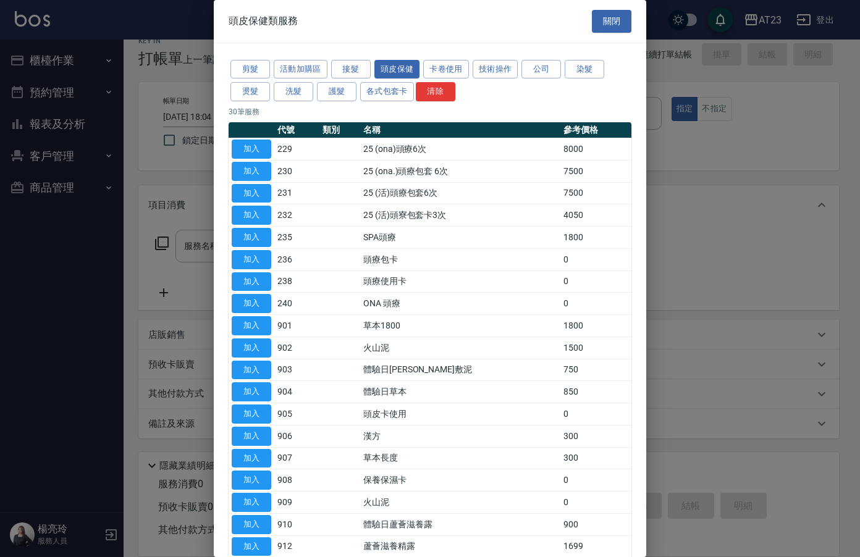
click at [230, 245] on td "加入" at bounding box center [251, 238] width 46 height 22
click at [253, 238] on button "加入" at bounding box center [252, 237] width 40 height 19
type input "SPA頭療(235)"
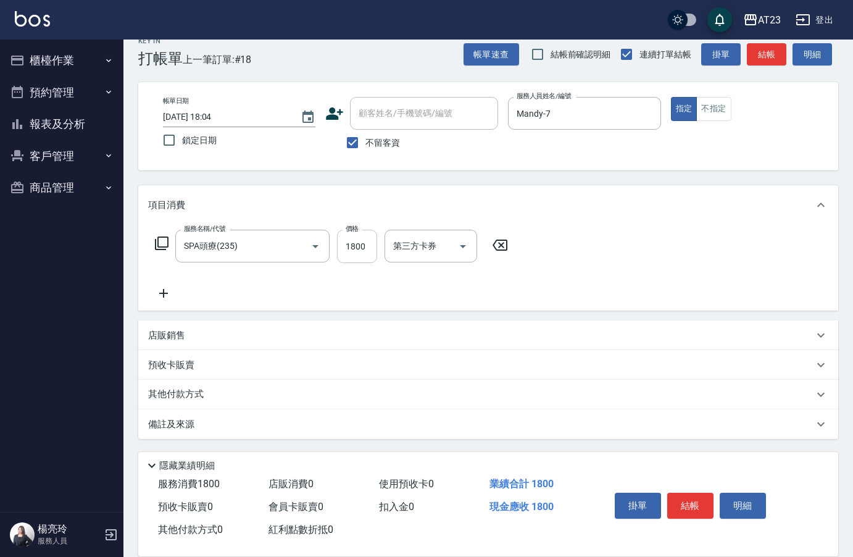
click at [363, 248] on input "1800" at bounding box center [357, 246] width 40 height 33
type input "990"
click at [685, 498] on button "結帳" at bounding box center [691, 506] width 46 height 26
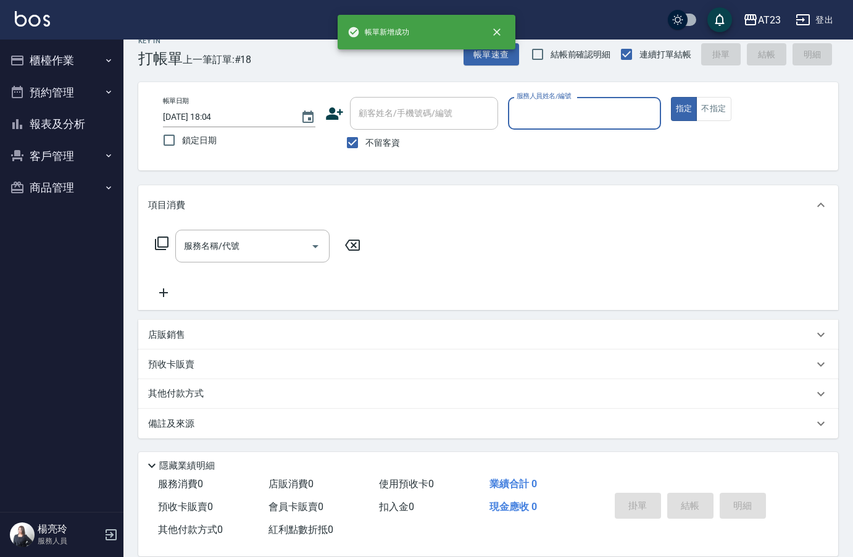
scroll to position [17, 0]
type input "Mandy-7"
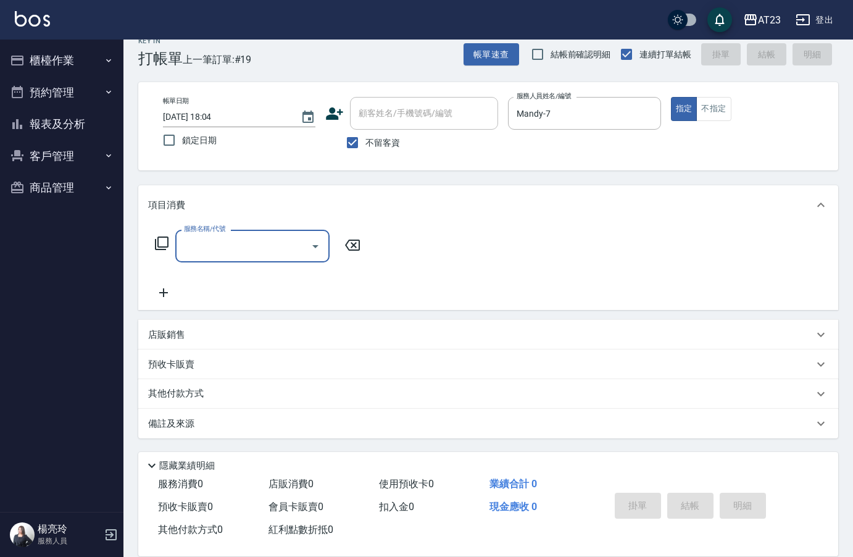
click at [164, 248] on icon at bounding box center [161, 243] width 15 height 15
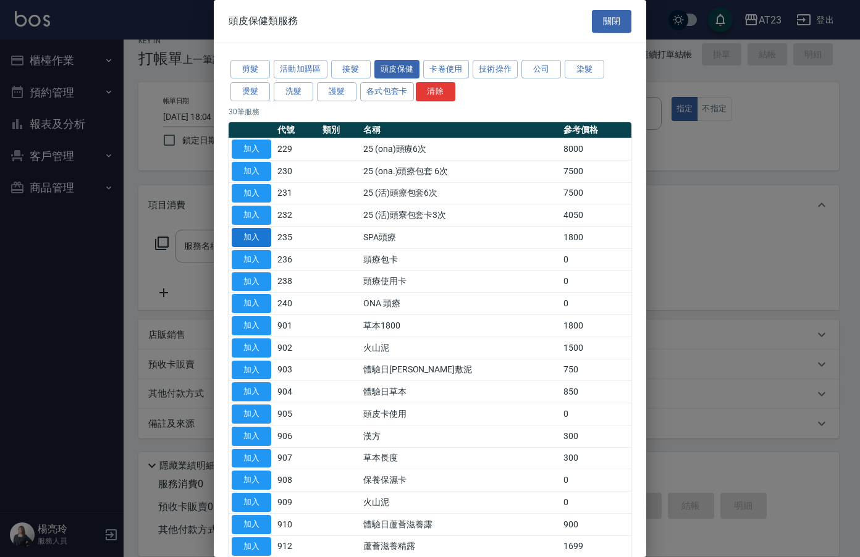
click at [262, 238] on button "加入" at bounding box center [252, 237] width 40 height 19
type input "SPA頭療(235)"
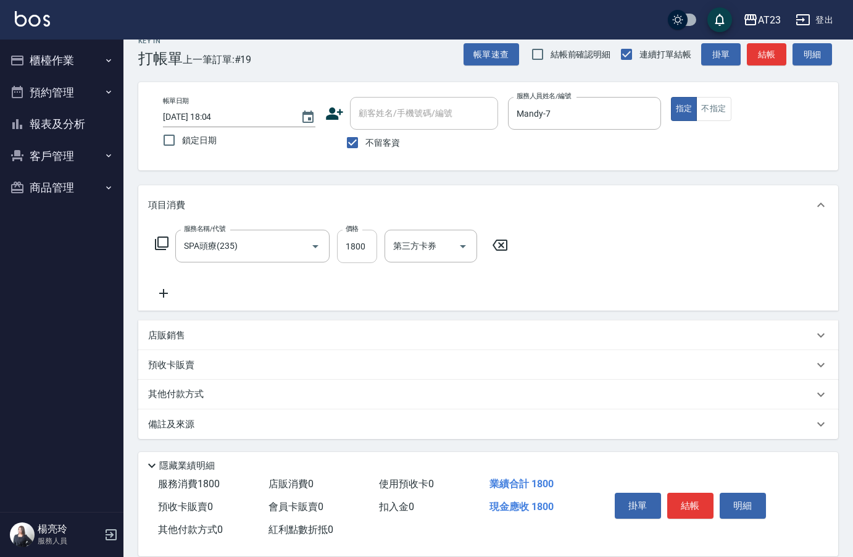
click at [341, 254] on input "1800" at bounding box center [357, 246] width 40 height 33
type input "990"
click at [686, 501] on button "結帳" at bounding box center [691, 506] width 46 height 26
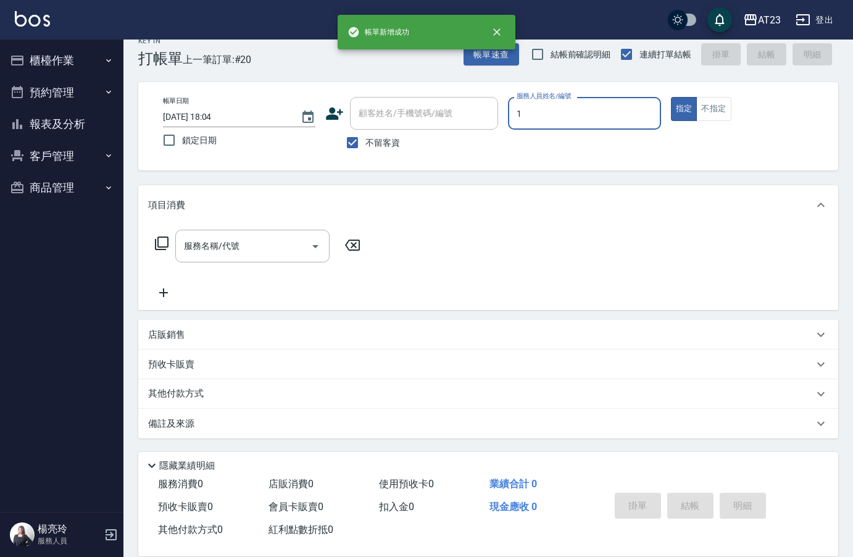
type input "歐娜-1"
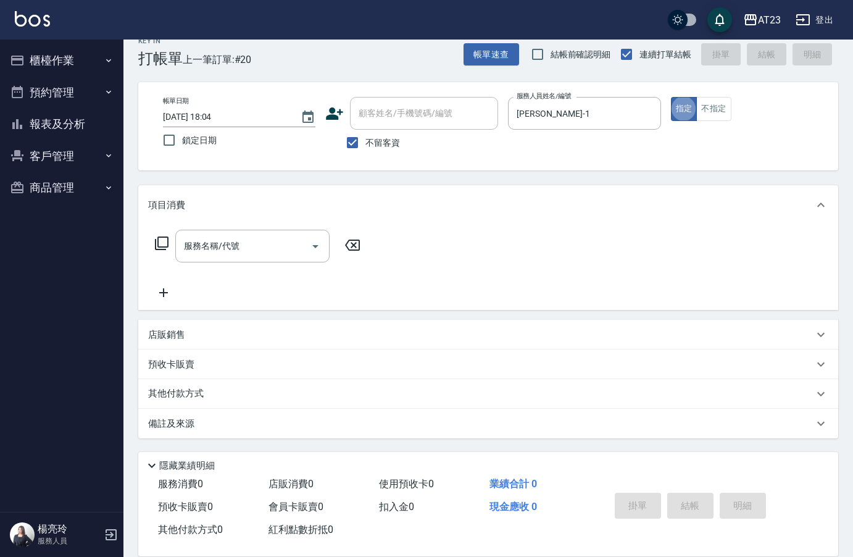
click at [155, 241] on icon at bounding box center [161, 243] width 15 height 15
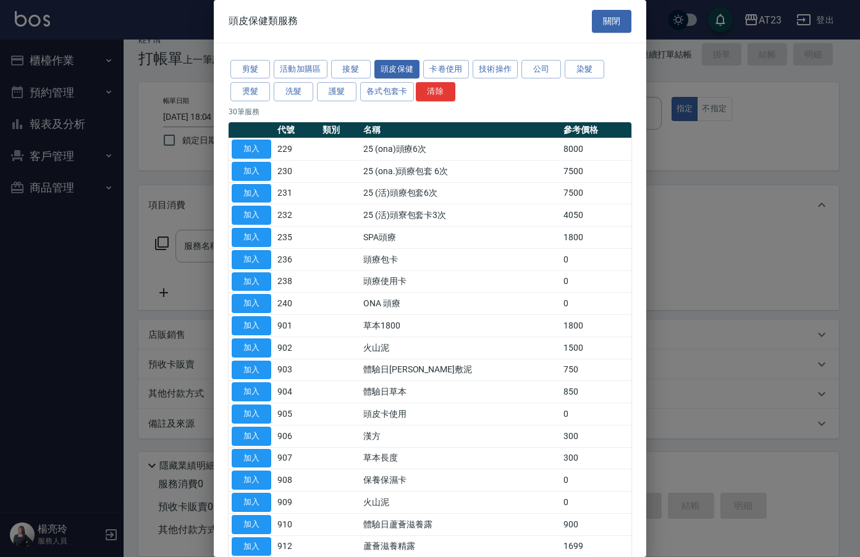
click at [156, 242] on div at bounding box center [430, 278] width 860 height 557
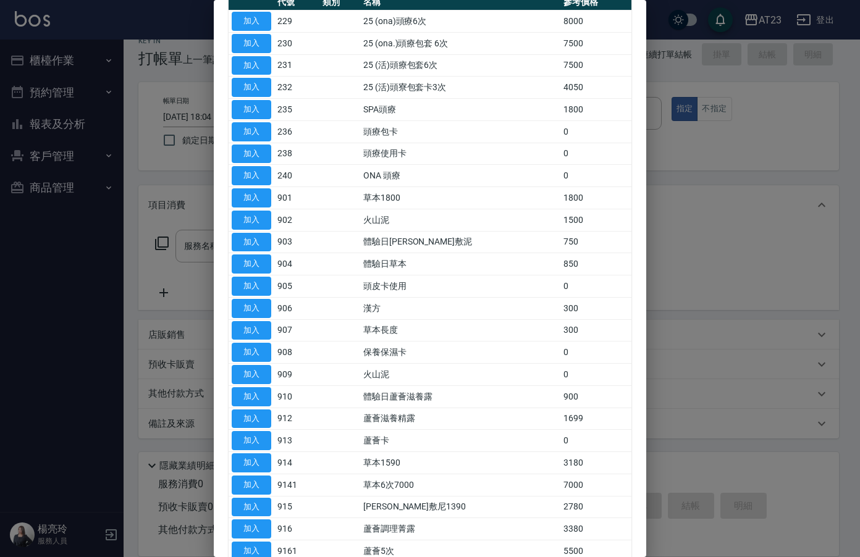
scroll to position [0, 0]
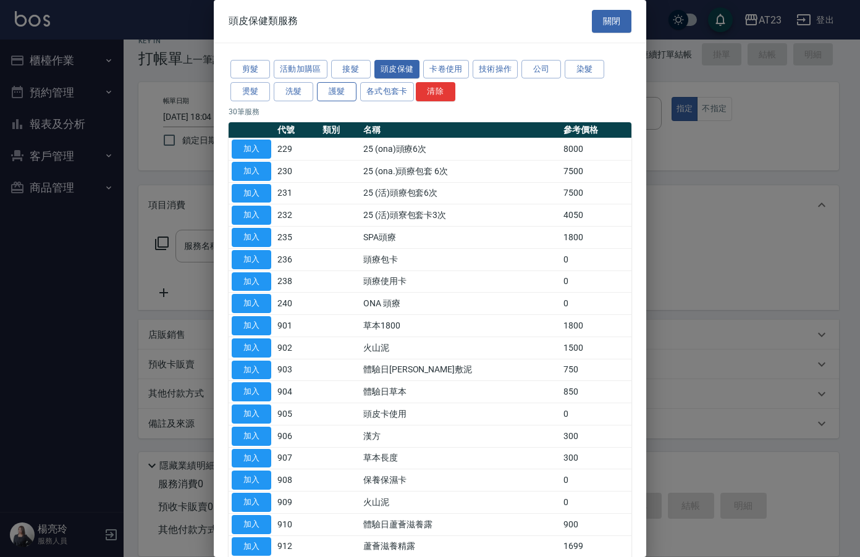
click at [327, 92] on button "護髮" at bounding box center [337, 91] width 40 height 19
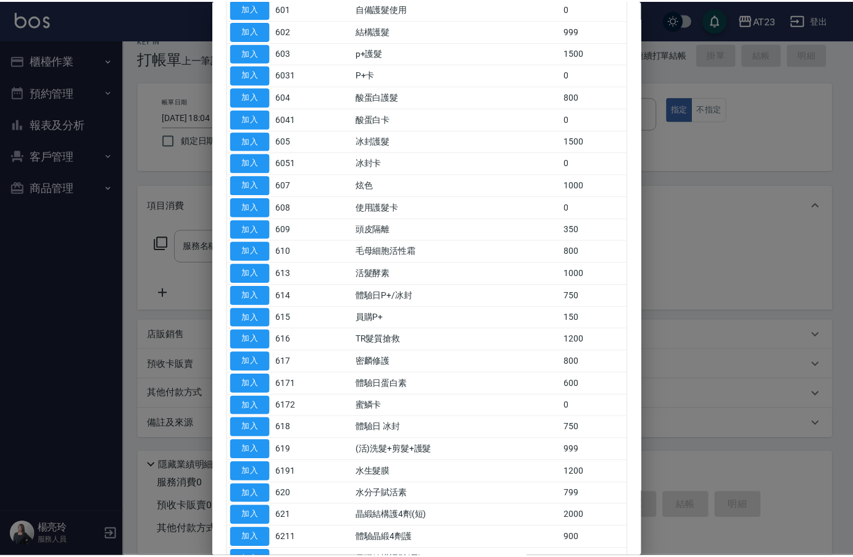
scroll to position [309, 0]
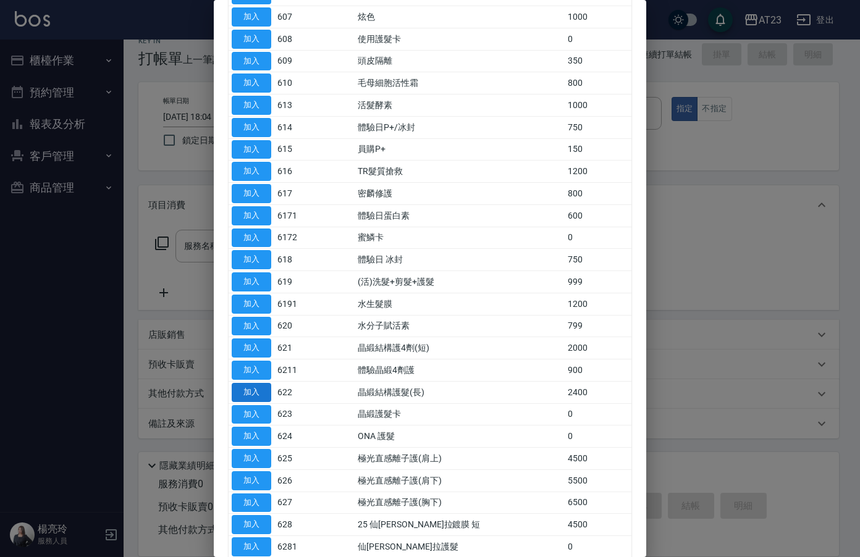
click at [244, 390] on button "加入" at bounding box center [252, 392] width 40 height 19
type input "晶緞結構護髮(長)(622)"
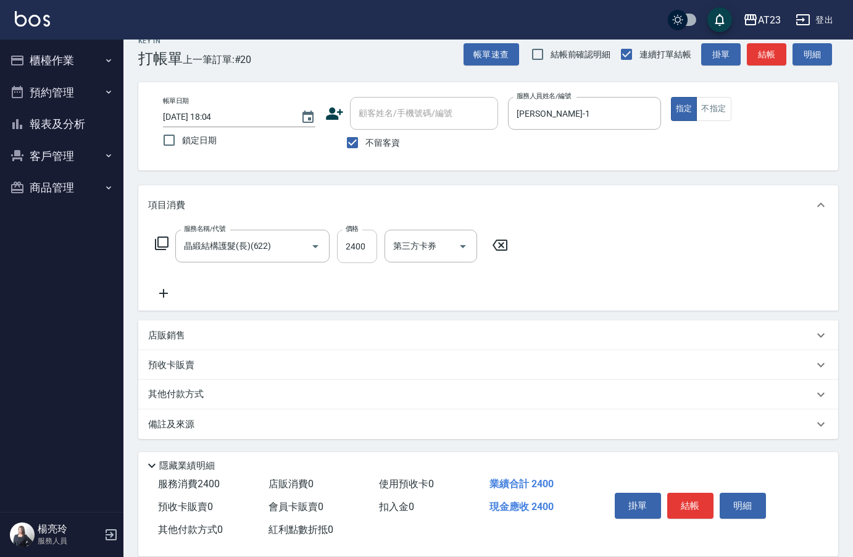
click at [358, 246] on input "2400" at bounding box center [357, 246] width 40 height 33
type input "1258"
click at [170, 295] on icon at bounding box center [163, 293] width 31 height 15
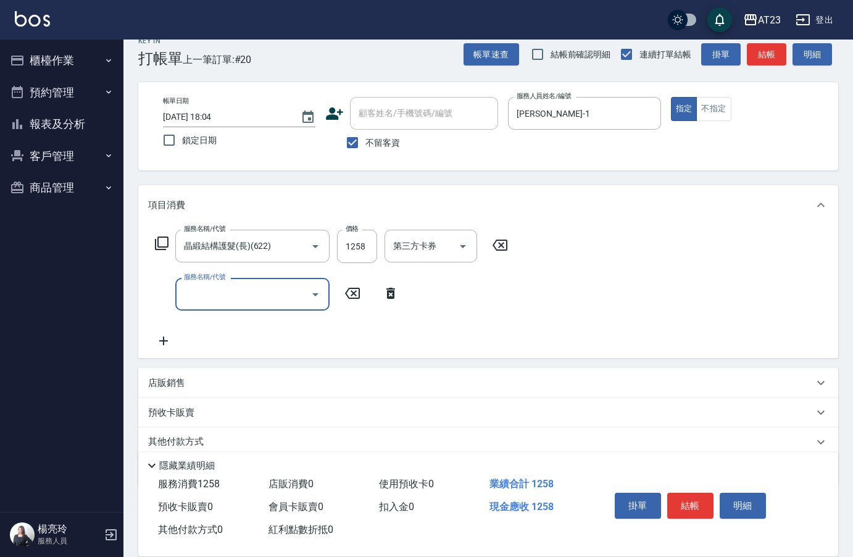
click at [224, 296] on input "服務名稱/代號" at bounding box center [243, 294] width 125 height 22
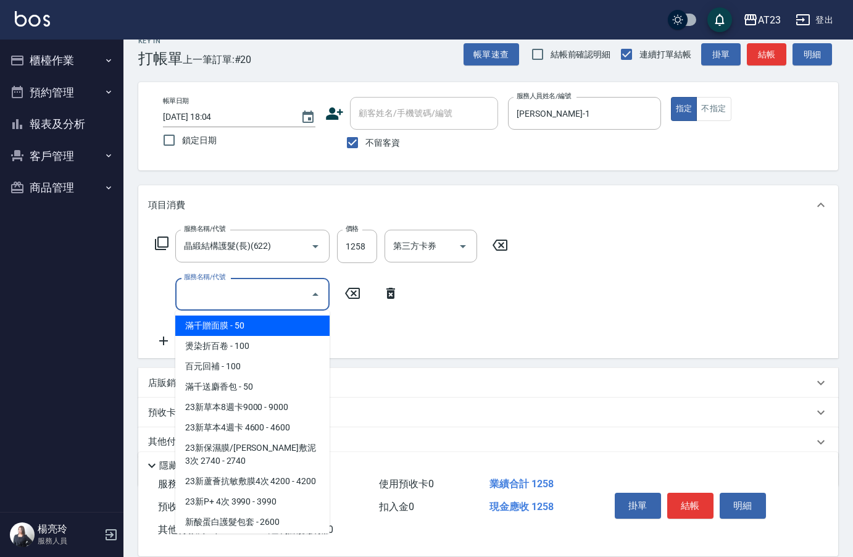
click at [162, 243] on icon at bounding box center [161, 243] width 15 height 15
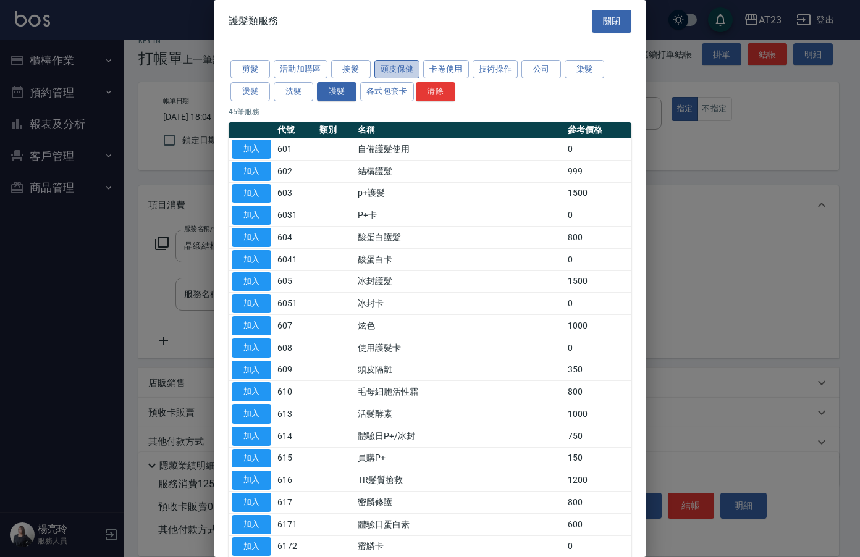
click at [403, 73] on button "頭皮保健" at bounding box center [397, 69] width 46 height 19
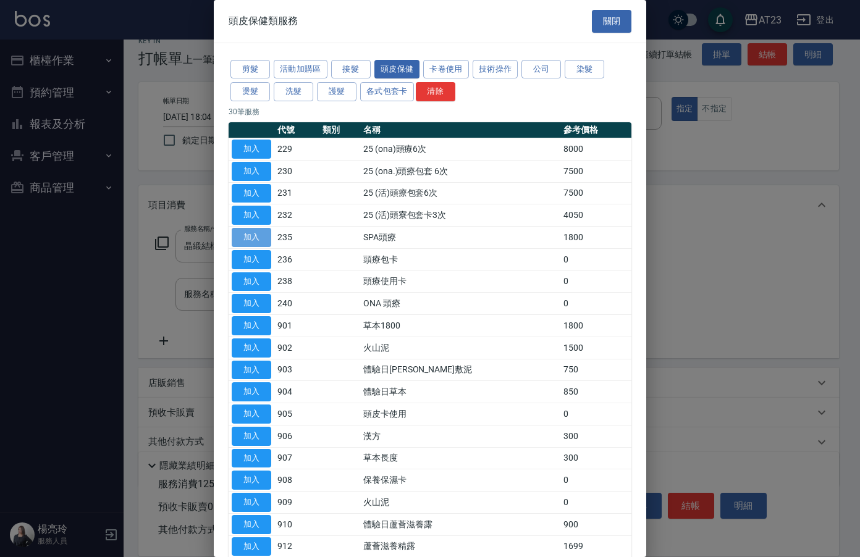
click at [235, 235] on button "加入" at bounding box center [252, 237] width 40 height 19
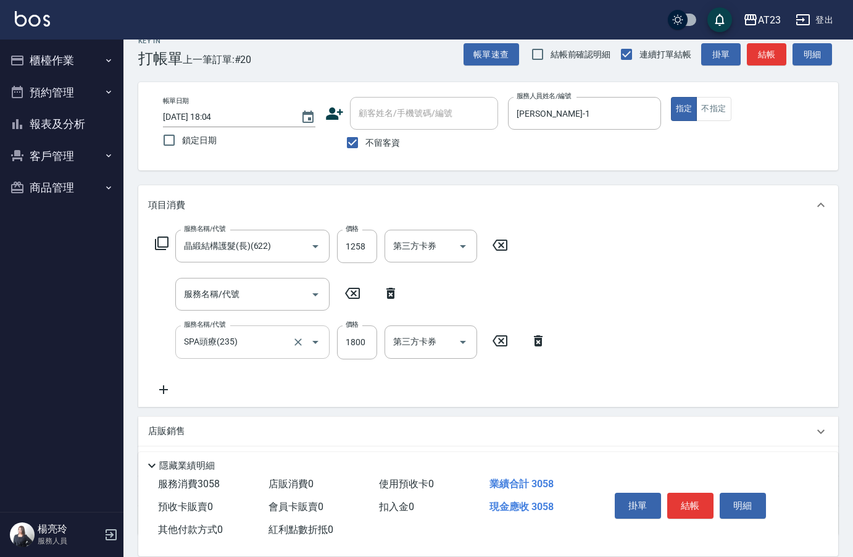
click at [277, 352] on input "SPA頭療(235)" at bounding box center [235, 342] width 109 height 22
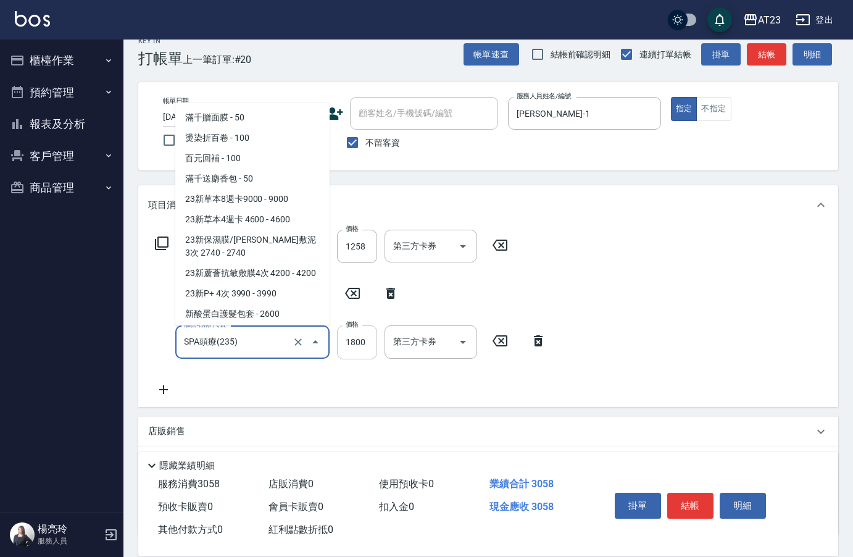
scroll to position [766, 0]
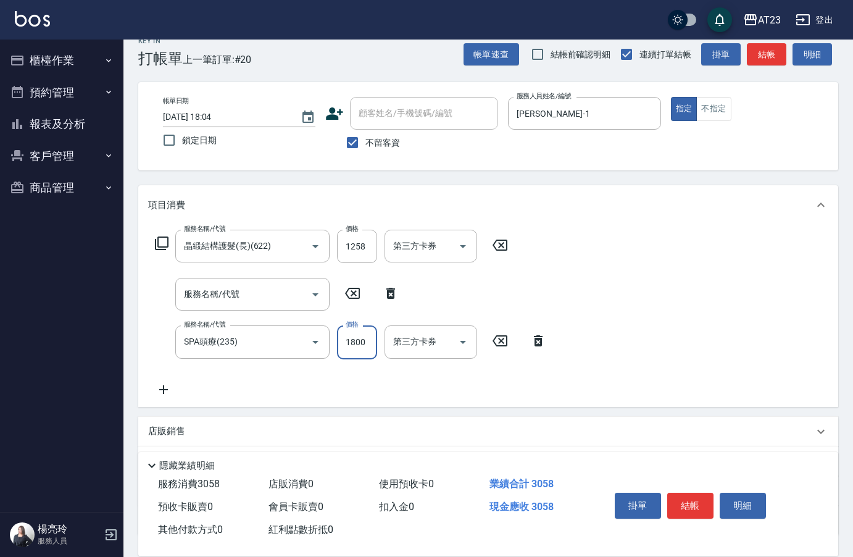
click at [367, 340] on input "1800" at bounding box center [357, 341] width 40 height 33
type input "200"
click at [393, 295] on icon at bounding box center [391, 293] width 9 height 11
type input "SPA頭療(235)"
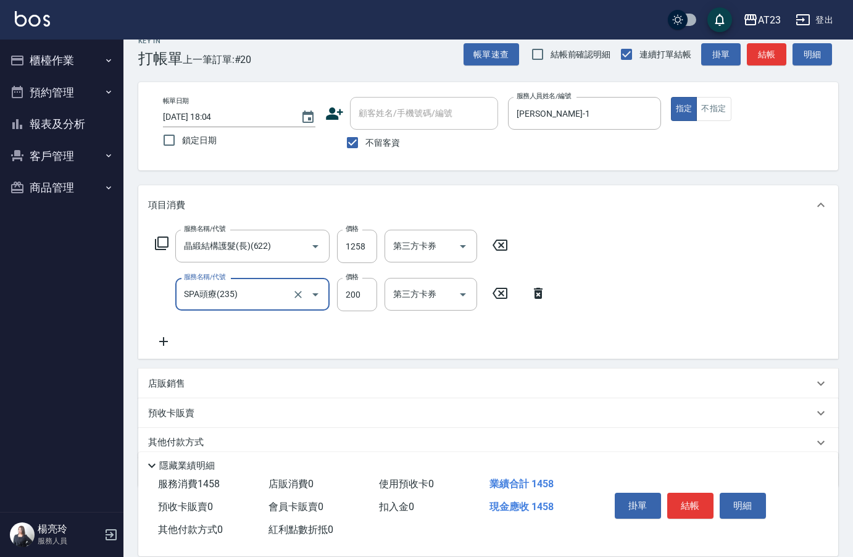
click at [170, 345] on icon at bounding box center [163, 341] width 31 height 15
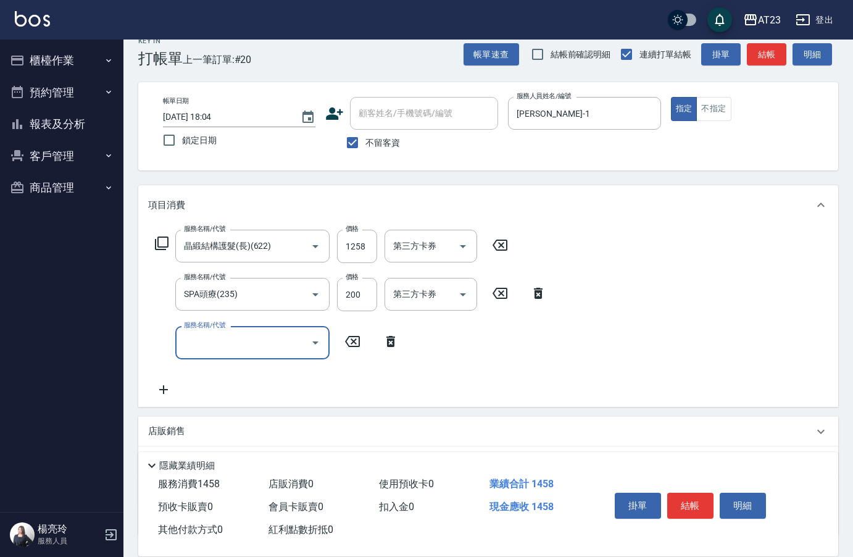
click at [221, 340] on input "服務名稱/代號" at bounding box center [243, 343] width 125 height 22
type input "SPA頭療(235)"
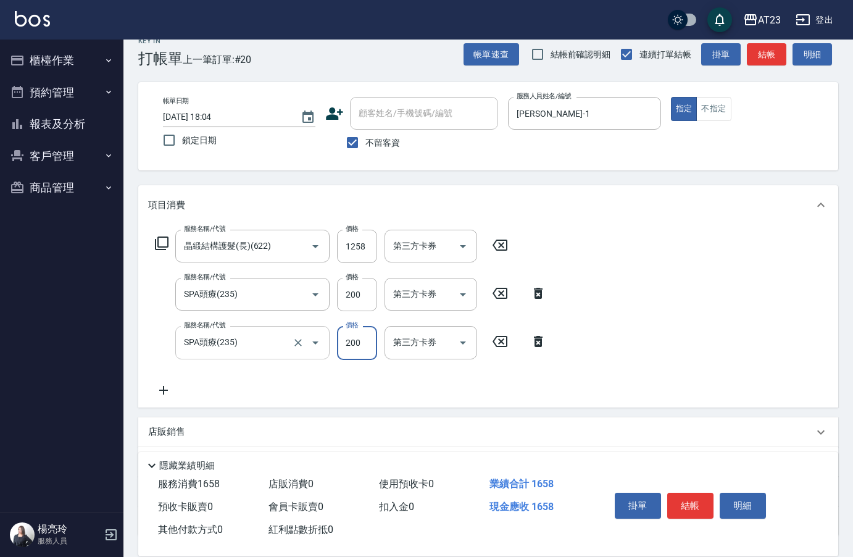
type input "200"
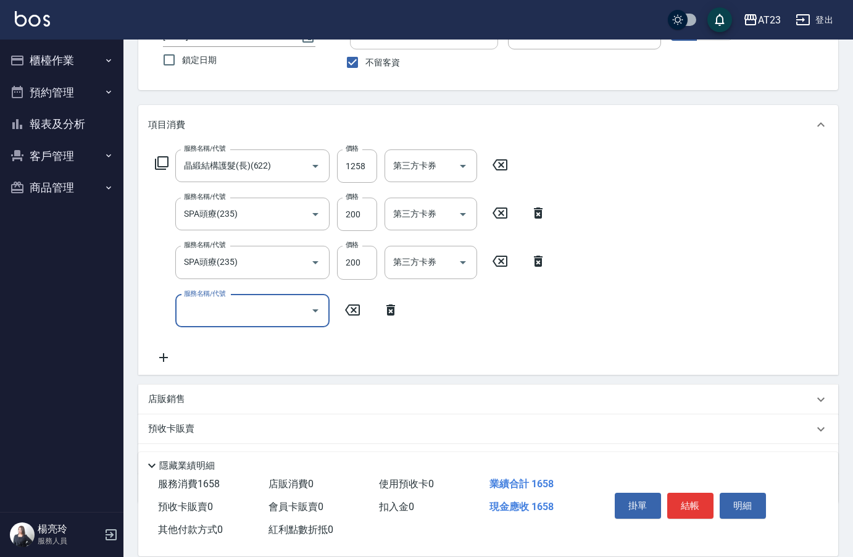
scroll to position [162, 0]
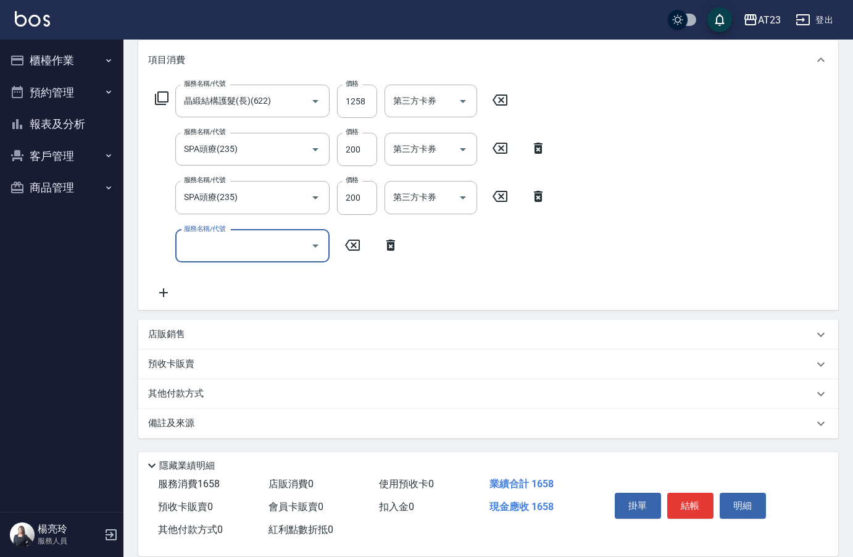
click at [172, 393] on p "其他付款方式" at bounding box center [179, 394] width 62 height 14
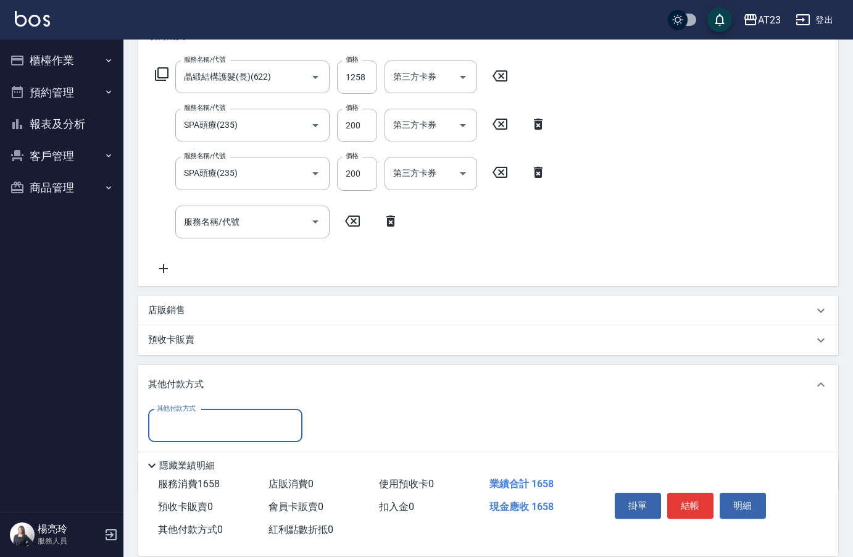
scroll to position [0, 0]
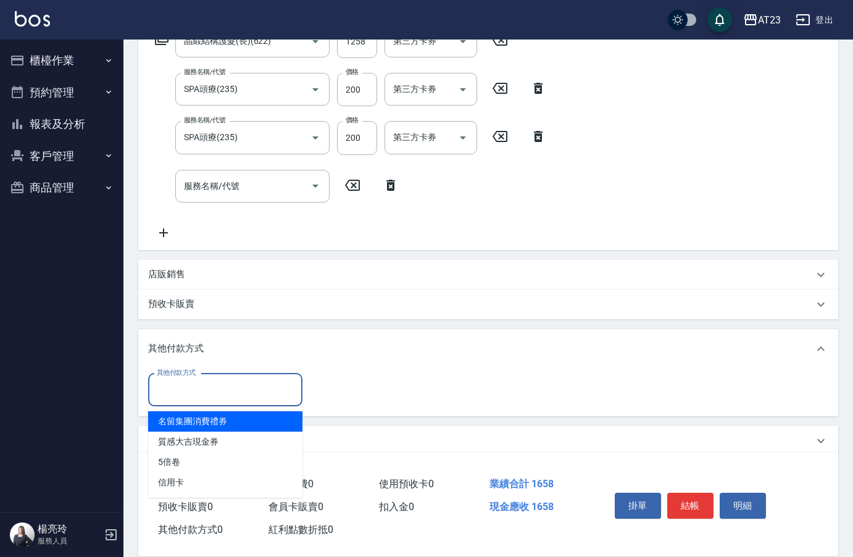
click at [195, 386] on input "其他付款方式" at bounding box center [225, 390] width 143 height 22
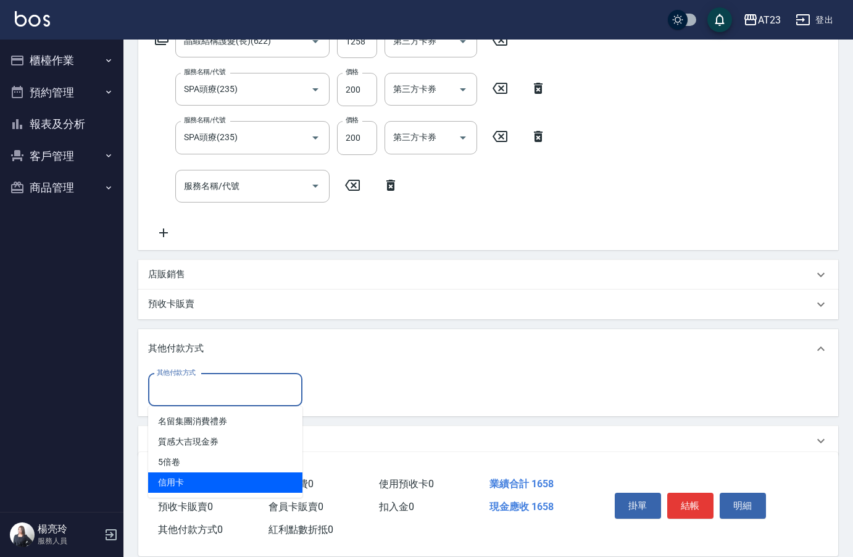
drag, startPoint x: 233, startPoint y: 479, endPoint x: 245, endPoint y: 480, distance: 11.9
click at [233, 479] on span "信用卡" at bounding box center [225, 482] width 154 height 20
type input "信用卡"
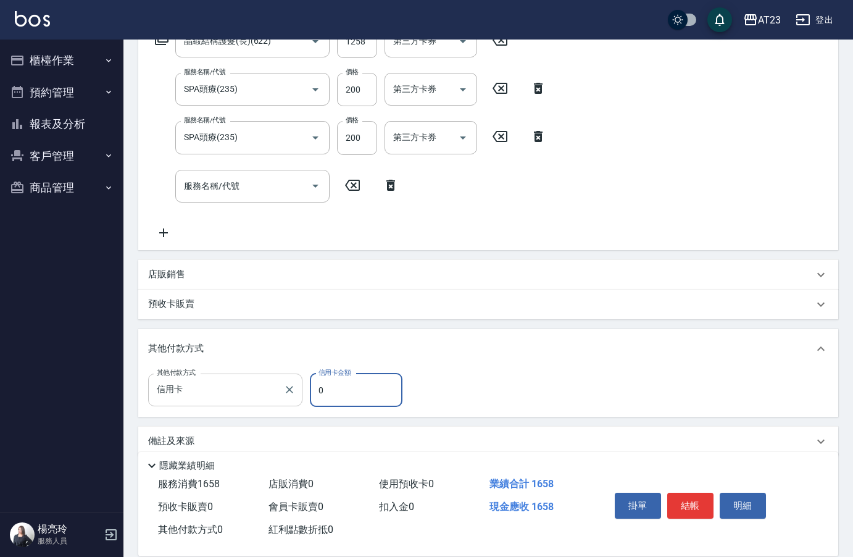
drag, startPoint x: 338, startPoint y: 396, endPoint x: 261, endPoint y: 388, distance: 77.0
click at [274, 395] on div "其他付款方式 信用卡 其他付款方式 信用卡金額 0 信用卡金額" at bounding box center [279, 390] width 262 height 33
type input "1258"
click at [706, 493] on button "結帳" at bounding box center [691, 506] width 46 height 26
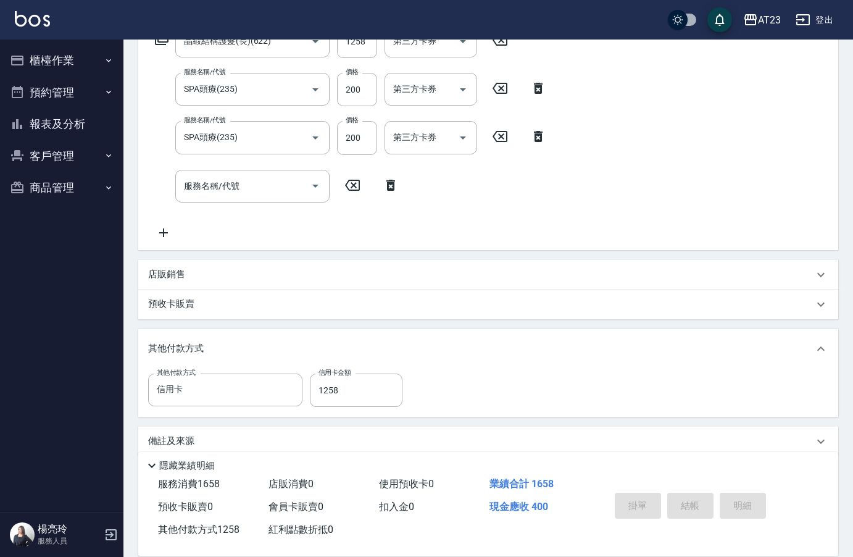
type input "2025/09/23 18:05"
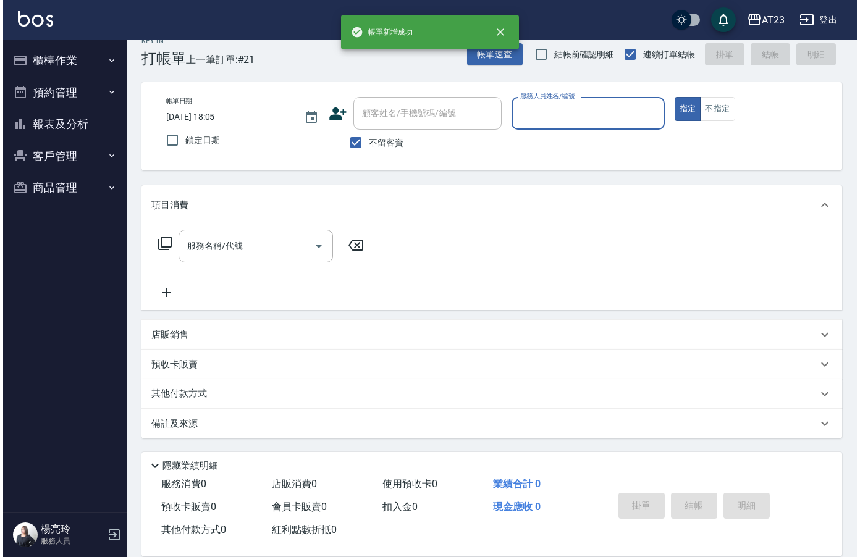
scroll to position [17, 0]
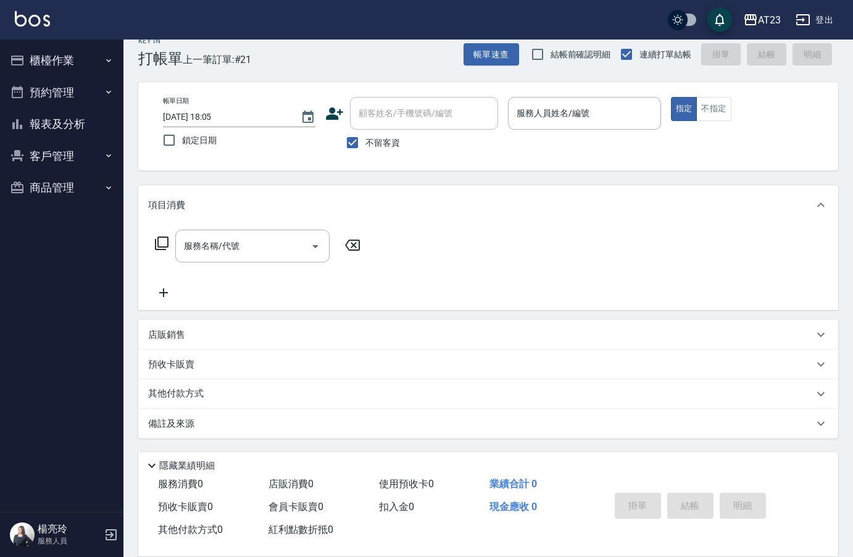
click at [485, 68] on div "Key In 打帳單 上一筆訂單:#21 帳單速查 結帳前確認明細 連續打單結帳 掛單 結帳 明細 帳單日期 2025/09/23 18:05 鎖定日期 顧客…" at bounding box center [488, 289] width 730 height 535
click at [490, 55] on button "帳單速查" at bounding box center [492, 54] width 56 height 23
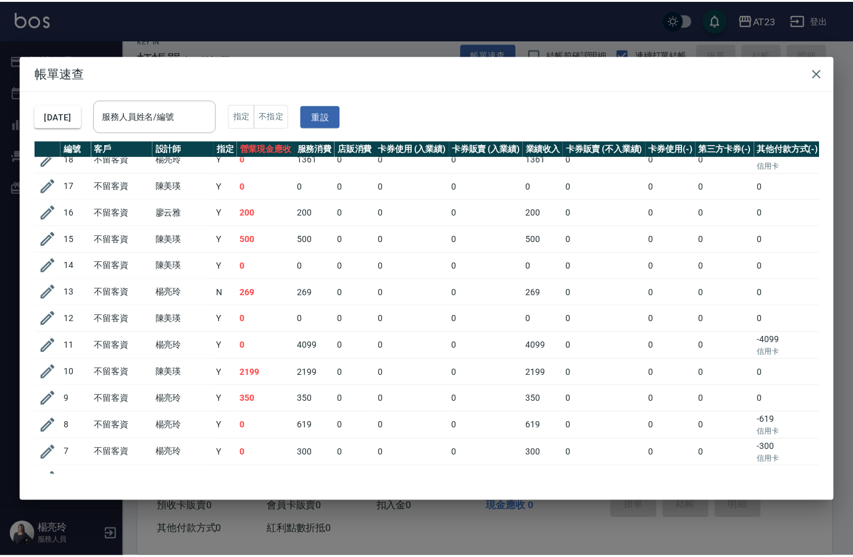
scroll to position [269, 0]
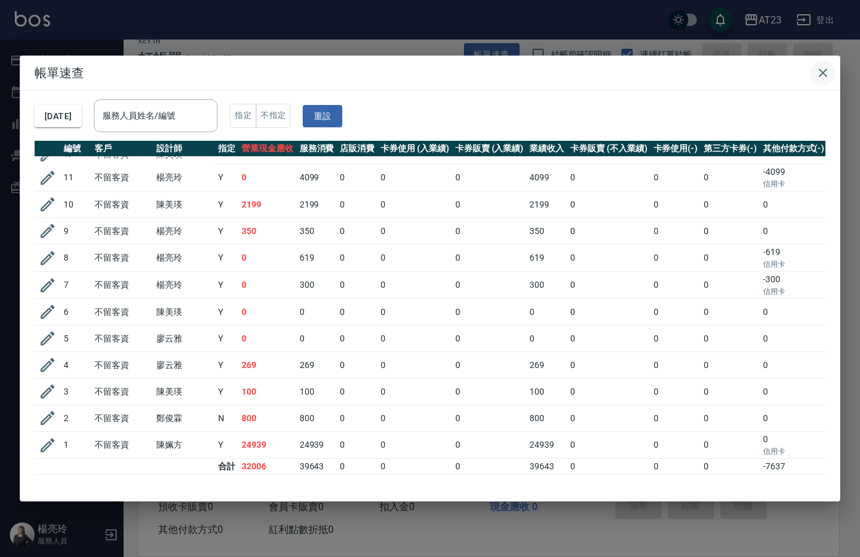
click at [810, 72] on button "button" at bounding box center [822, 73] width 25 height 25
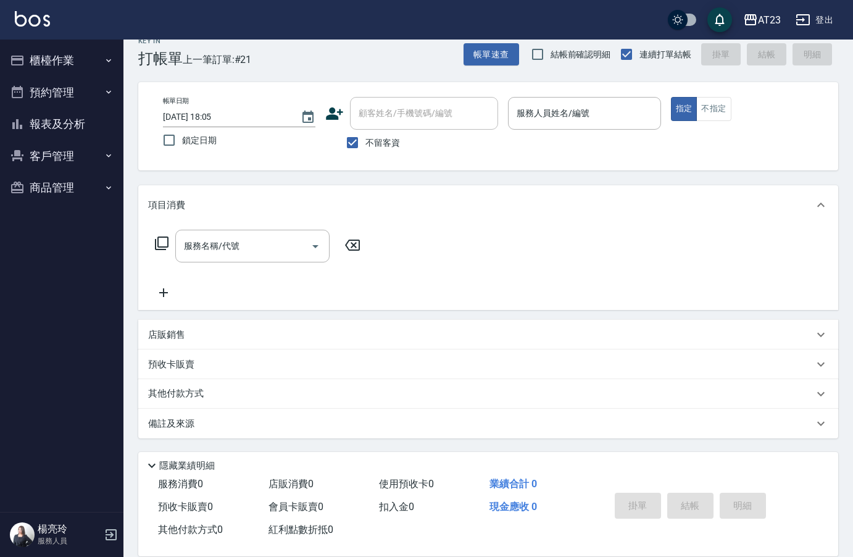
click at [46, 151] on button "客戶管理" at bounding box center [62, 156] width 114 height 32
click at [45, 134] on button "報表及分析" at bounding box center [62, 124] width 114 height 32
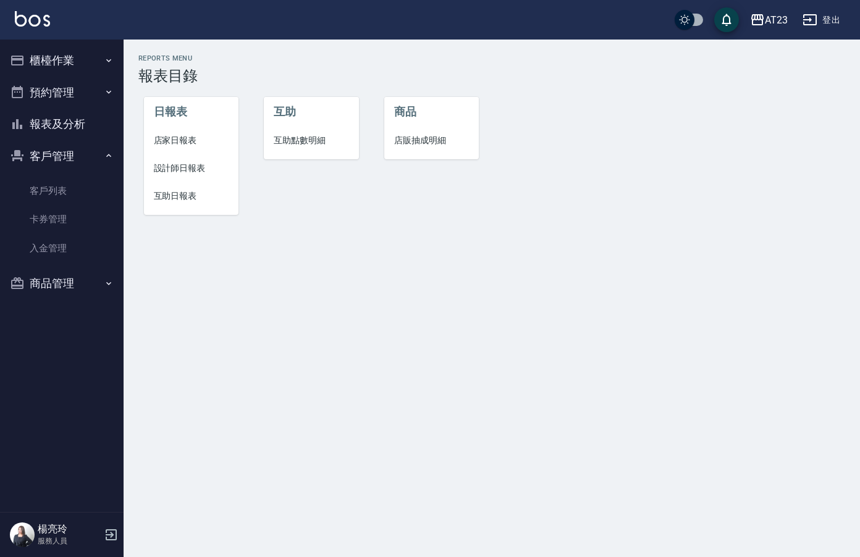
click at [174, 178] on li "設計師日報表" at bounding box center [191, 168] width 95 height 28
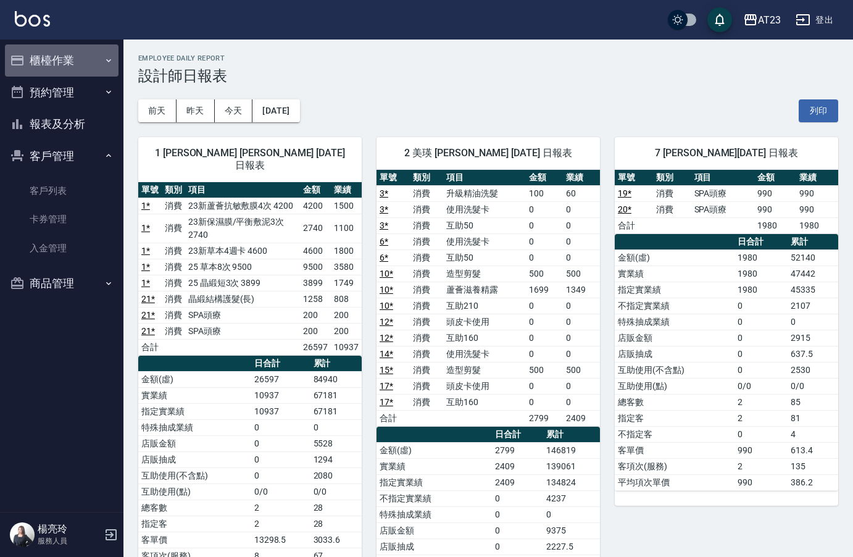
click at [69, 58] on button "櫃檯作業" at bounding box center [62, 60] width 114 height 32
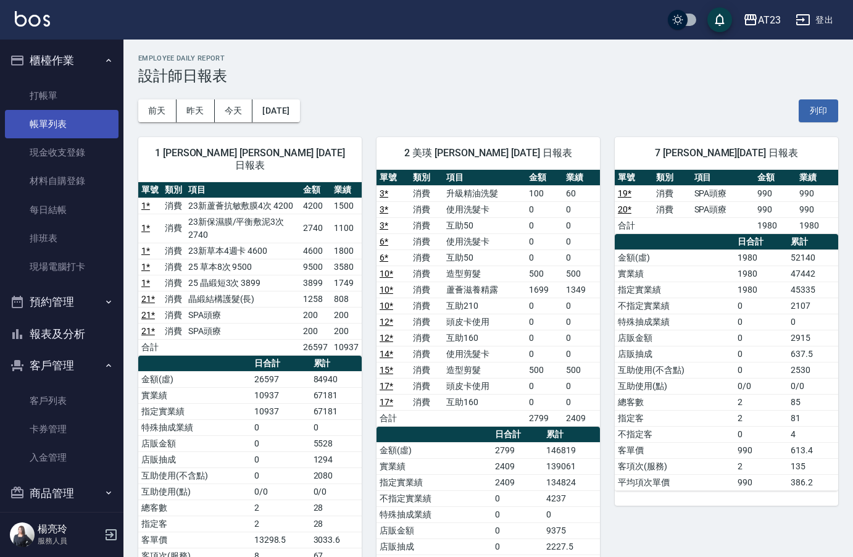
click at [79, 116] on link "帳單列表" at bounding box center [62, 124] width 114 height 28
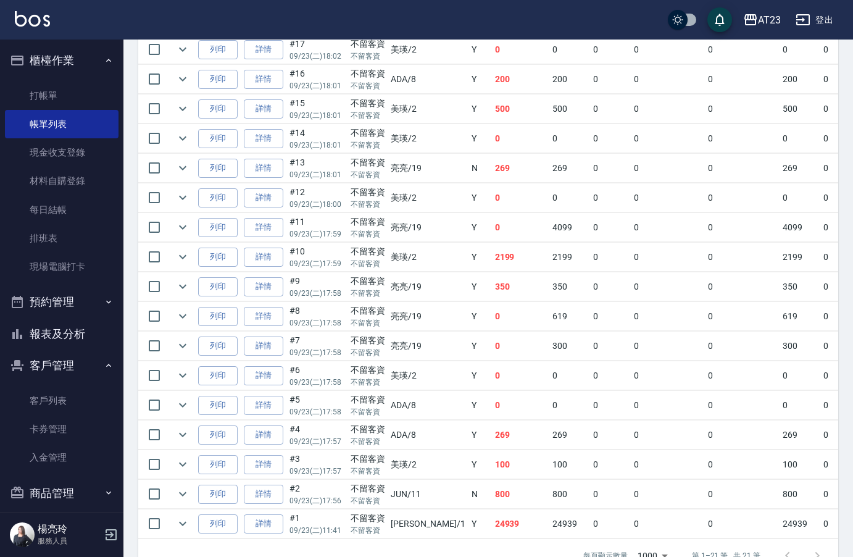
scroll to position [534, 0]
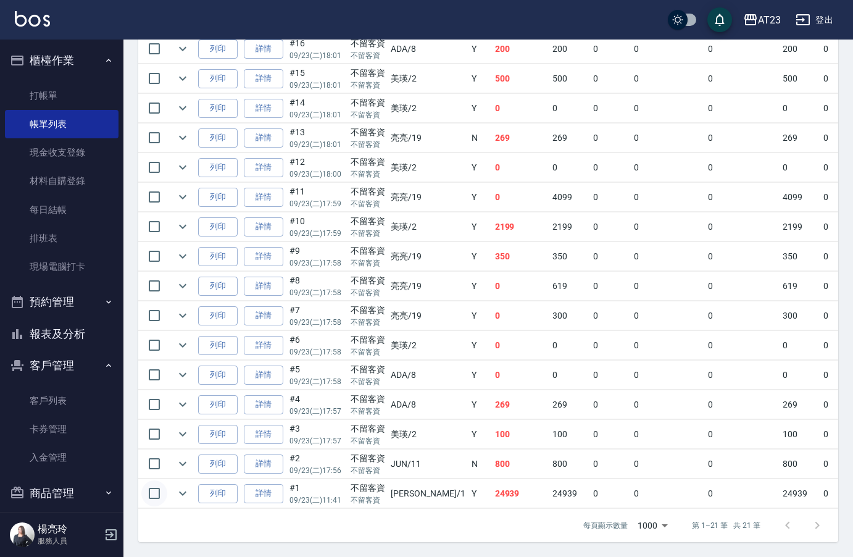
drag, startPoint x: 153, startPoint y: 485, endPoint x: 160, endPoint y: 487, distance: 7.0
click at [156, 488] on input "checkbox" at bounding box center [154, 493] width 26 height 26
checkbox input "true"
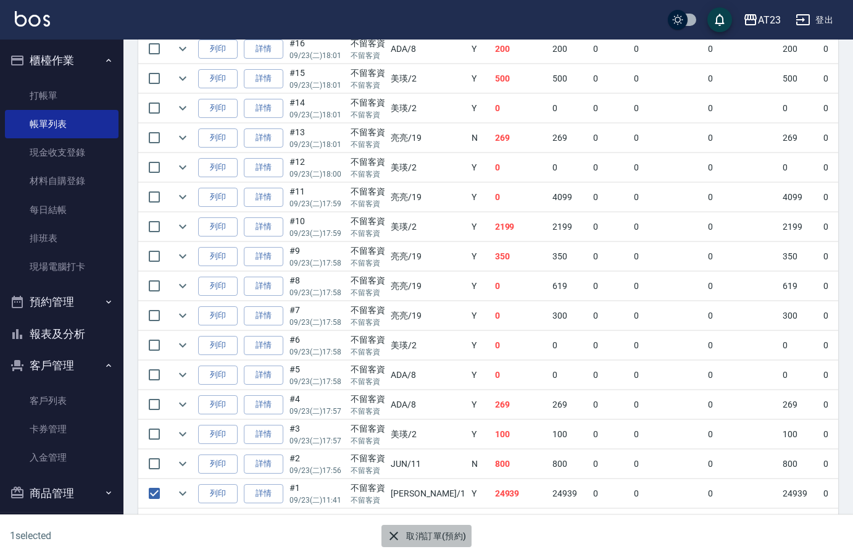
click at [411, 540] on button "取消訂單(預約)" at bounding box center [427, 536] width 90 height 23
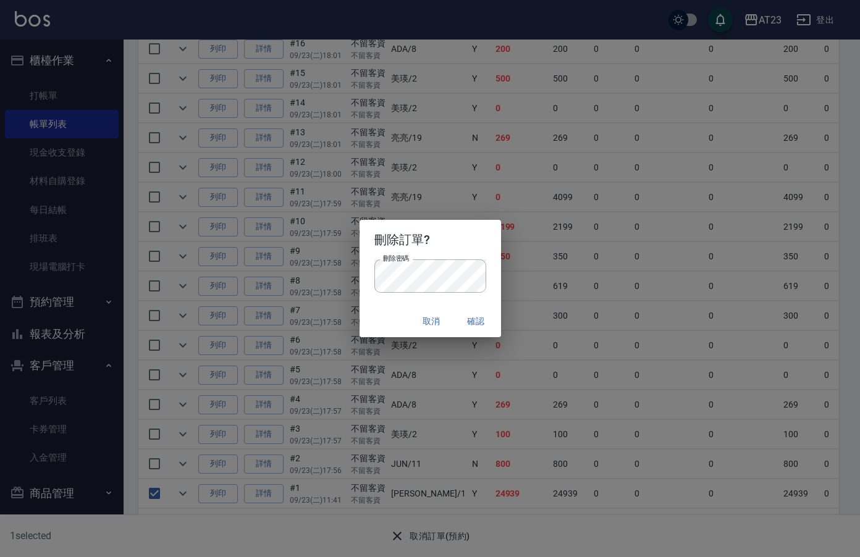
click at [70, 82] on div "刪除訂單? 刪除密碼 刪除密碼 取消 確認" at bounding box center [430, 278] width 860 height 557
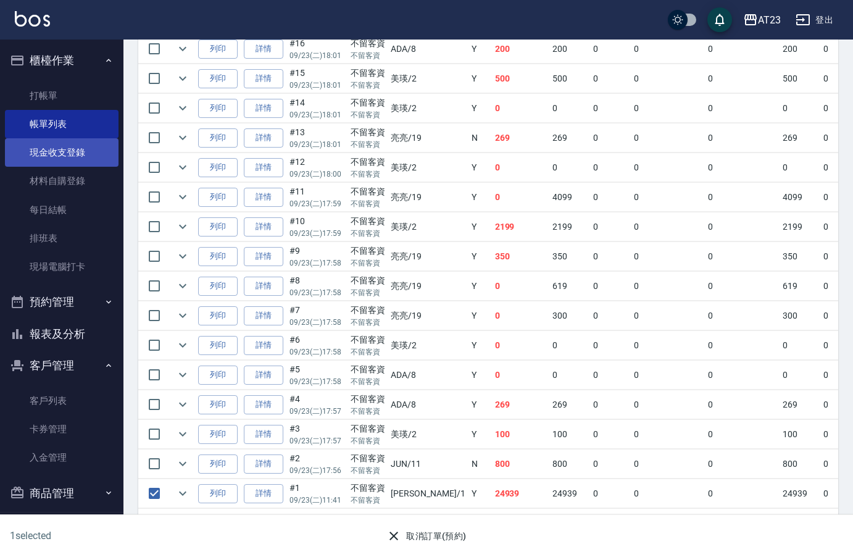
click at [73, 156] on link "現金收支登錄" at bounding box center [62, 152] width 114 height 28
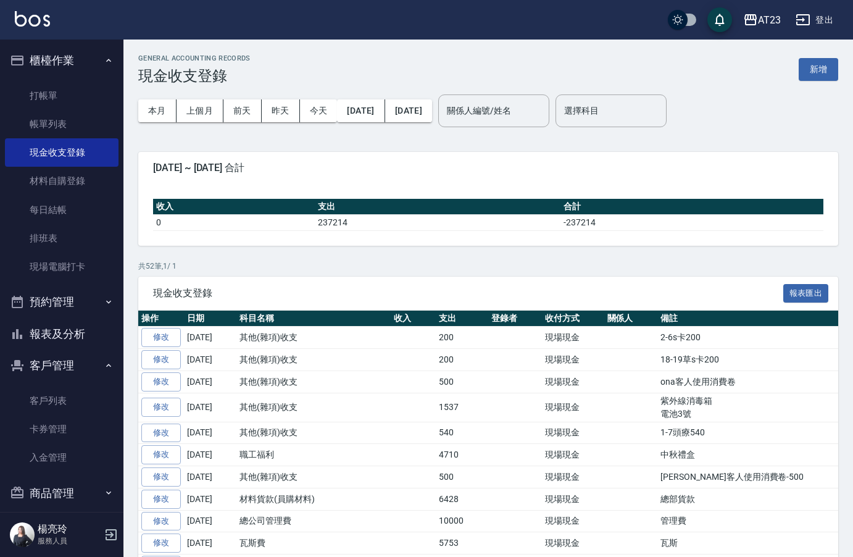
click at [94, 330] on button "報表及分析" at bounding box center [62, 334] width 114 height 32
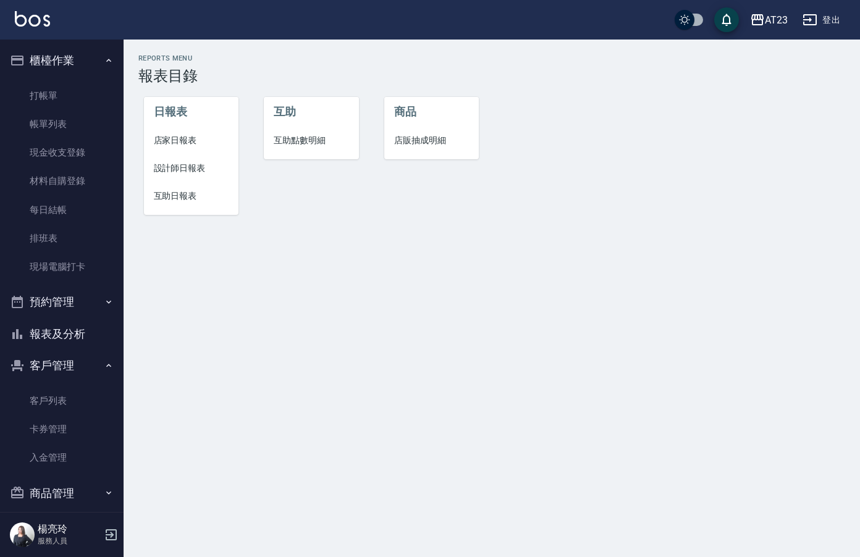
click at [182, 169] on span "設計師日報表" at bounding box center [191, 168] width 75 height 13
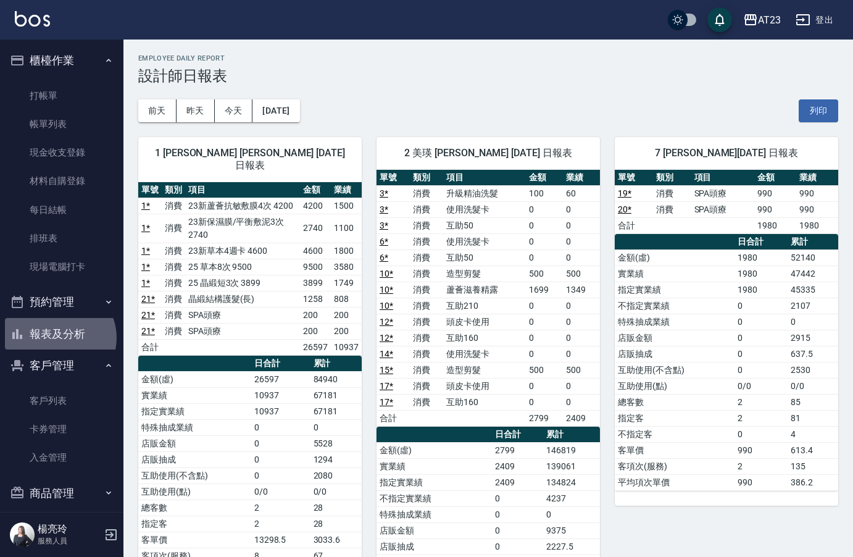
click at [59, 338] on button "報表及分析" at bounding box center [62, 334] width 114 height 32
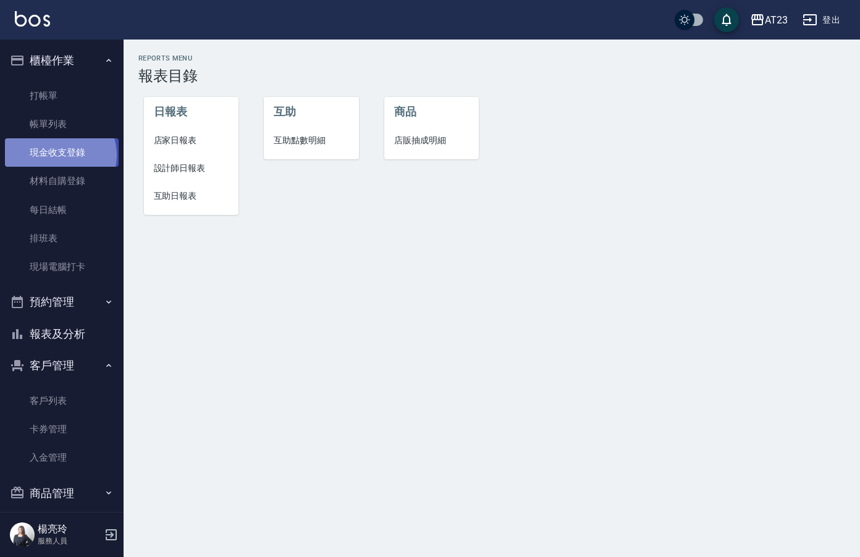
click at [59, 155] on link "現金收支登錄" at bounding box center [62, 152] width 114 height 28
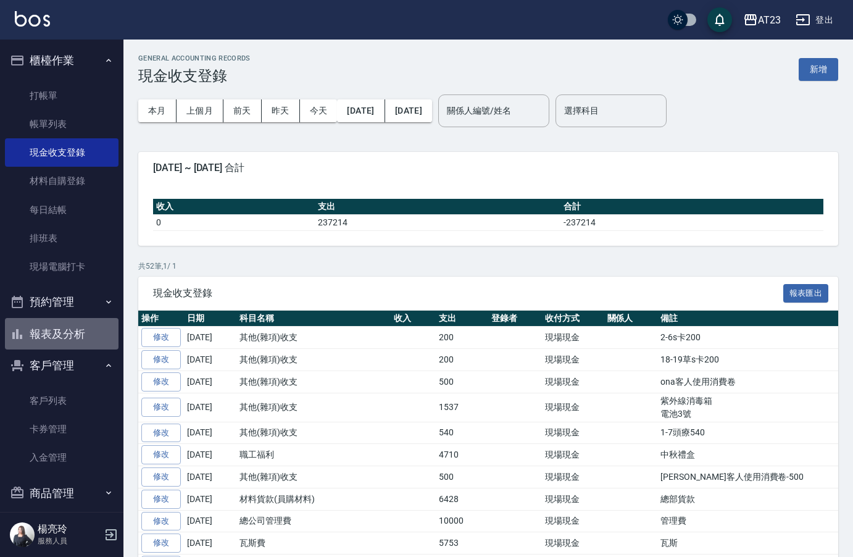
click at [62, 327] on button "報表及分析" at bounding box center [62, 334] width 114 height 32
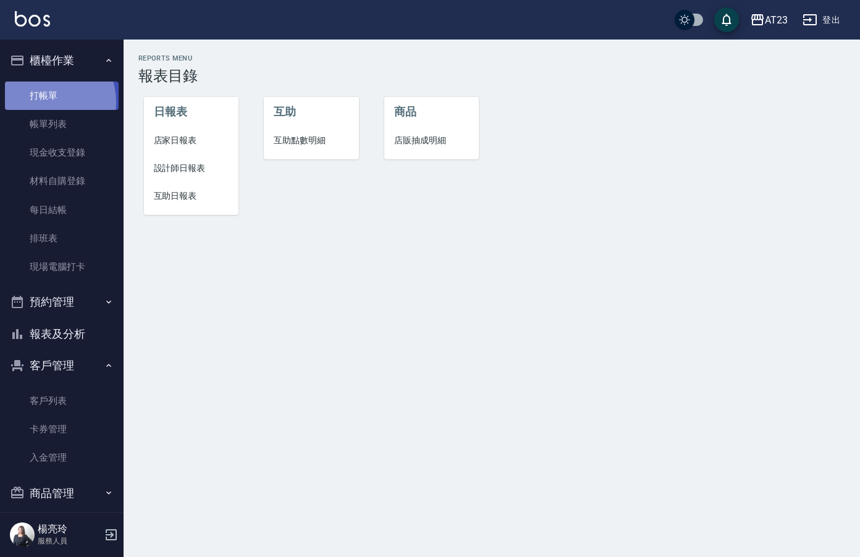
click at [43, 102] on link "打帳單" at bounding box center [62, 96] width 114 height 28
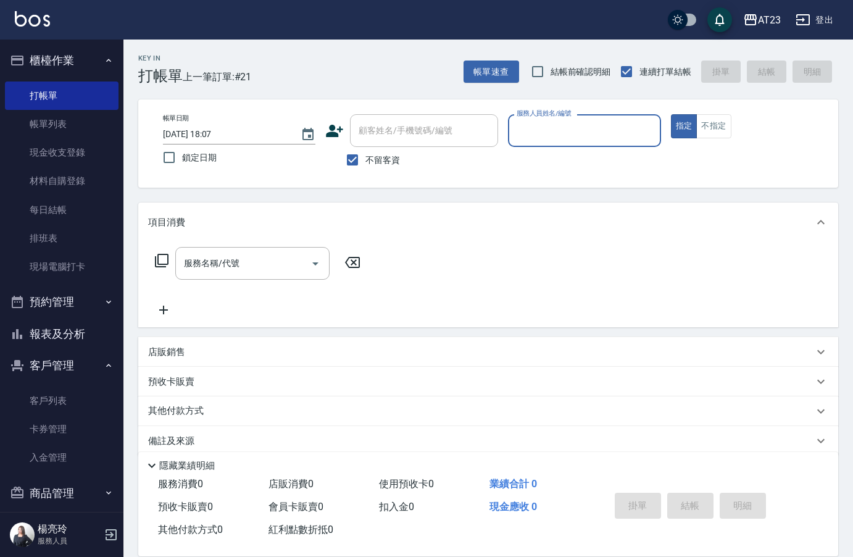
scroll to position [17, 0]
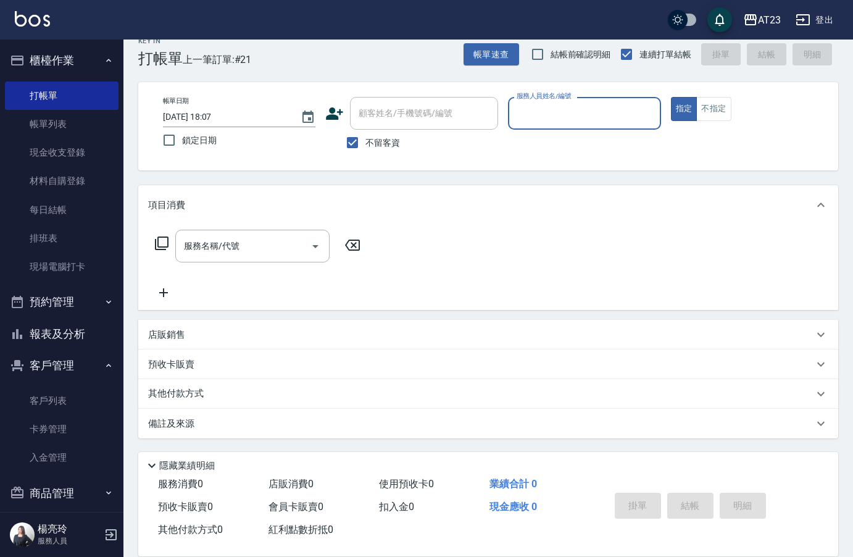
click at [48, 125] on link "帳單列表" at bounding box center [62, 124] width 114 height 28
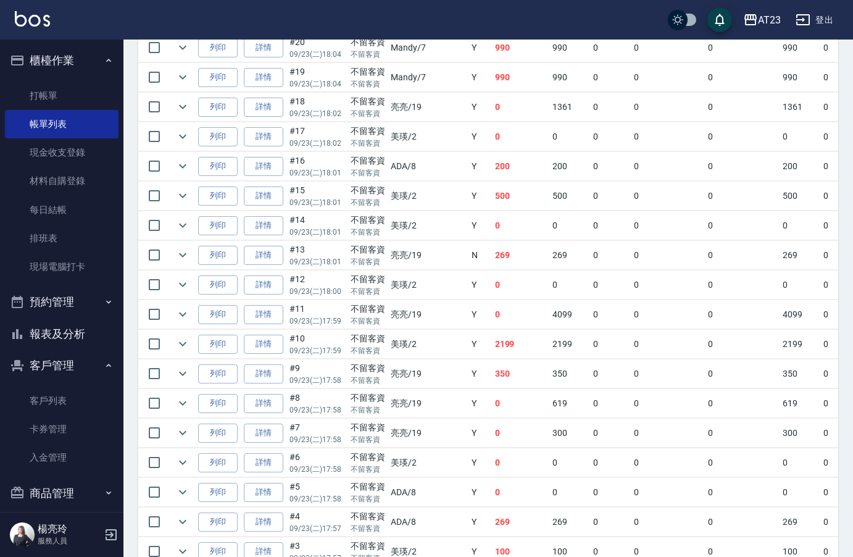
scroll to position [534, 0]
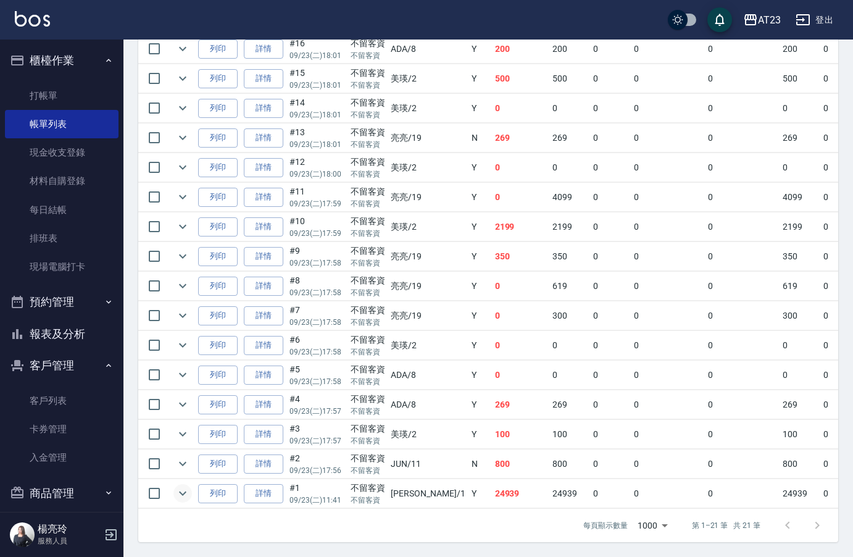
click at [188, 486] on icon "expand row" at bounding box center [182, 493] width 15 height 15
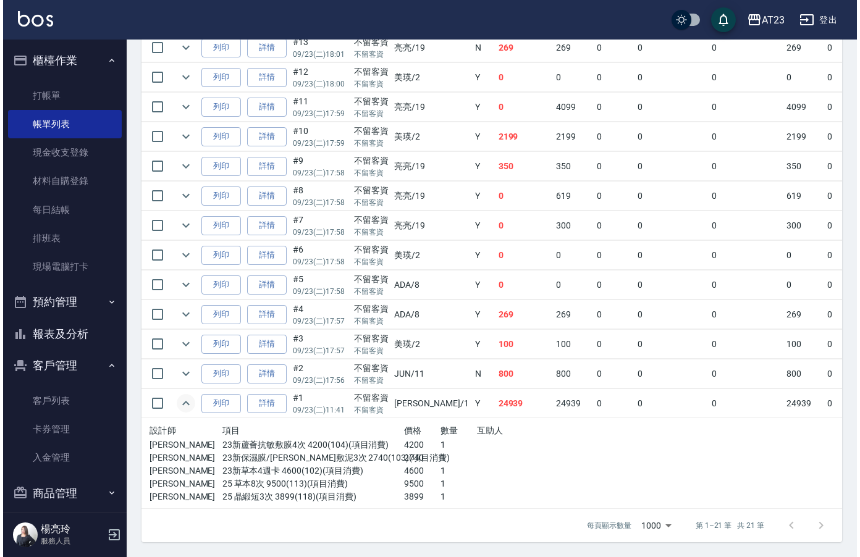
scroll to position [615, 0]
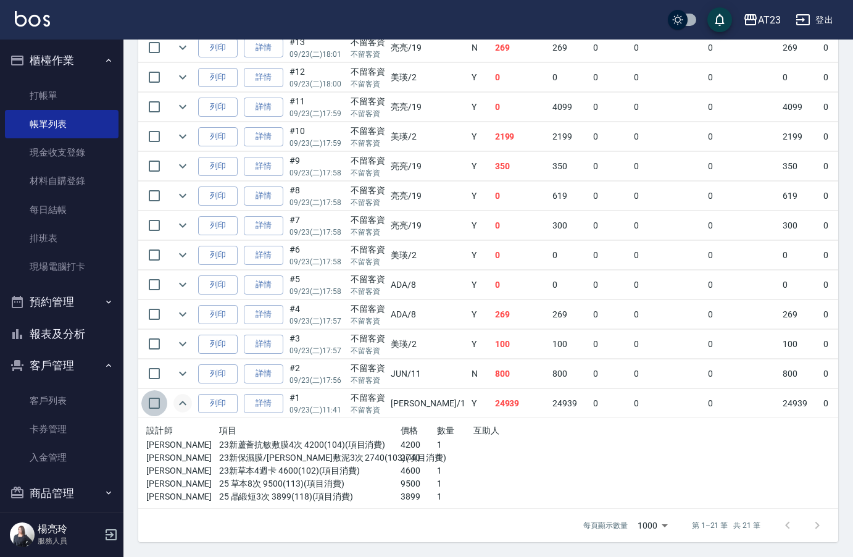
click at [151, 404] on input "checkbox" at bounding box center [154, 403] width 26 height 26
checkbox input "true"
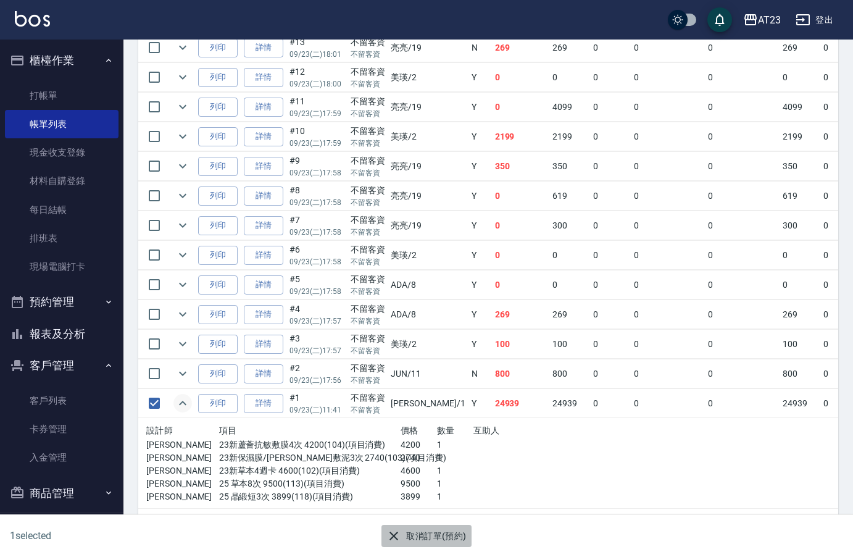
click at [427, 542] on button "取消訂單(預約)" at bounding box center [427, 536] width 90 height 23
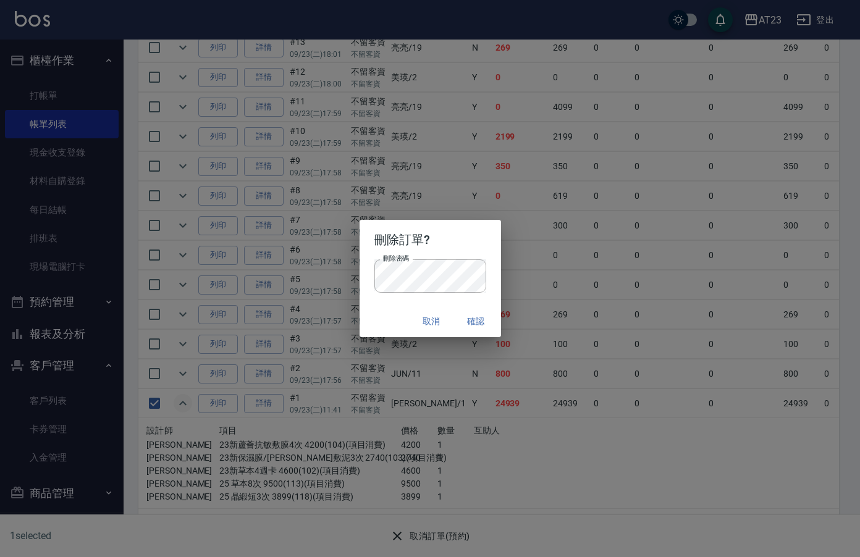
click at [473, 322] on button "確認" at bounding box center [476, 321] width 40 height 23
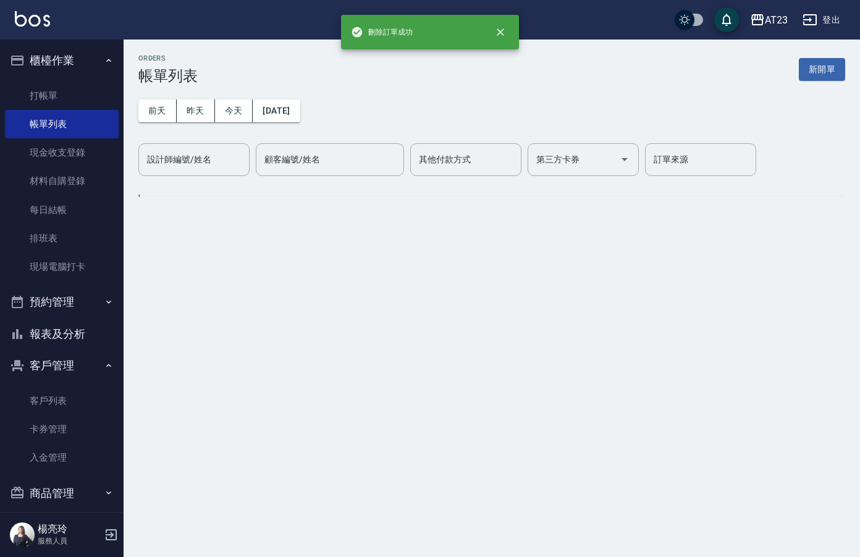
scroll to position [0, 0]
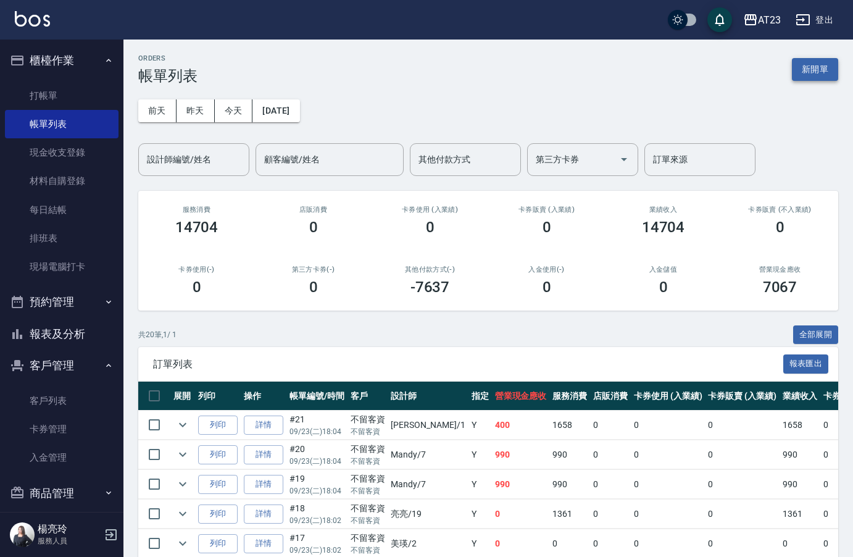
drag, startPoint x: 821, startPoint y: 87, endPoint x: 817, endPoint y: 77, distance: 10.6
click at [820, 87] on div "前天 昨天 今天 2025/09/23 設計師編號/姓名 設計師編號/姓名 顧客編號/姓名 顧客編號/姓名 其他付款方式 其他付款方式 第三方卡券 第三方卡券…" at bounding box center [488, 130] width 700 height 91
click at [816, 69] on button "新開單" at bounding box center [815, 69] width 46 height 23
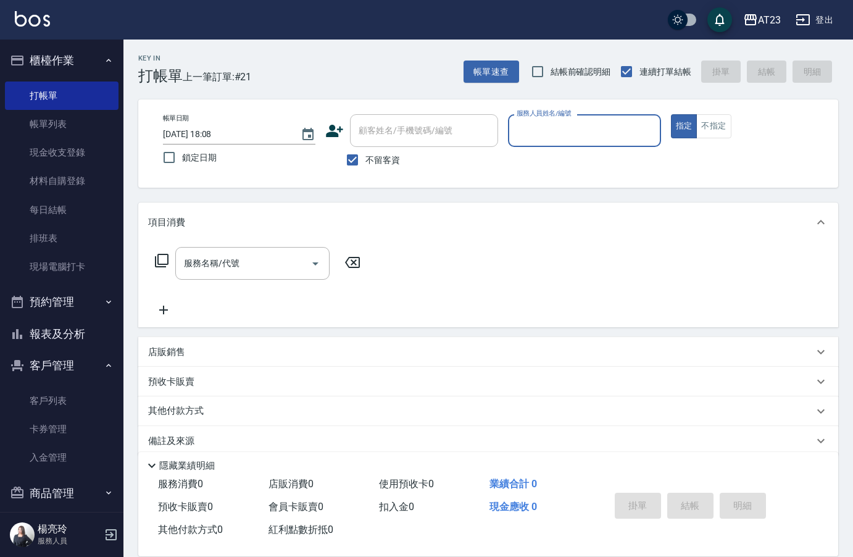
click at [559, 133] on input "服務人員姓名/編號" at bounding box center [584, 131] width 141 height 22
type input "亮亮-19"
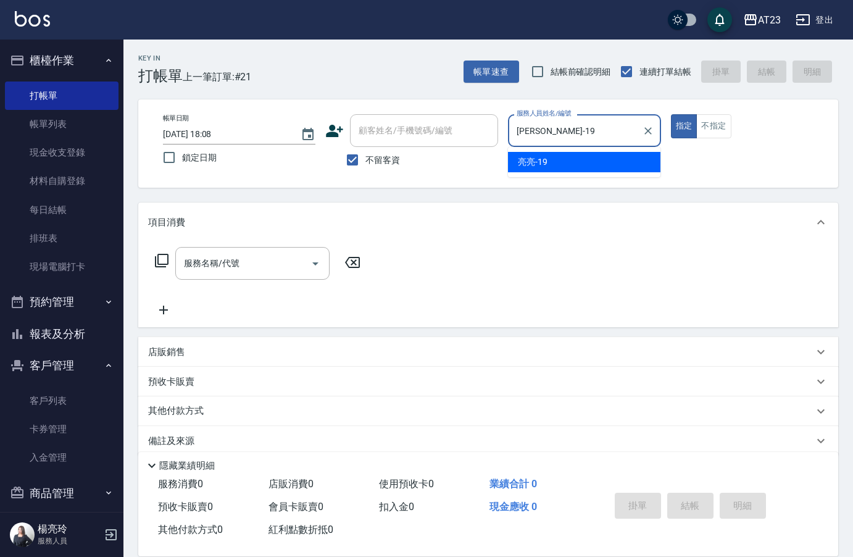
type button "true"
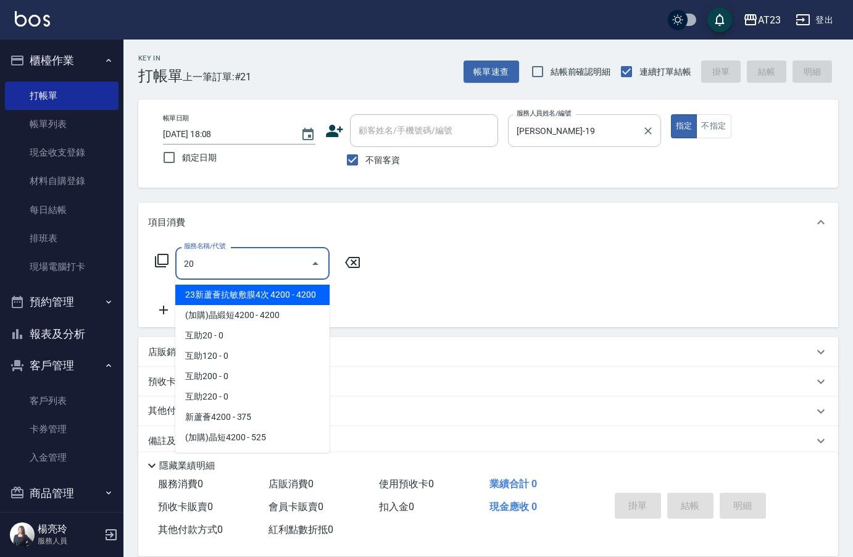
type input "2"
type input "6"
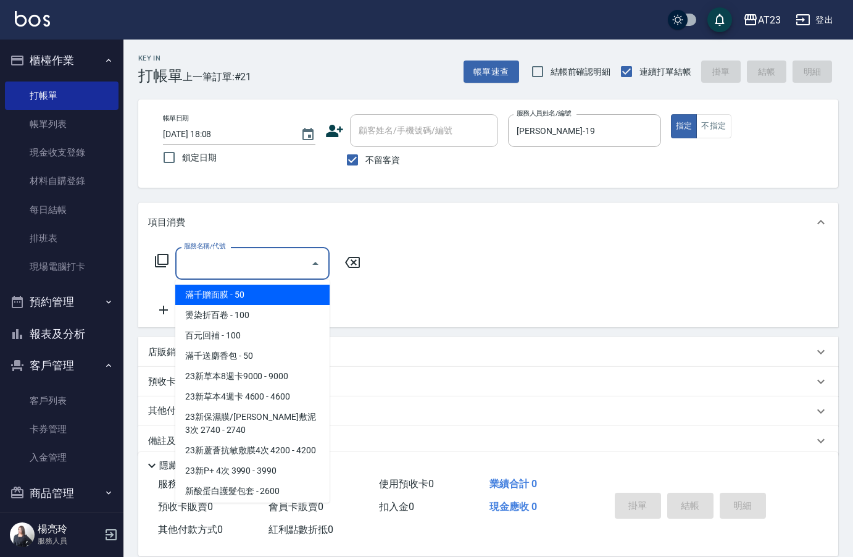
click at [161, 260] on icon at bounding box center [161, 260] width 15 height 15
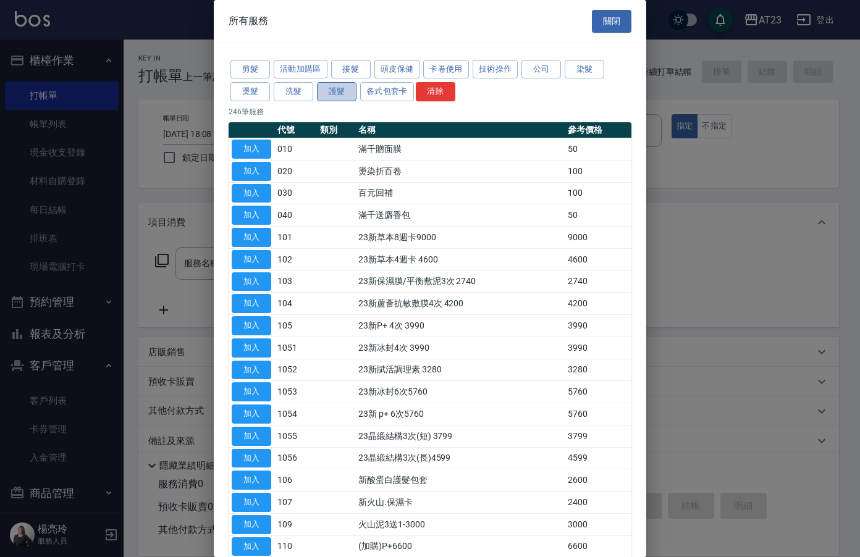
click at [340, 87] on button "護髮" at bounding box center [337, 91] width 40 height 19
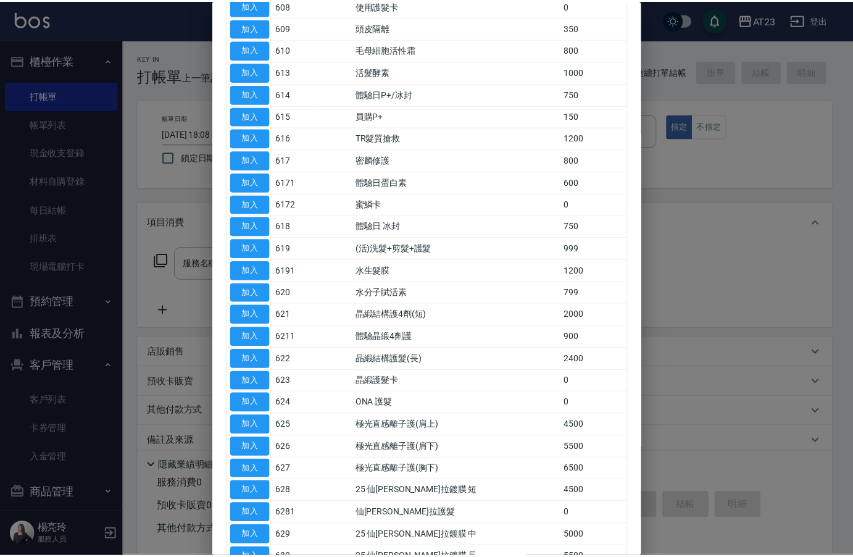
scroll to position [334, 0]
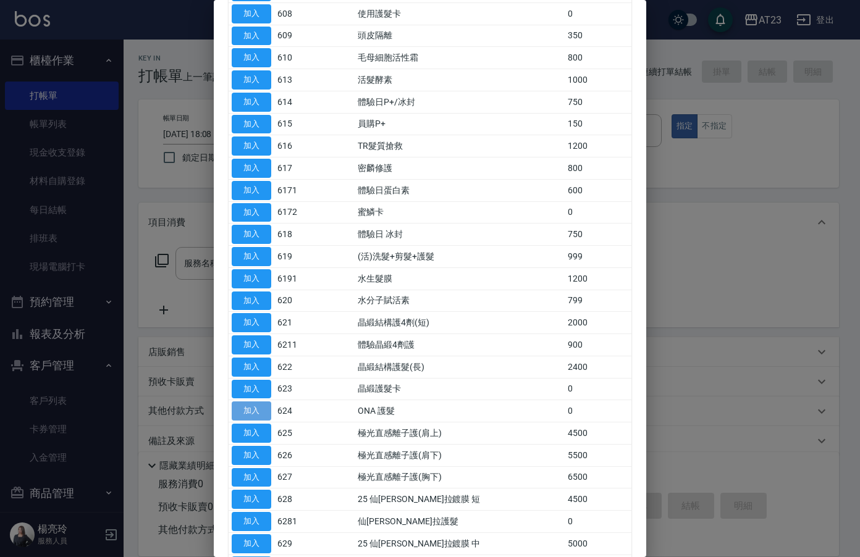
click at [234, 411] on button "加入" at bounding box center [252, 410] width 40 height 19
type input "ONA 護髮(624)"
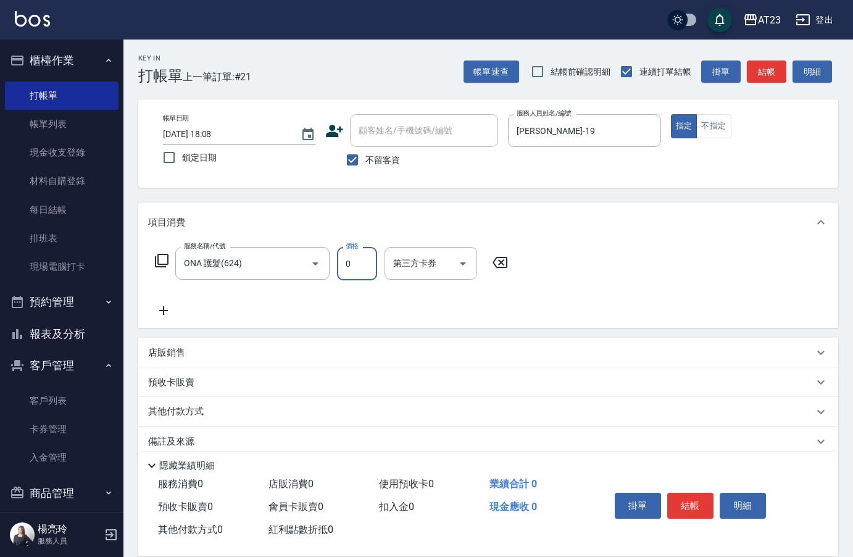
click at [353, 276] on input "0" at bounding box center [357, 263] width 40 height 33
type input "550"
click at [684, 508] on button "結帳" at bounding box center [691, 506] width 46 height 26
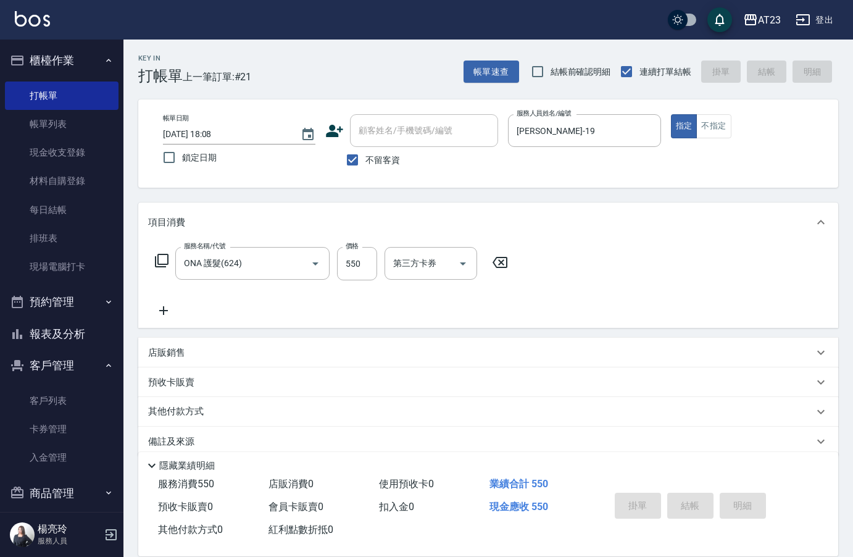
type input "2025/09/23 18:09"
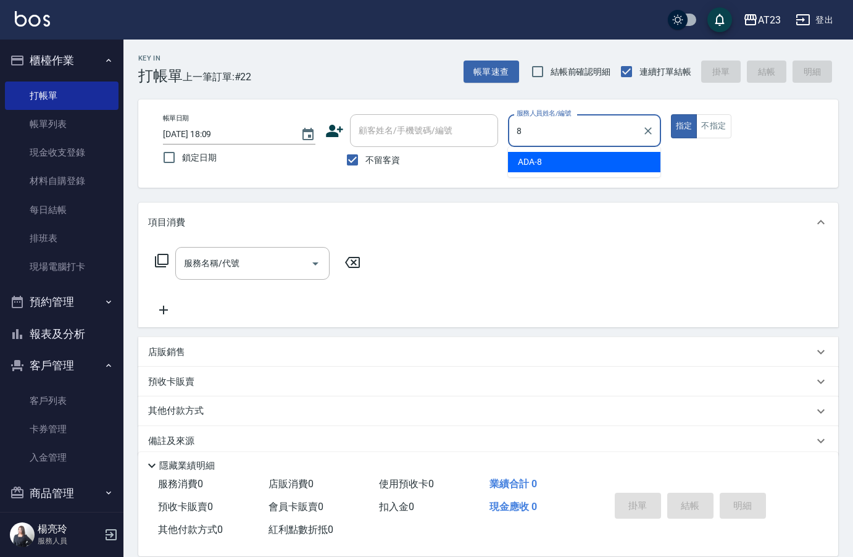
type input "ADA-8"
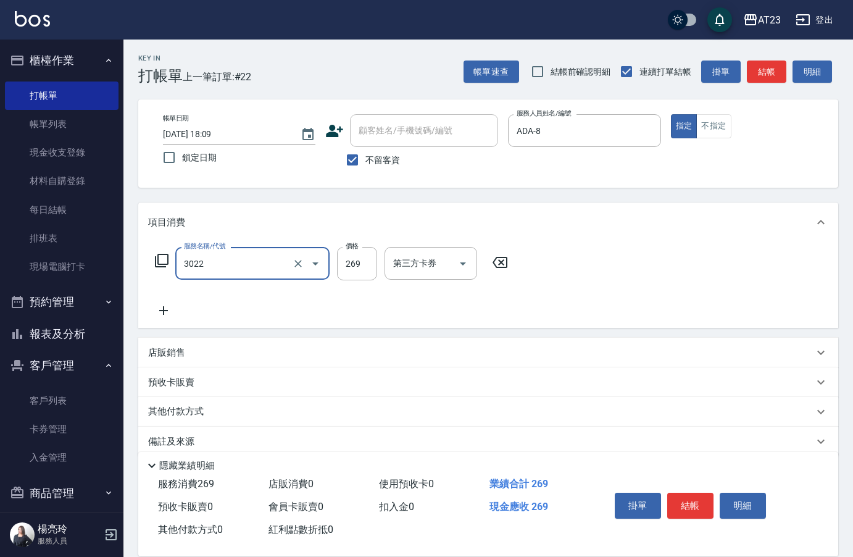
type input "(活動)造型剪(3022)"
click at [689, 498] on button "結帳" at bounding box center [691, 506] width 46 height 26
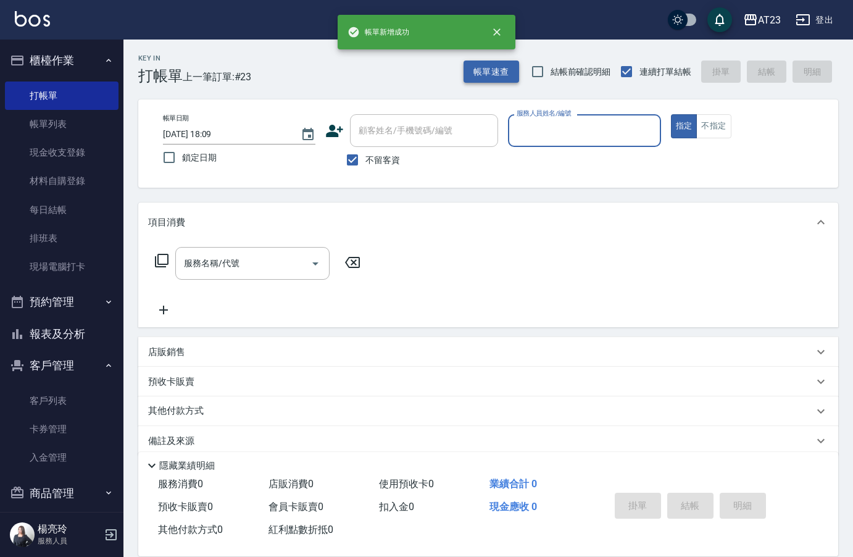
click at [500, 73] on button "帳單速查" at bounding box center [492, 72] width 56 height 23
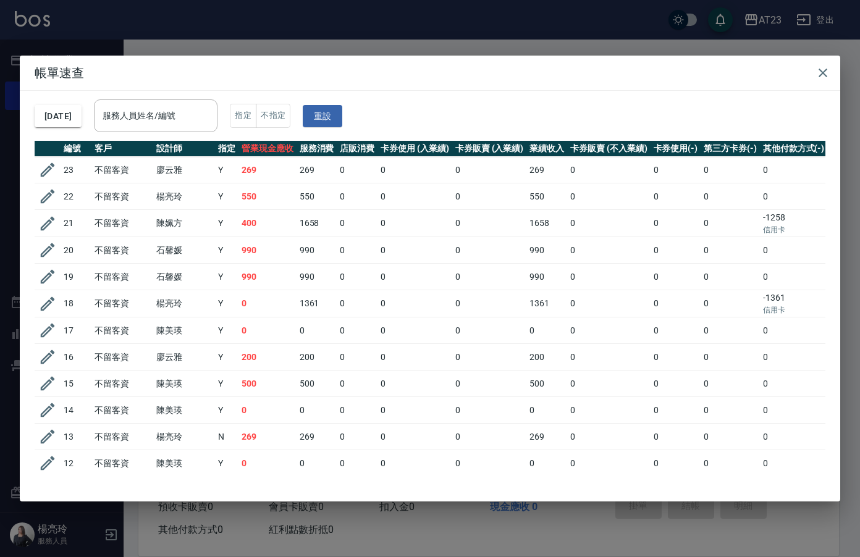
click at [808, 65] on h2 "帳單速查" at bounding box center [430, 73] width 820 height 35
click at [815, 67] on icon "button" at bounding box center [822, 72] width 15 height 15
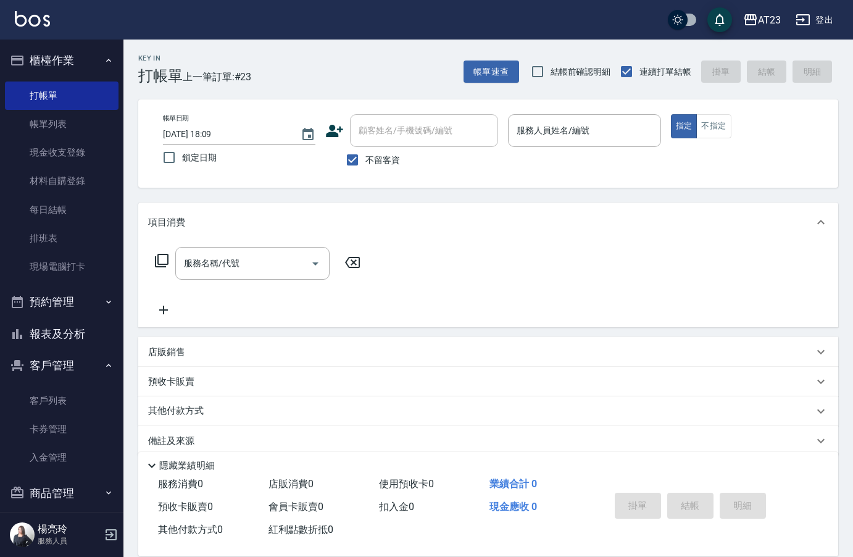
click at [464, 61] on button "帳單速查" at bounding box center [492, 72] width 56 height 23
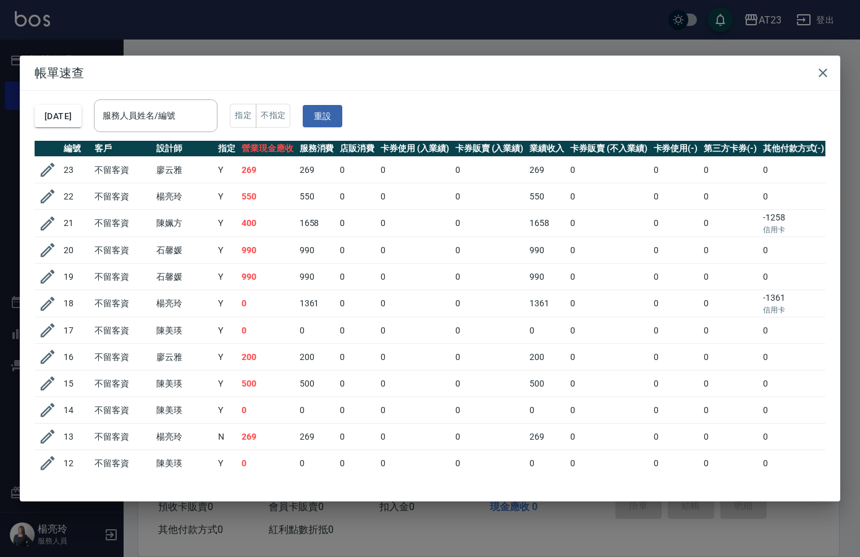
drag, startPoint x: 814, startPoint y: 70, endPoint x: 810, endPoint y: 77, distance: 8.3
click at [814, 70] on button "button" at bounding box center [822, 73] width 25 height 25
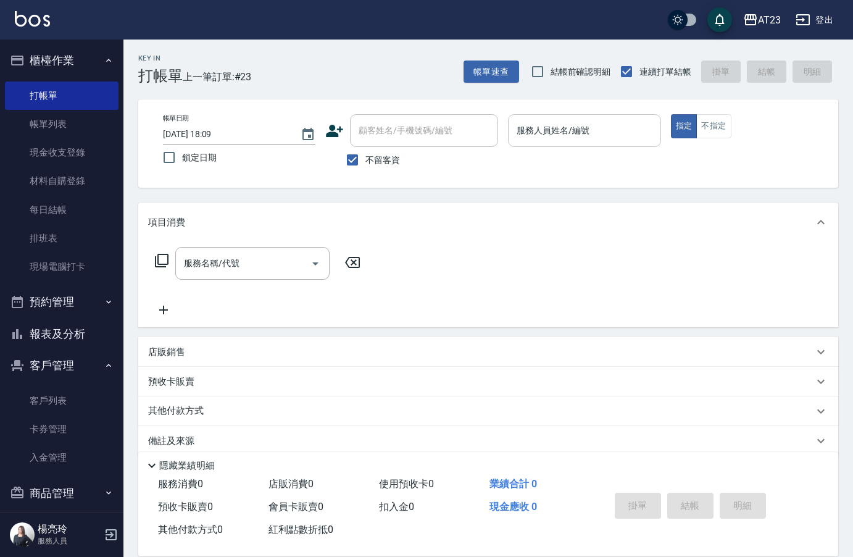
click at [603, 115] on div "服務人員姓名/編號" at bounding box center [584, 130] width 153 height 33
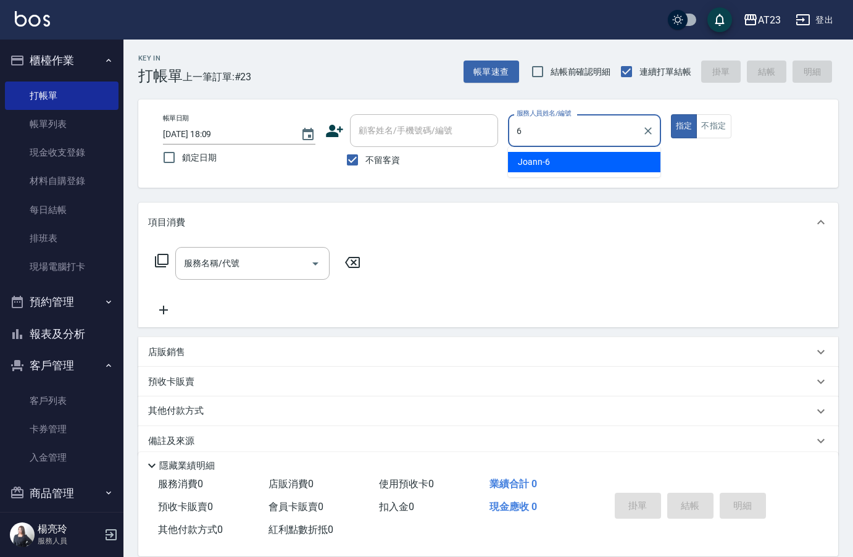
type input "Joann-6"
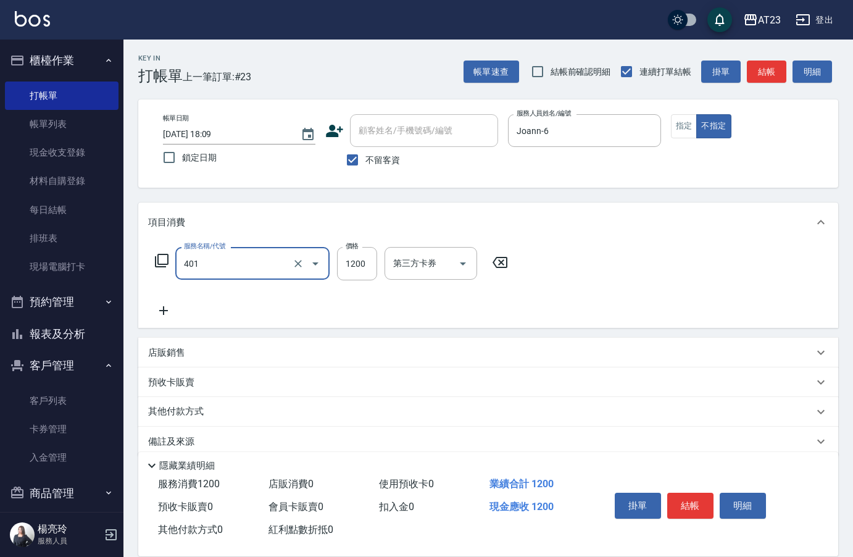
type input "燙髮(401)"
type input "4500"
click at [705, 493] on button "結帳" at bounding box center [691, 506] width 46 height 26
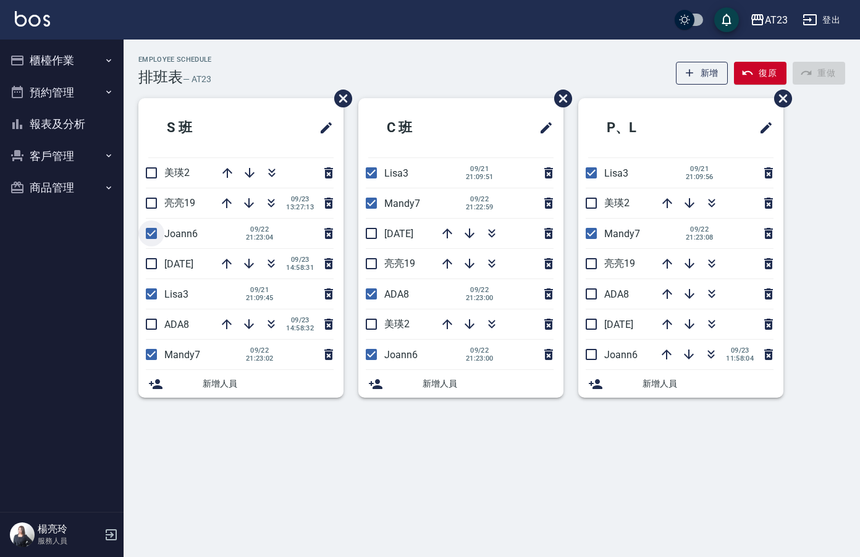
click at [152, 234] on input "checkbox" at bounding box center [151, 233] width 26 height 26
checkbox input "false"
click at [374, 359] on input "checkbox" at bounding box center [371, 354] width 26 height 26
checkbox input "false"
click at [149, 177] on input "checkbox" at bounding box center [151, 173] width 26 height 26
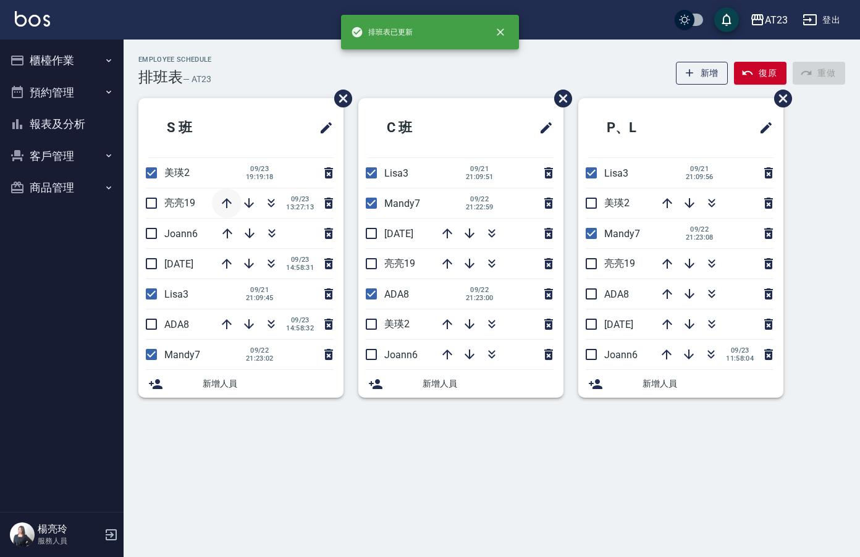
click at [224, 201] on icon "button" at bounding box center [227, 203] width 10 height 10
click at [152, 172] on input "checkbox" at bounding box center [151, 173] width 26 height 26
checkbox input "false"
